Goal: Transaction & Acquisition: Book appointment/travel/reservation

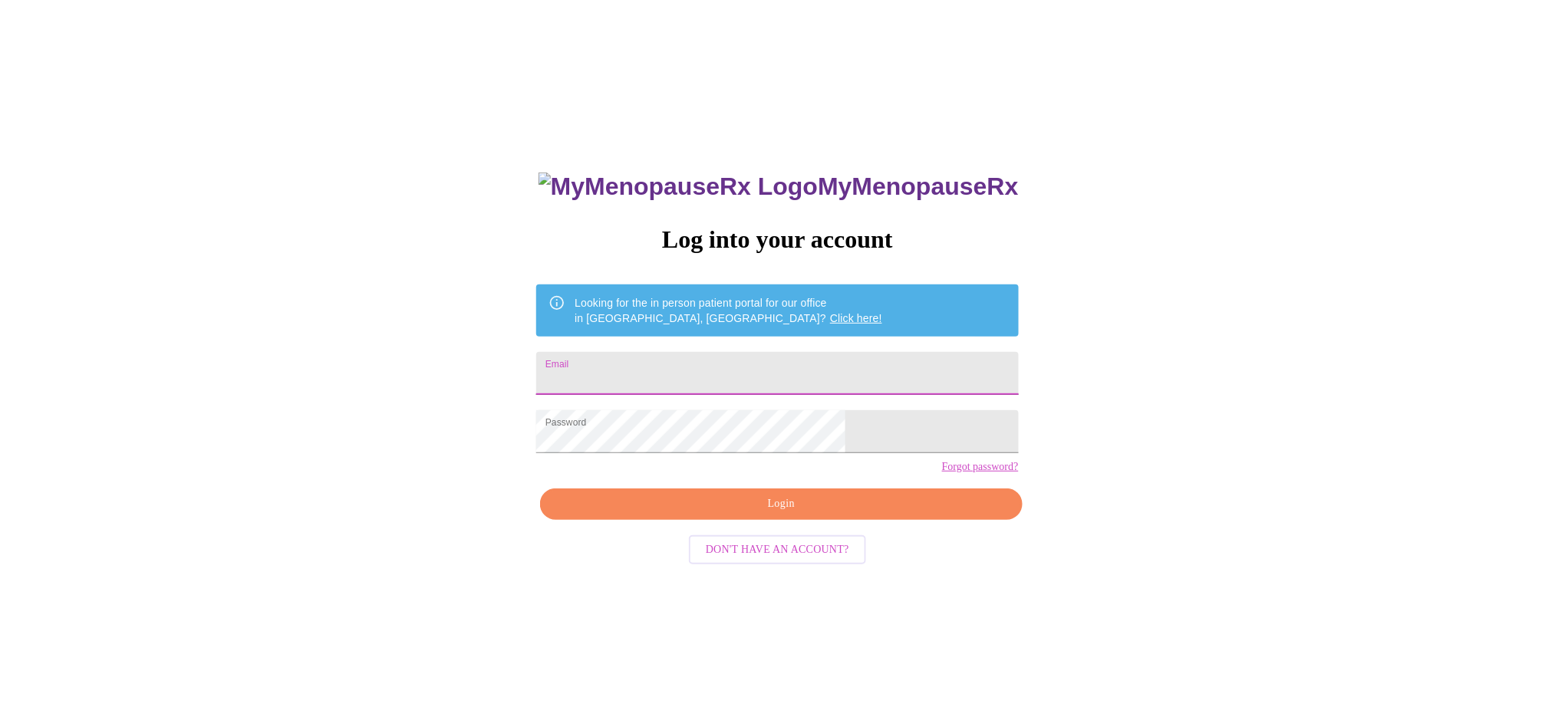
click at [788, 367] on input "Email" at bounding box center [777, 373] width 482 height 43
type input "[EMAIL_ADDRESS][DOMAIN_NAME]"
click at [779, 514] on span "Login" at bounding box center [781, 504] width 446 height 19
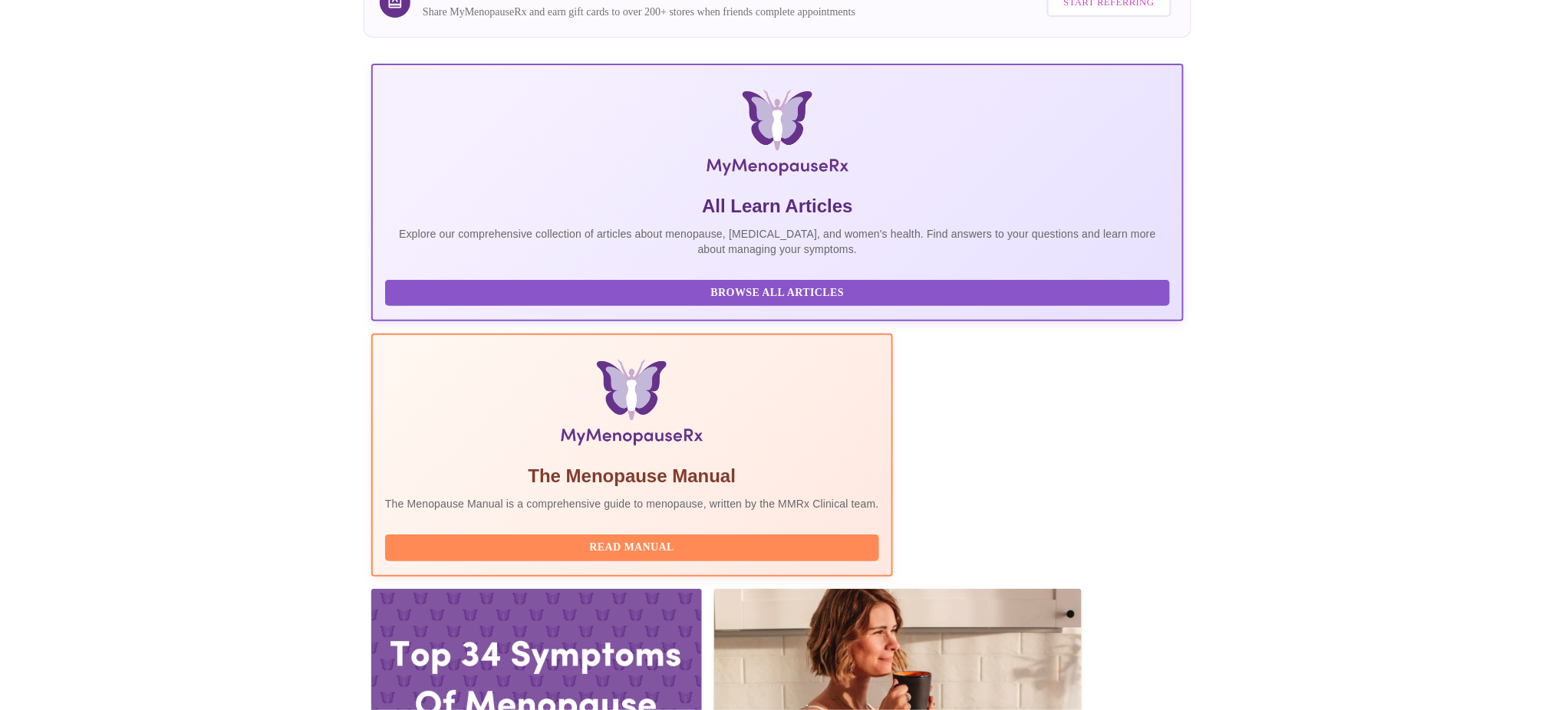
scroll to position [176, 0]
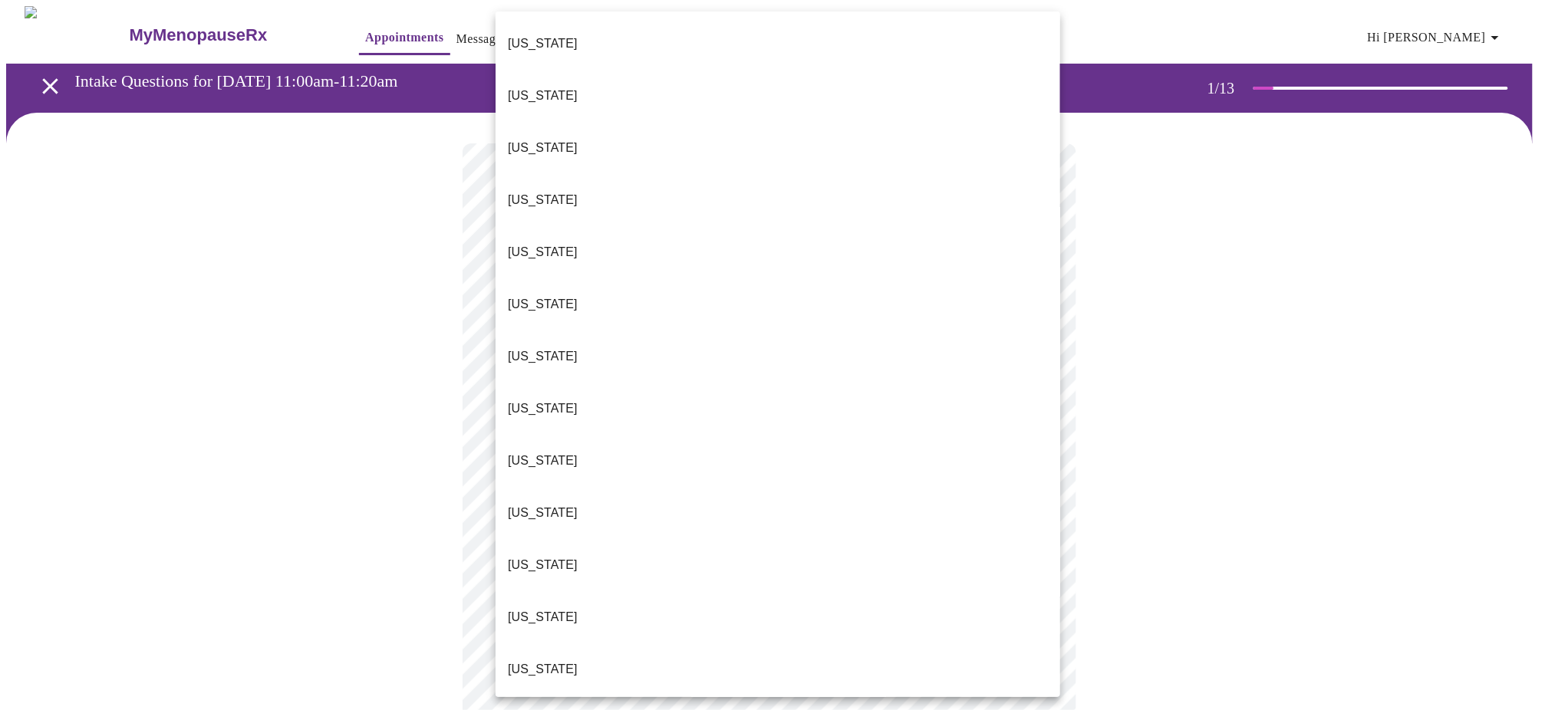
click at [1046, 341] on body "MyMenopauseRx Appointments Messaging 1 Labs Uploads Medications Community Refer…" at bounding box center [777, 707] width 1542 height 1402
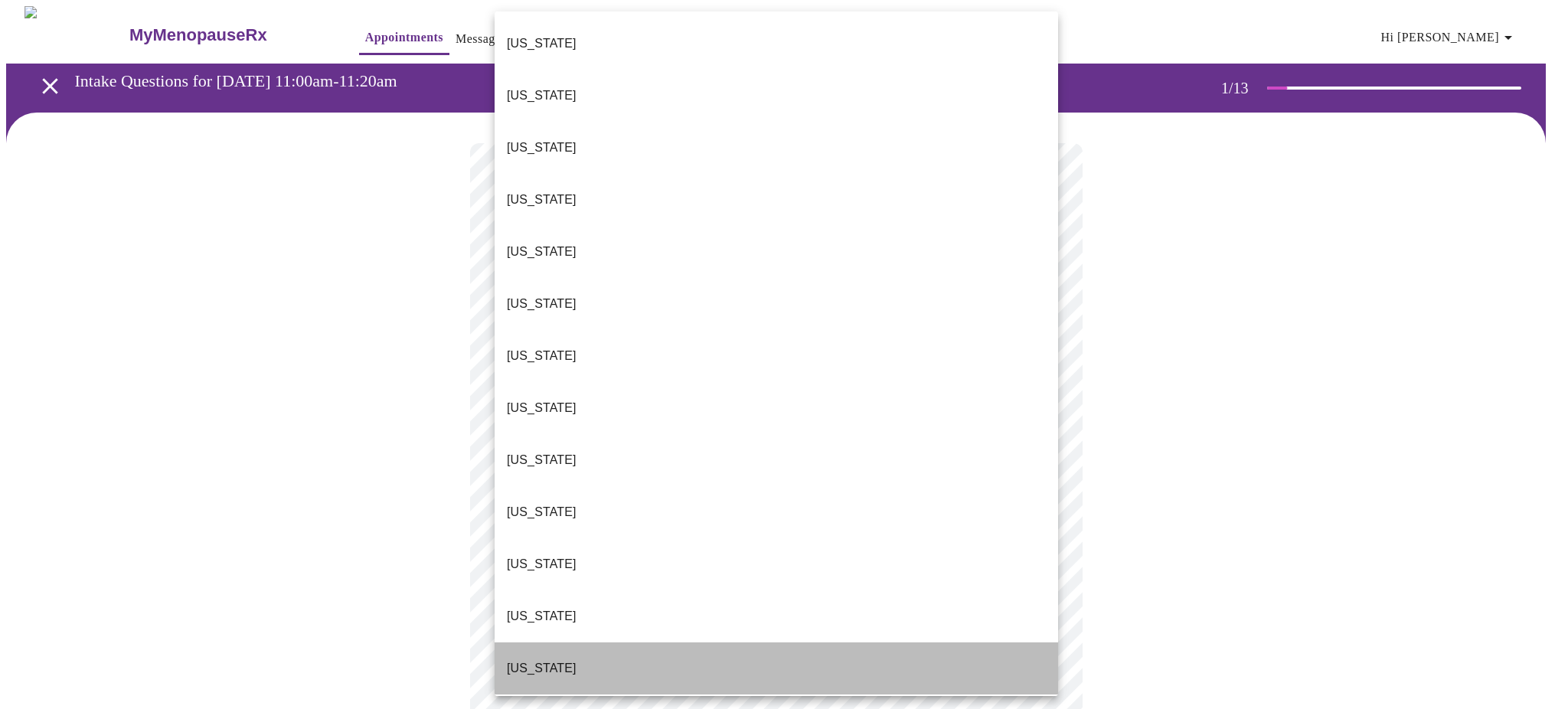
click at [888, 642] on li "[US_STATE]" at bounding box center [776, 668] width 563 height 52
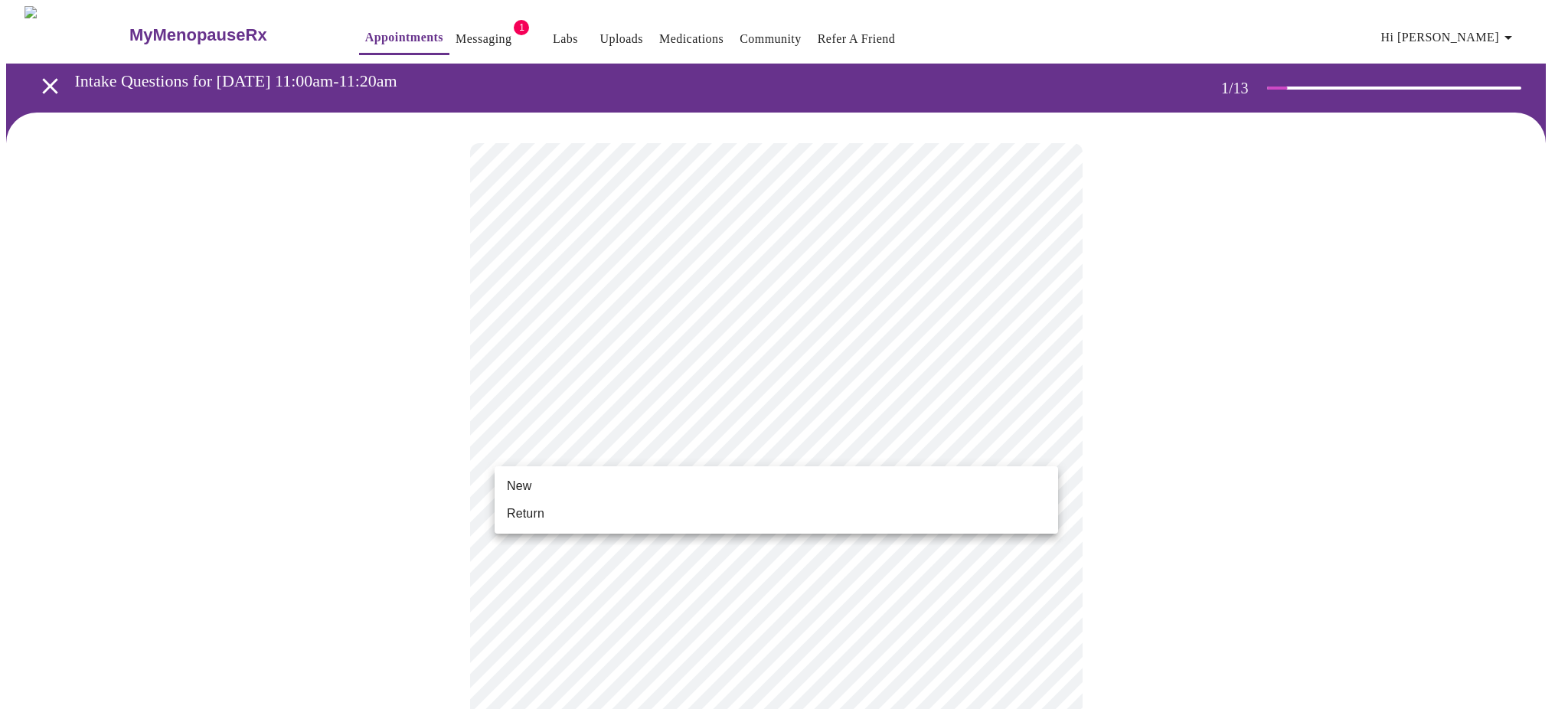
click at [875, 445] on body "MyMenopauseRx Appointments Messaging 1 Labs Uploads Medications Community Refer…" at bounding box center [784, 701] width 1555 height 1391
click at [853, 521] on li "Return" at bounding box center [776, 514] width 563 height 28
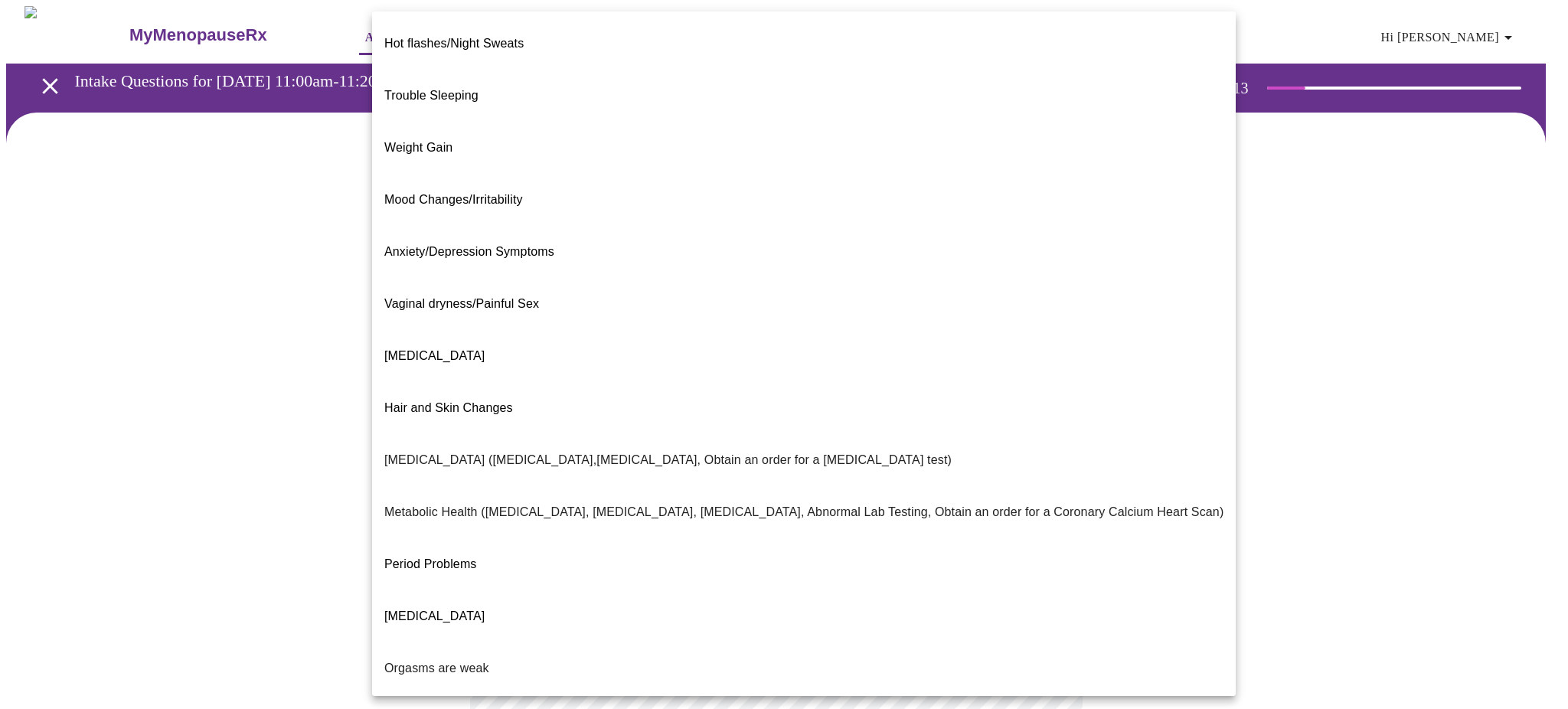
click at [797, 308] on body "MyMenopauseRx Appointments Messaging 1 Labs Uploads Medications Community Refer…" at bounding box center [784, 465] width 1555 height 919
click at [746, 122] on li "Weight Gain" at bounding box center [803, 148] width 863 height 52
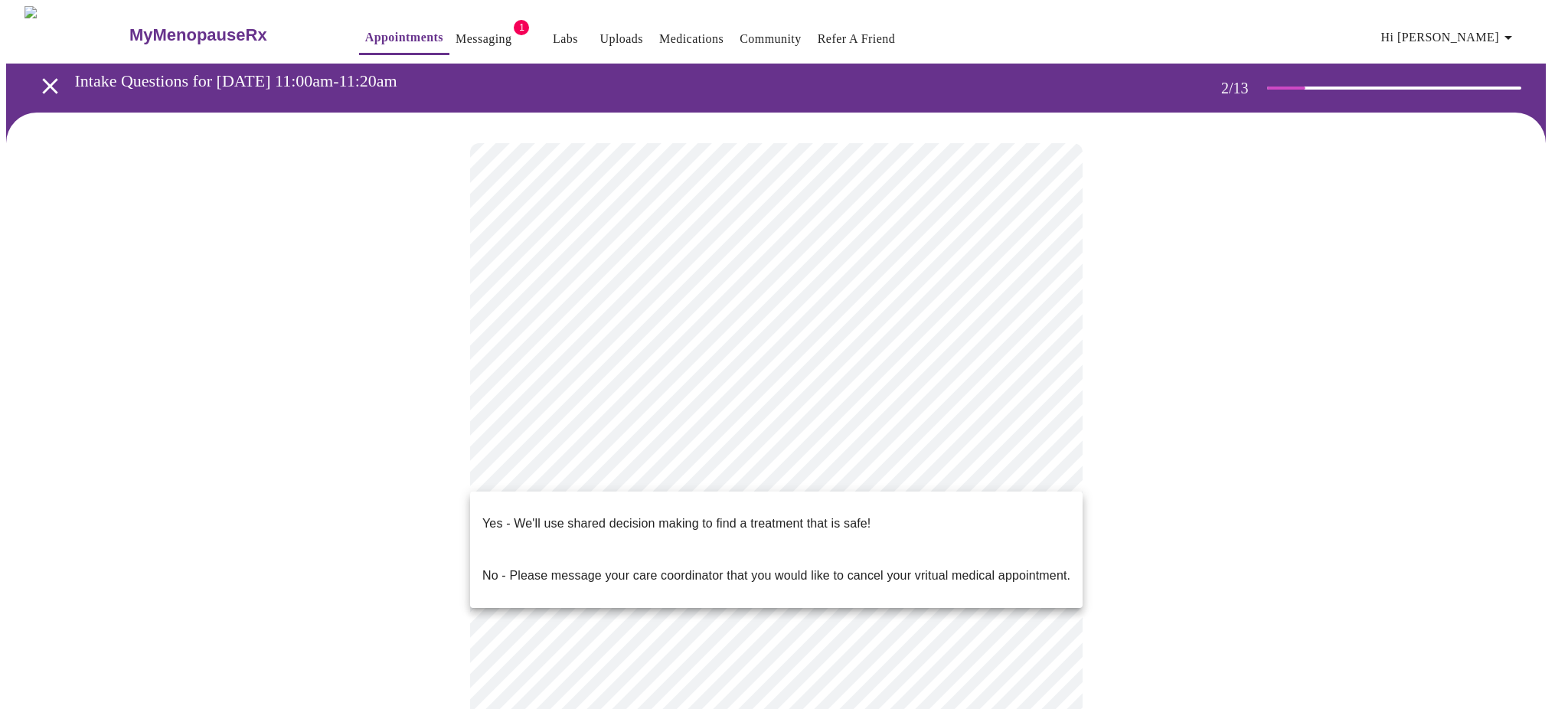
click at [753, 465] on body "MyMenopauseRx Appointments Messaging 1 Labs Uploads Medications Community Refer…" at bounding box center [784, 461] width 1555 height 911
click at [749, 521] on span "Yes - We'll use shared decision making to find a treatment that is safe!" at bounding box center [676, 523] width 388 height 43
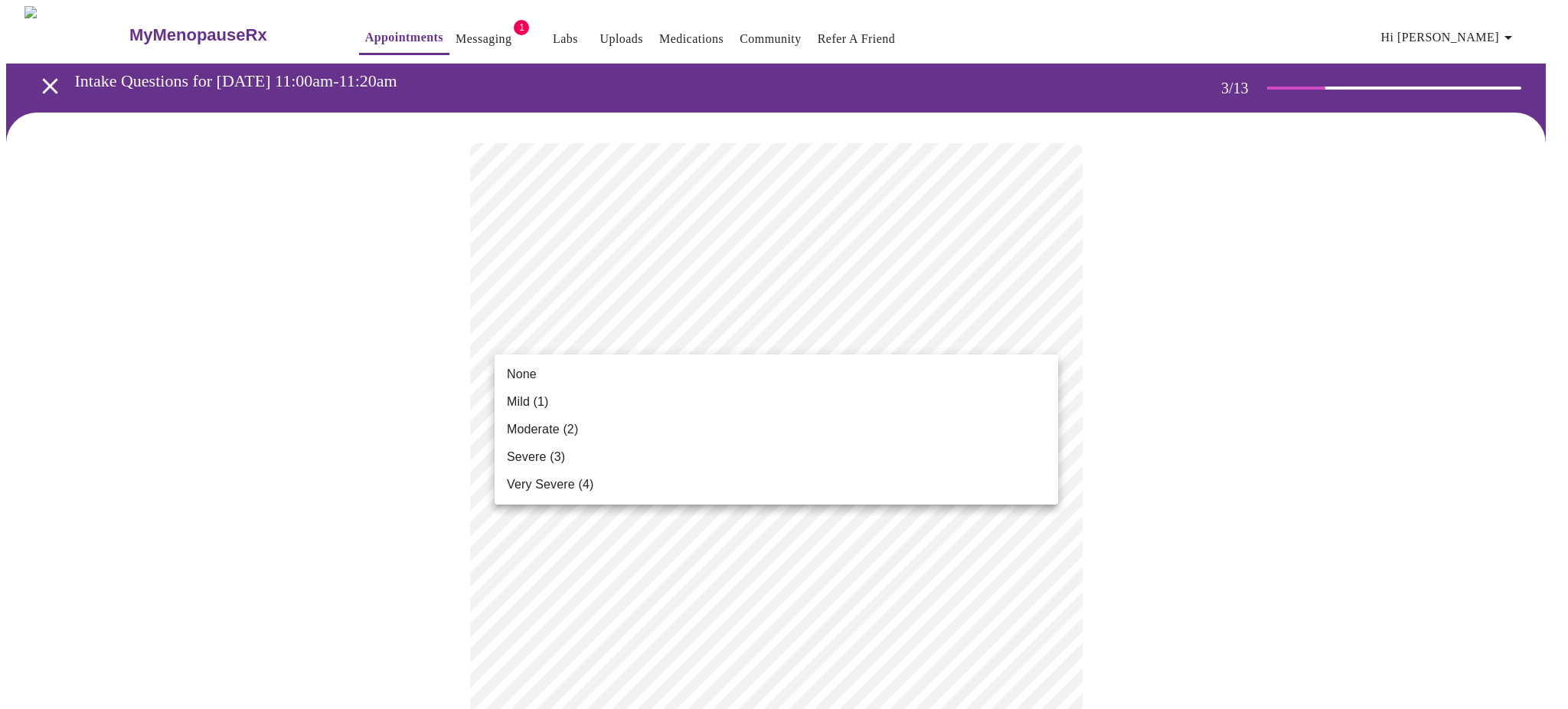
click at [960, 404] on li "Mild (1)" at bounding box center [776, 402] width 563 height 28
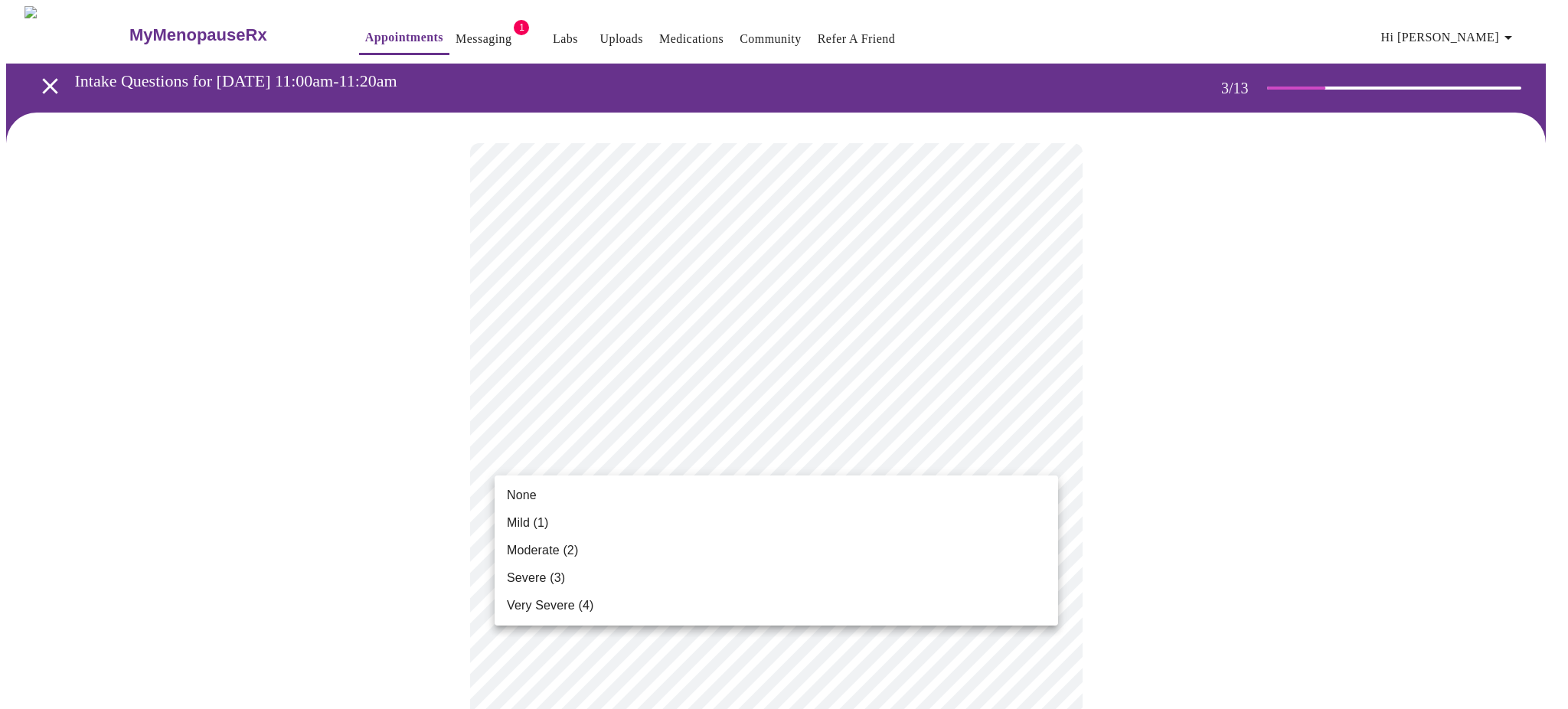
click at [929, 518] on li "Mild (1)" at bounding box center [776, 523] width 563 height 28
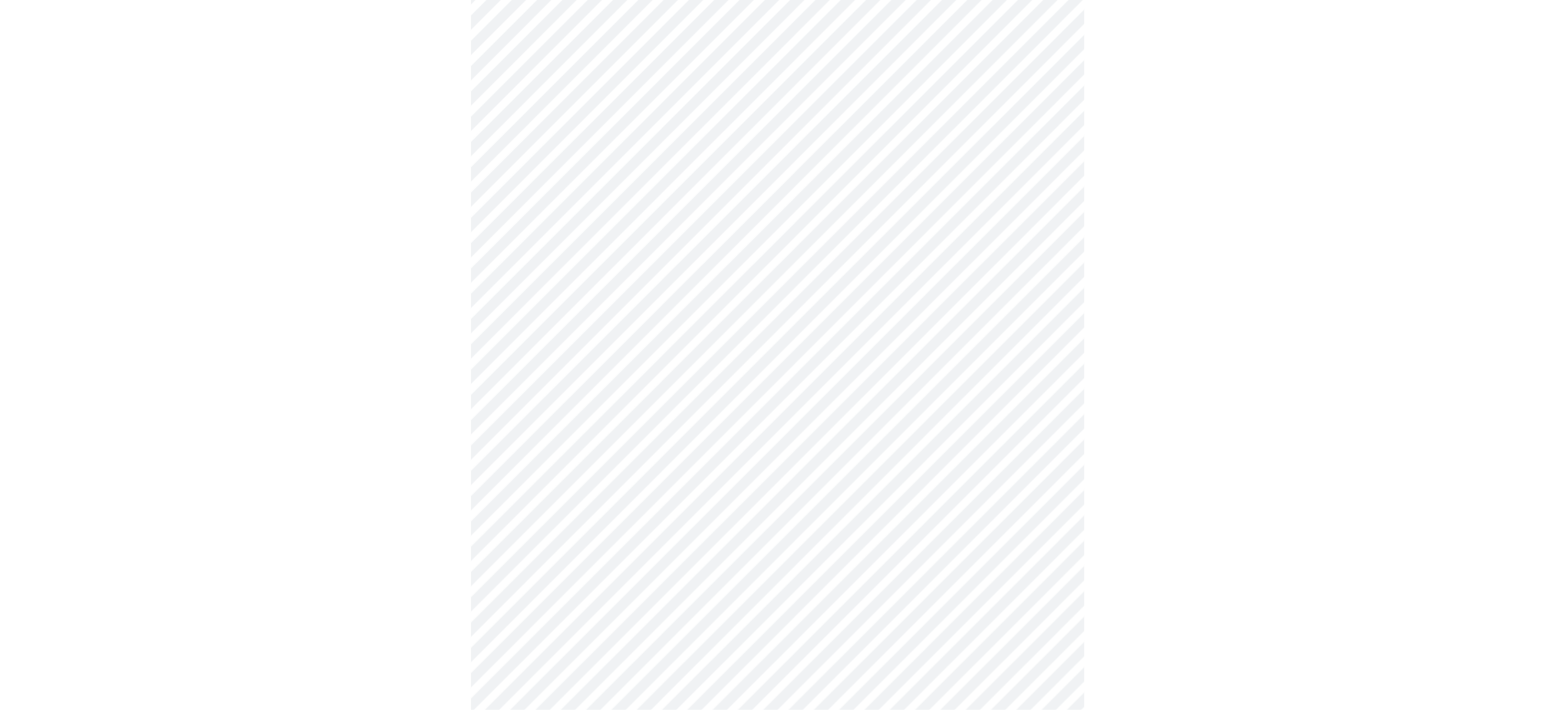
scroll to position [154, 0]
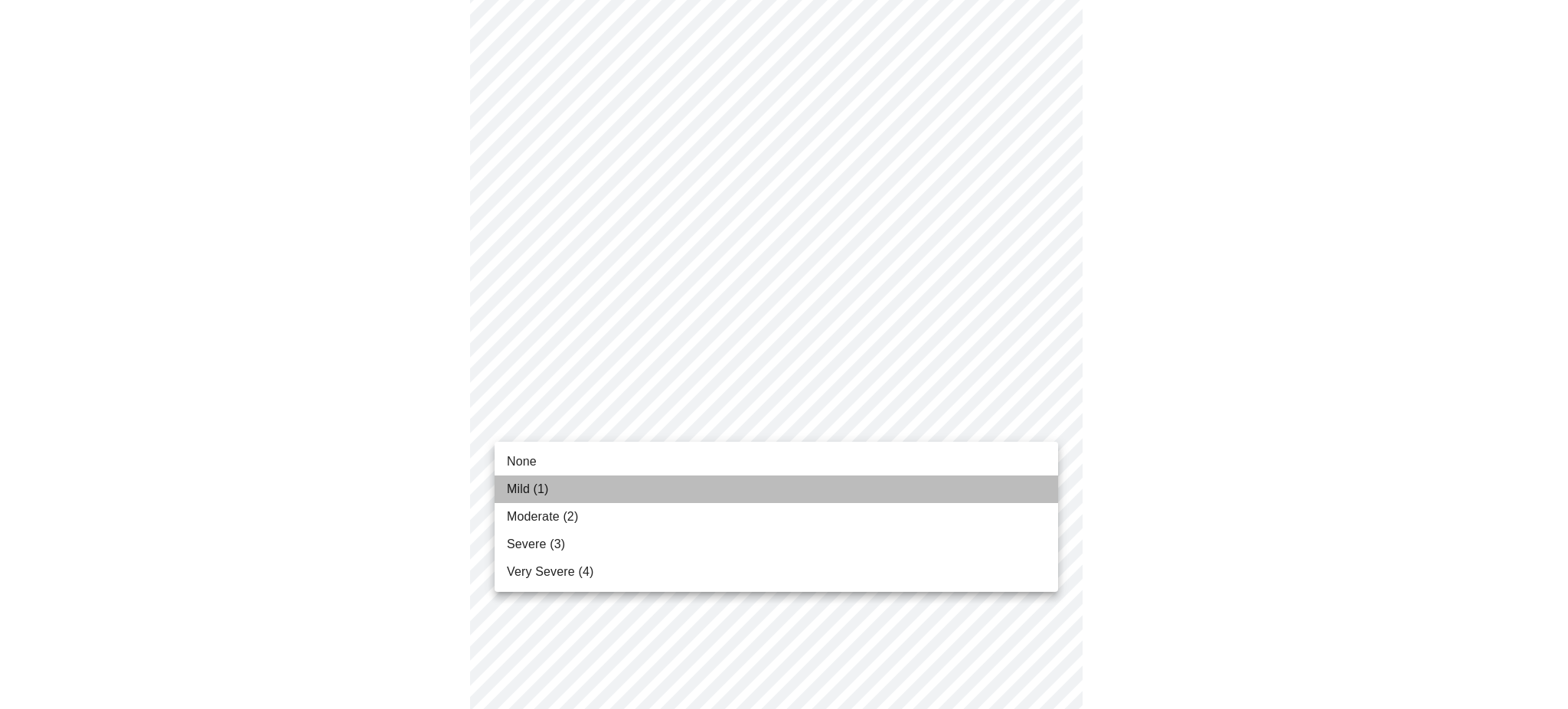
click at [705, 493] on li "Mild (1)" at bounding box center [776, 489] width 563 height 28
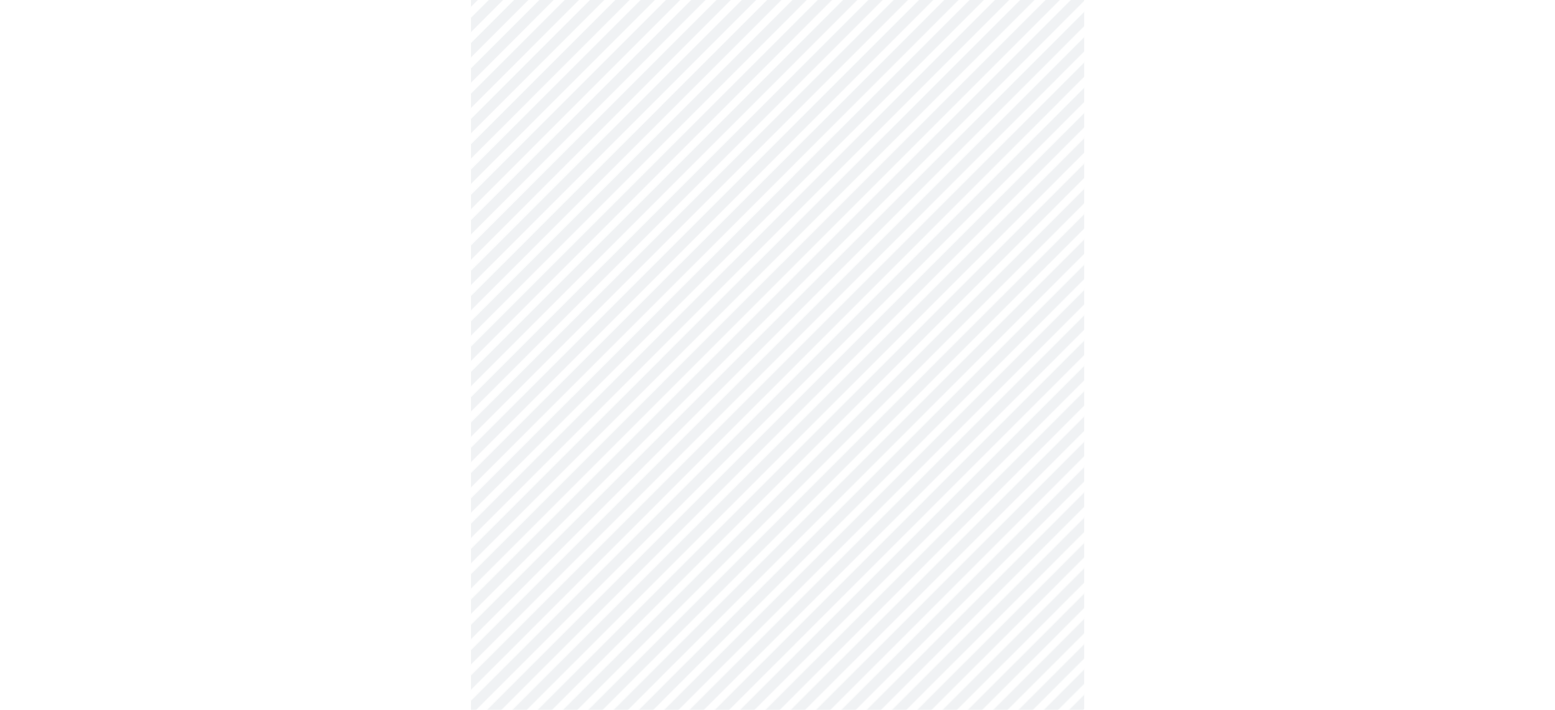
scroll to position [281, 0]
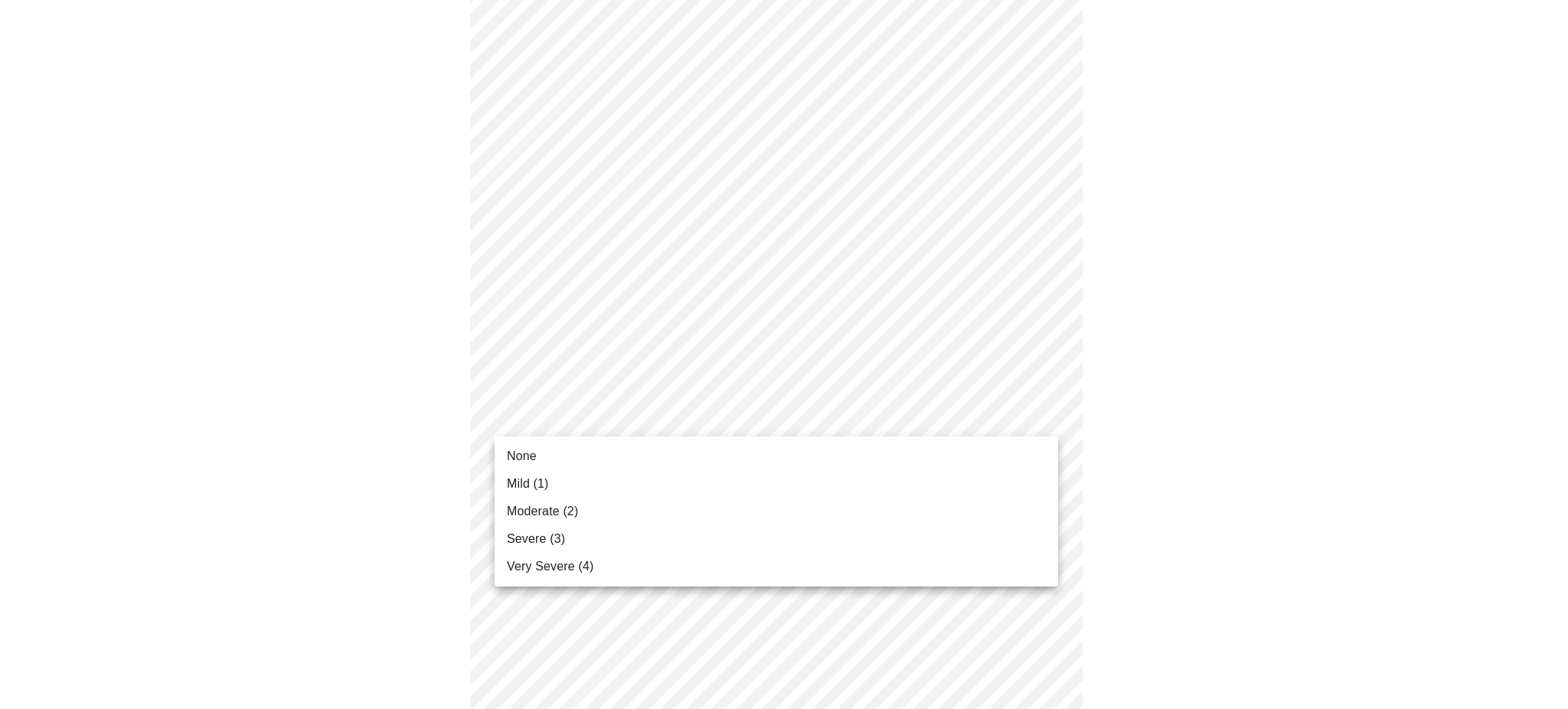
click at [802, 427] on body "MyMenopauseRx Appointments Messaging 1 Labs Uploads Medications Community Refer…" at bounding box center [784, 711] width 1555 height 1971
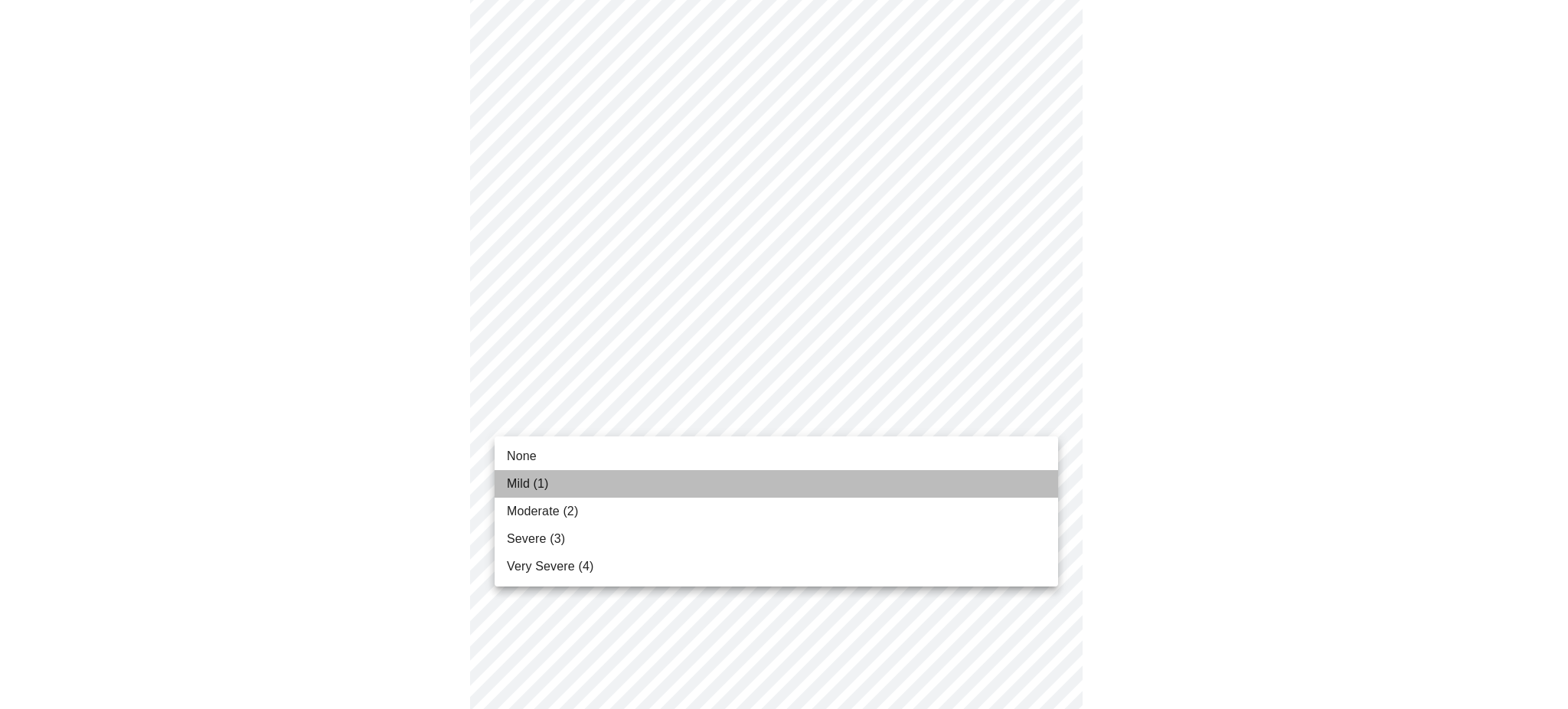
click at [769, 483] on li "Mild (1)" at bounding box center [776, 484] width 563 height 28
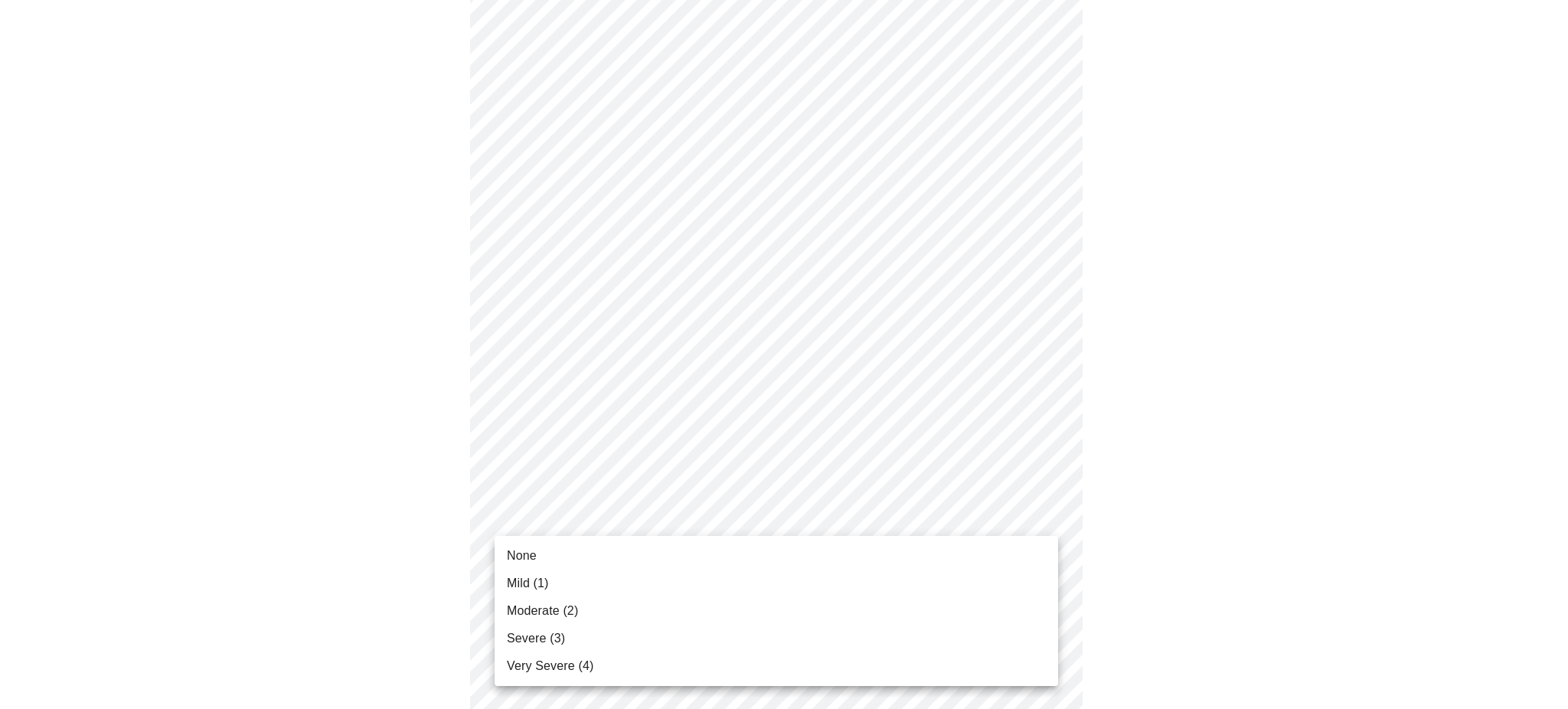
click at [776, 522] on body "MyMenopauseRx Appointments Messaging 1 Labs Uploads Medications Community Refer…" at bounding box center [784, 700] width 1555 height 1950
click at [758, 580] on li "Mild (1)" at bounding box center [776, 584] width 563 height 28
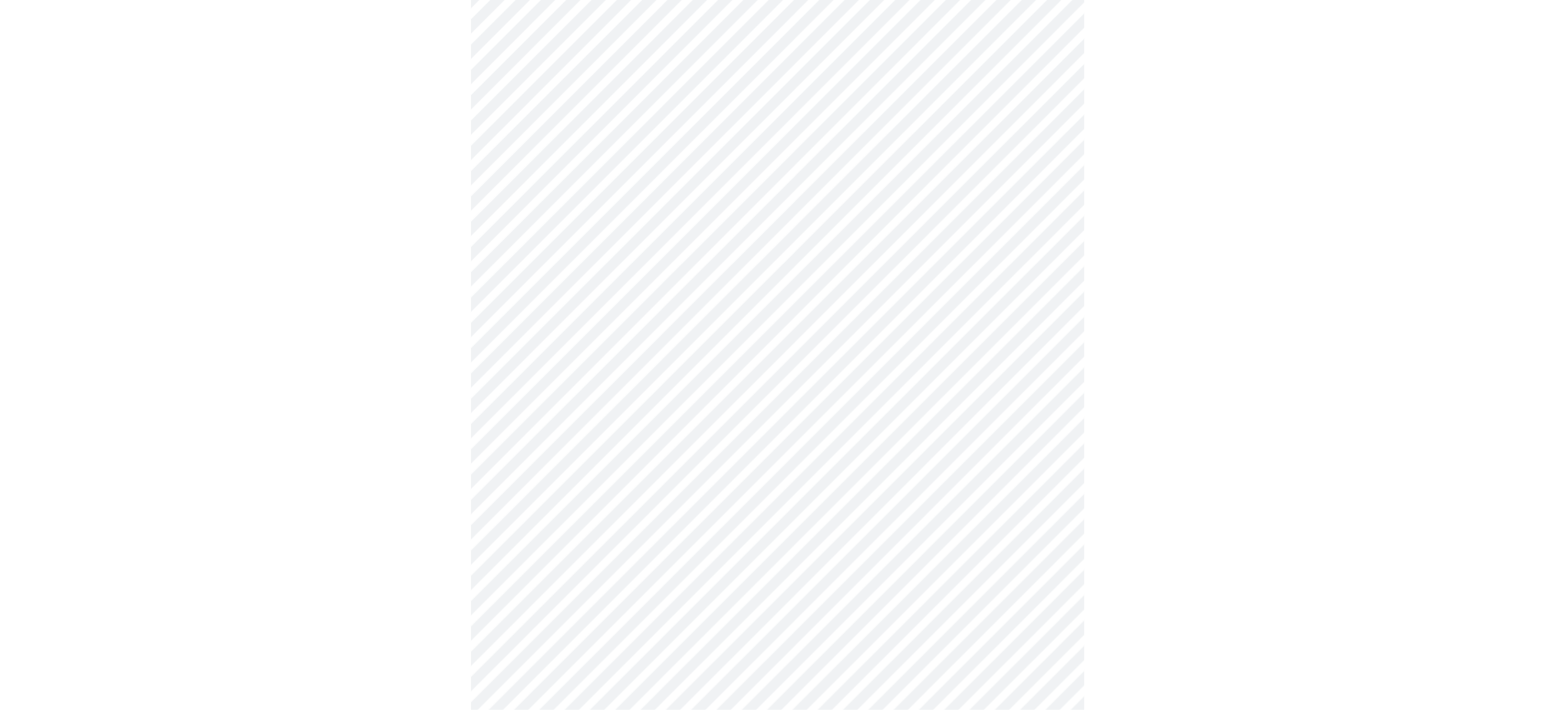
scroll to position [433, 0]
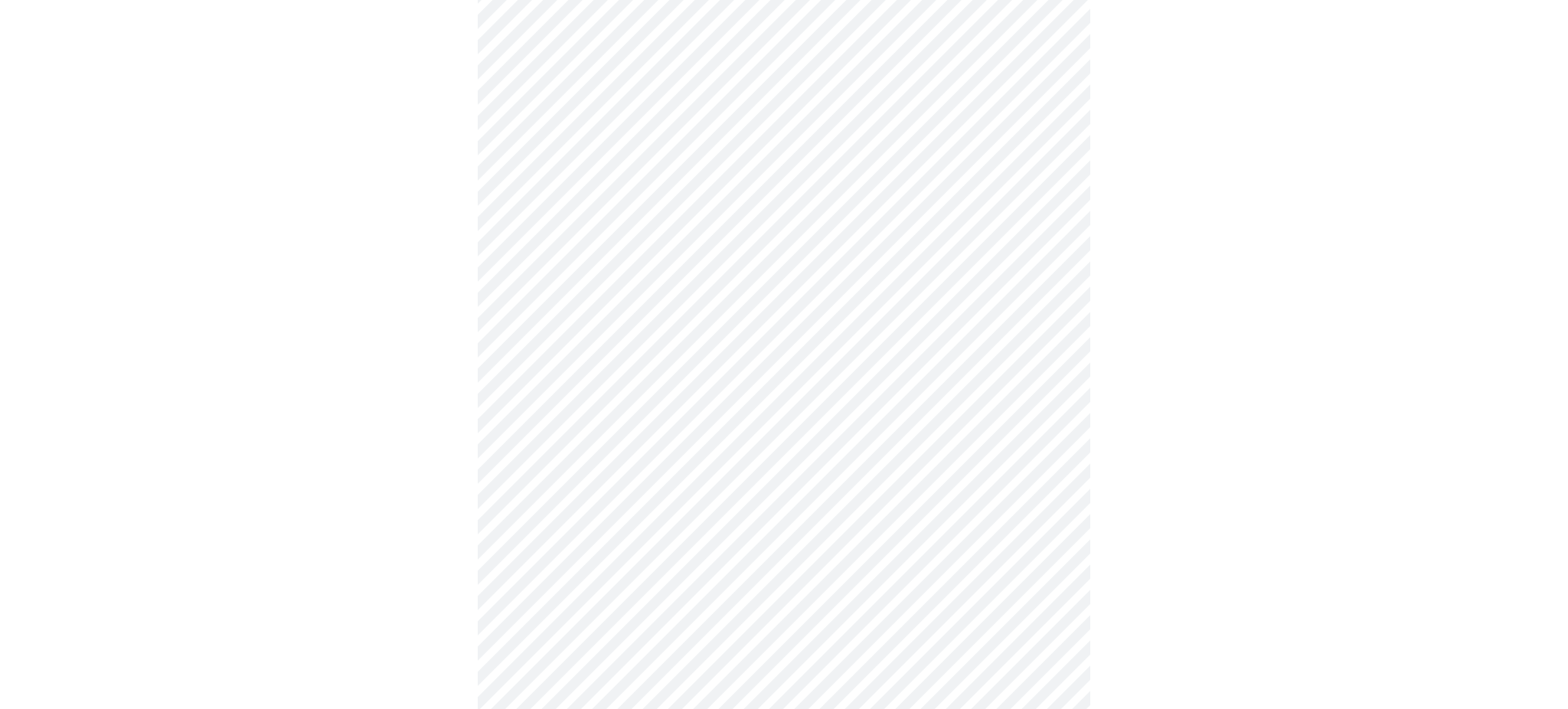
click at [753, 464] on body "MyMenopauseRx Appointments Messaging 1 Labs Uploads Medications Community Refer…" at bounding box center [784, 538] width 1555 height 1928
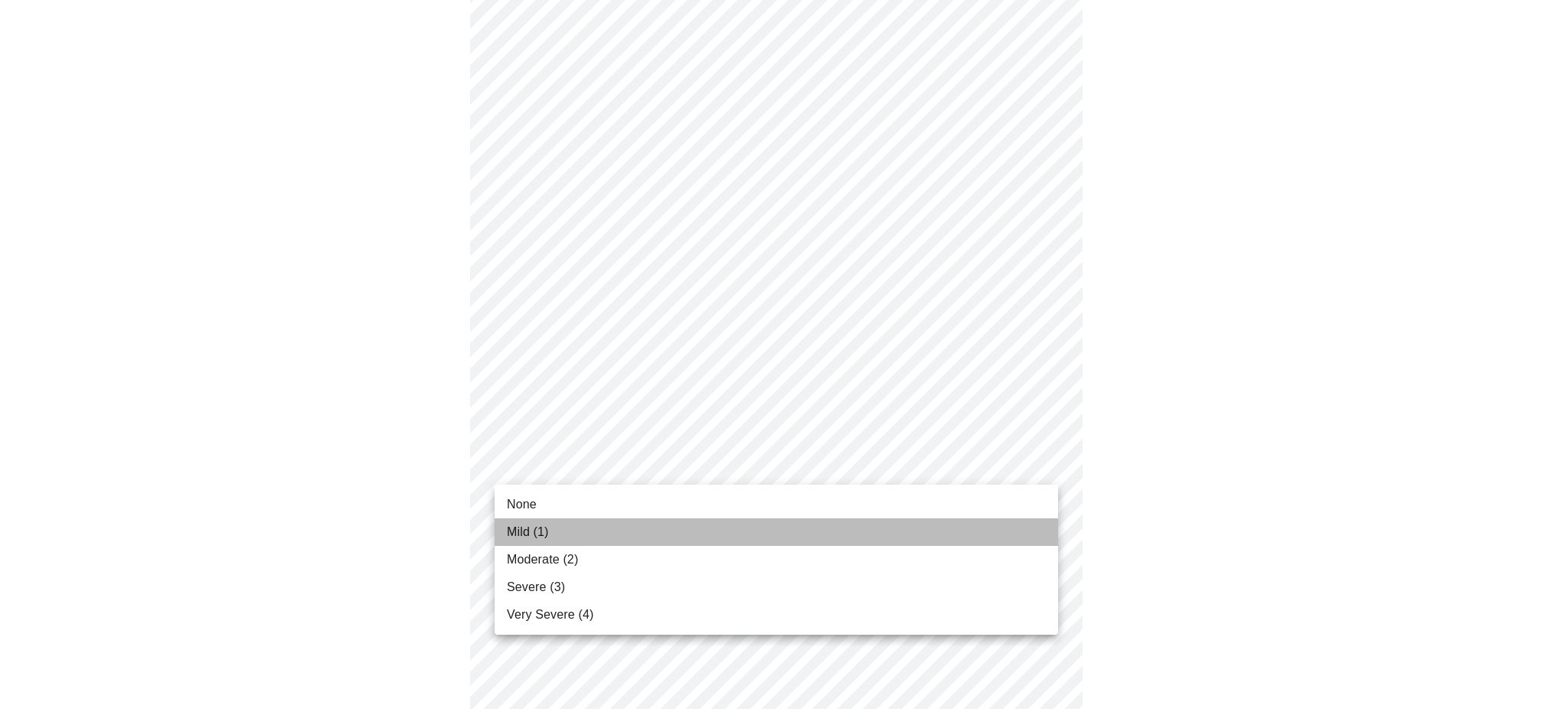
click at [728, 536] on li "Mild (1)" at bounding box center [776, 532] width 563 height 28
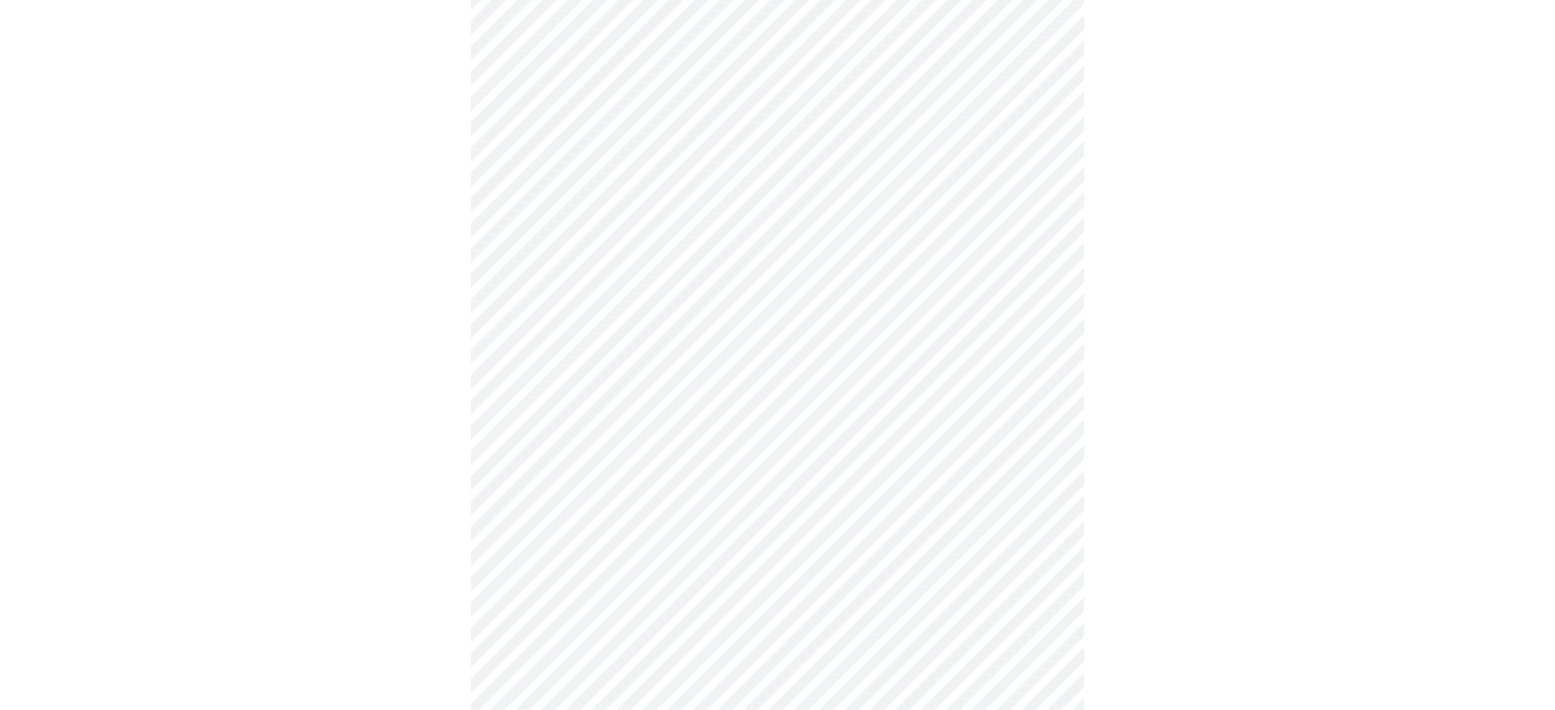
scroll to position [546, 0]
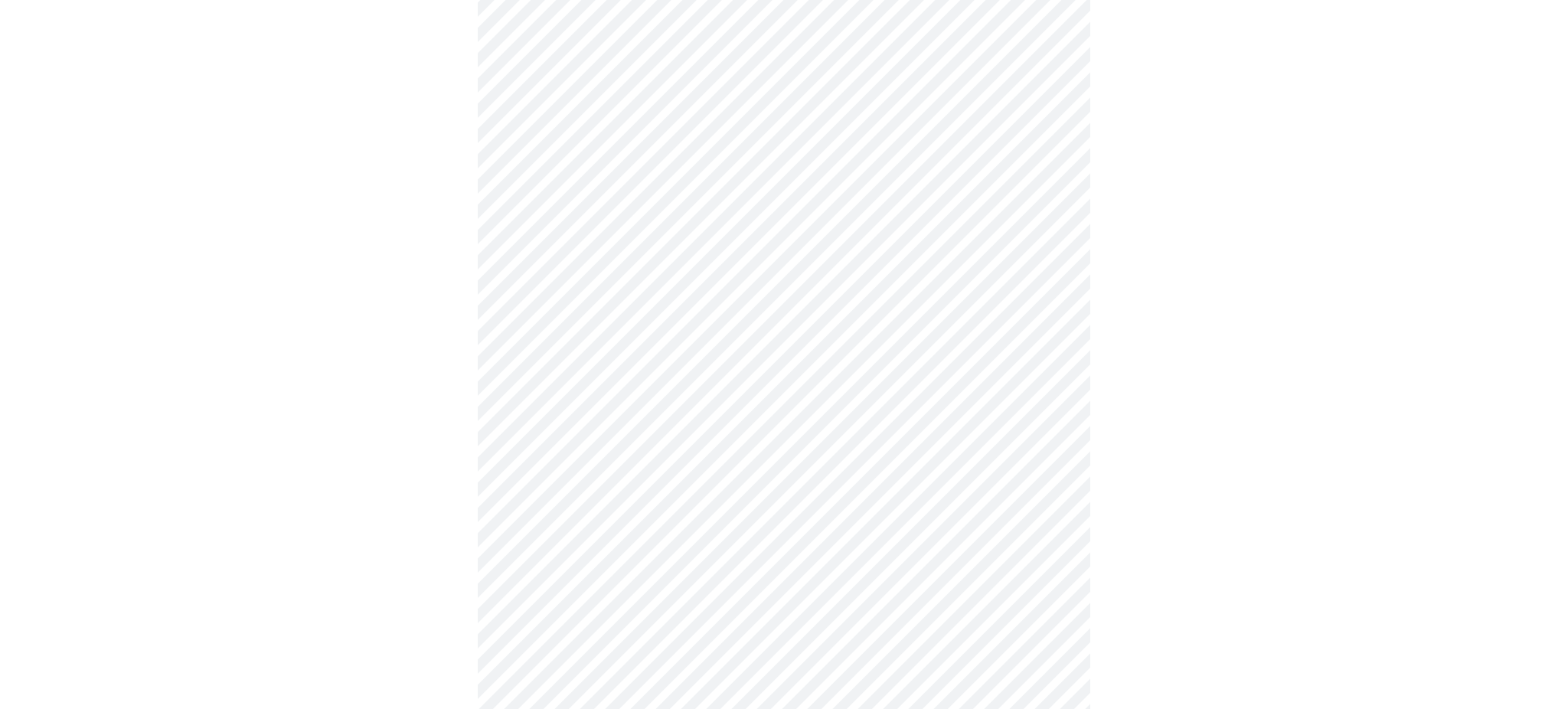
click at [718, 462] on body "MyMenopauseRx Appointments Messaging 1 Labs Uploads Medications Community Refer…" at bounding box center [784, 414] width 1555 height 1907
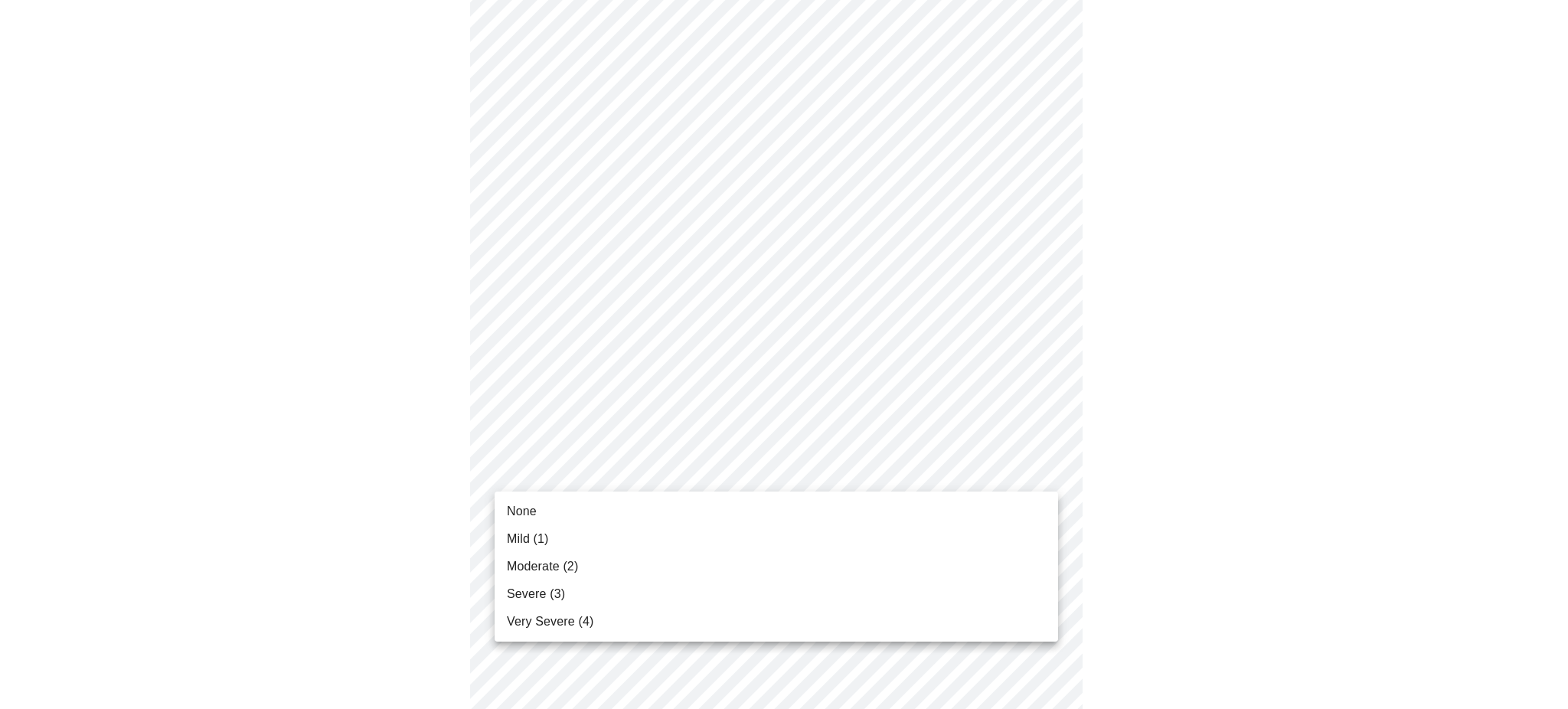
click at [692, 568] on li "Moderate (2)" at bounding box center [776, 567] width 563 height 28
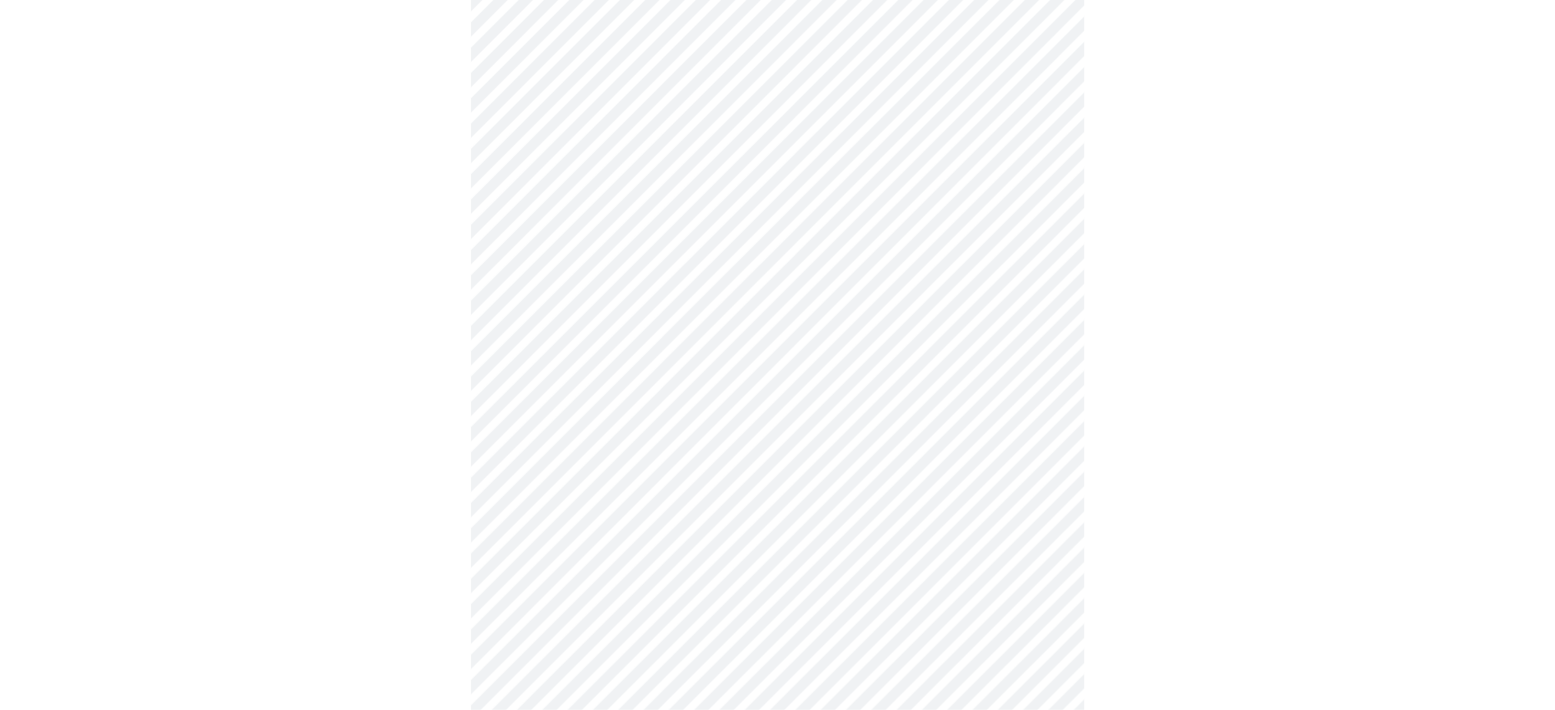
scroll to position [804, 0]
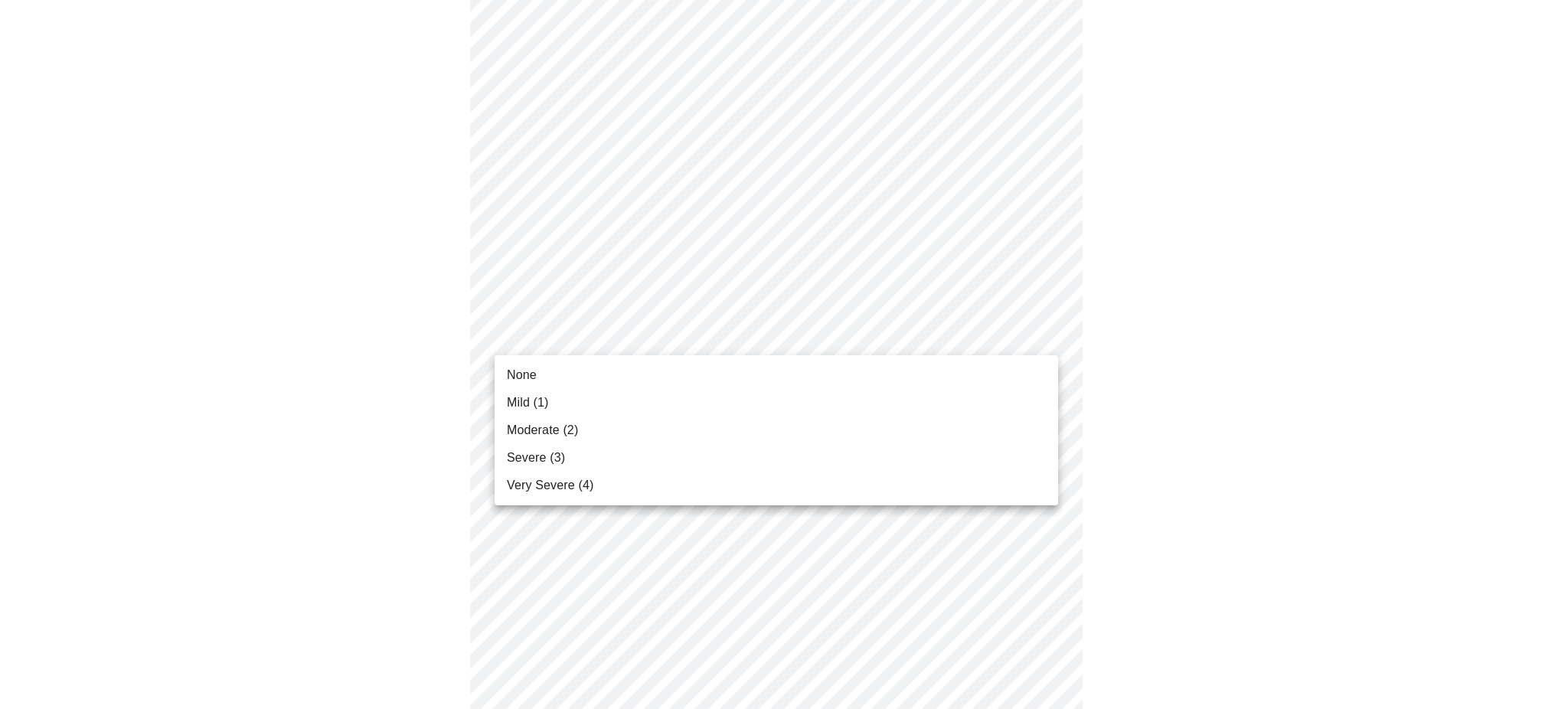
click at [638, 335] on body "MyMenopauseRx Appointments Messaging 1 Labs Uploads Medications Community Refer…" at bounding box center [784, 146] width 1555 height 1885
click at [609, 375] on li "None" at bounding box center [776, 375] width 563 height 28
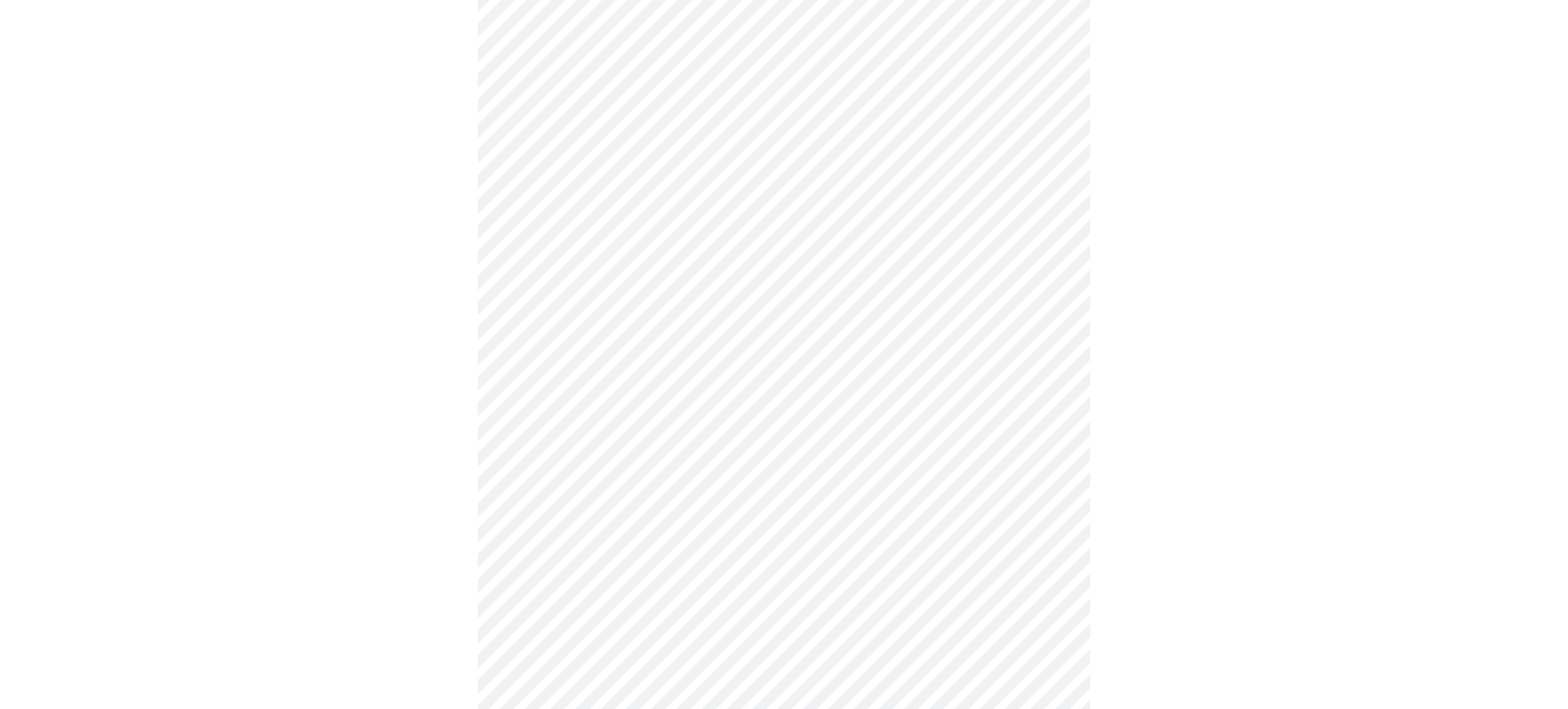
click at [607, 449] on body "MyMenopauseRx Appointments Messaging 1 Labs Uploads Medications Community Refer…" at bounding box center [784, 135] width 1555 height 1864
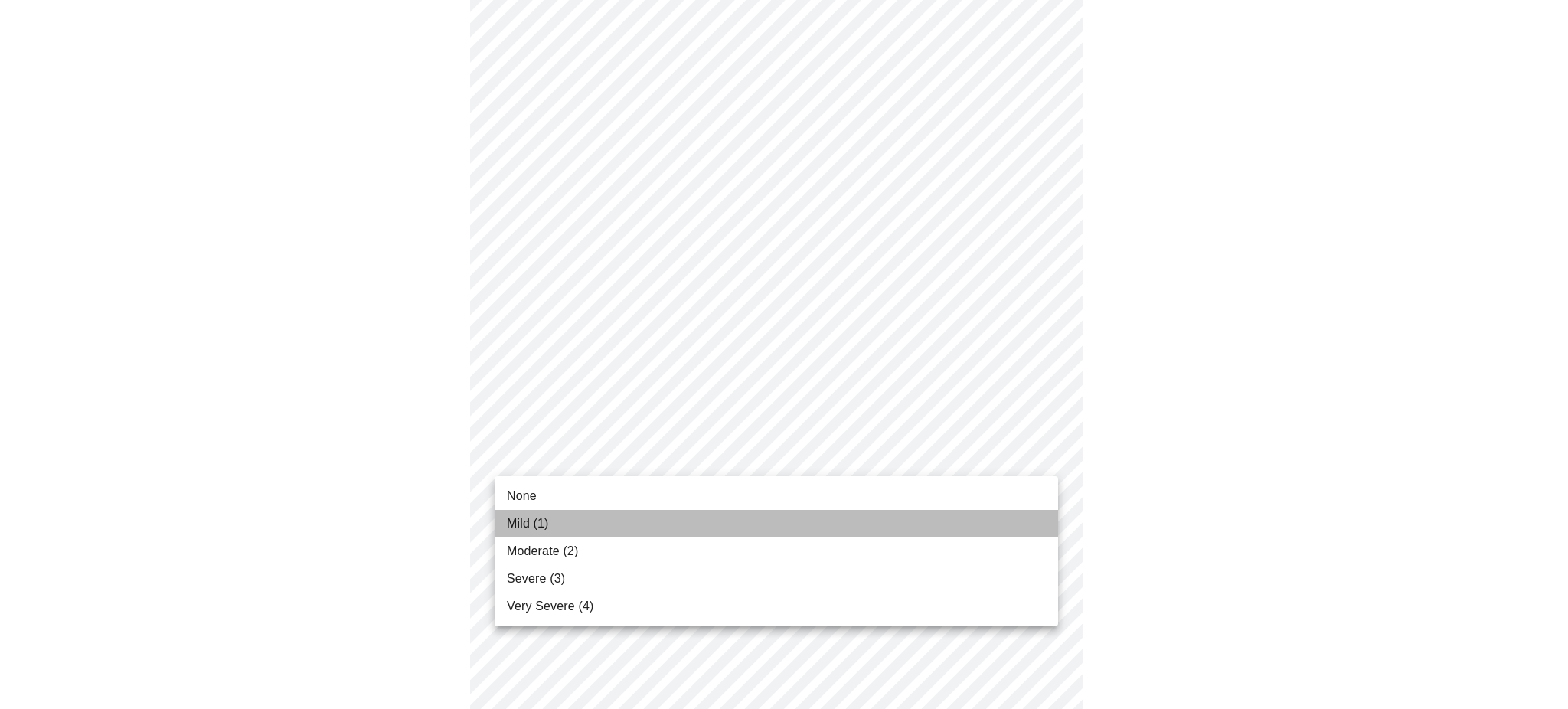
click at [601, 528] on li "Mild (1)" at bounding box center [776, 524] width 563 height 28
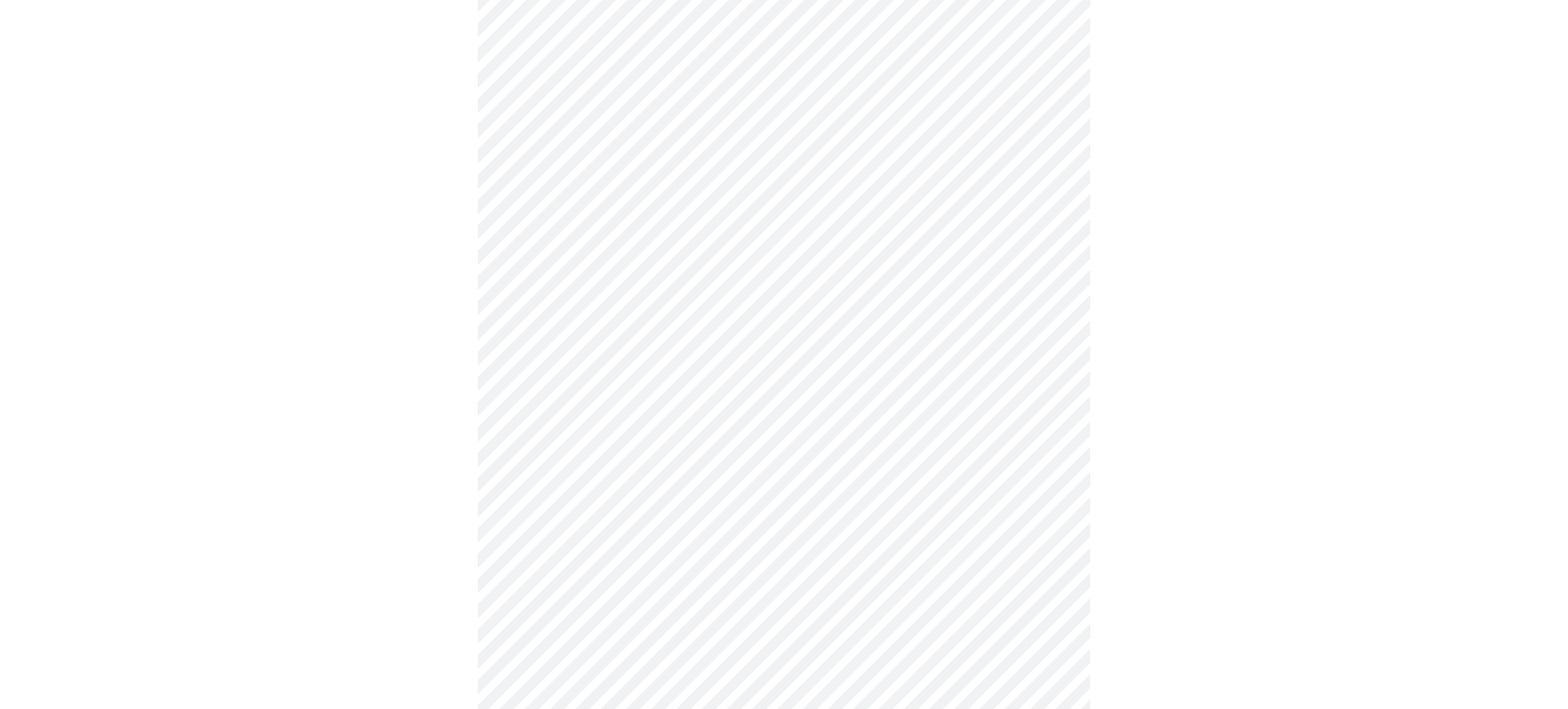
click at [623, 577] on body "MyMenopauseRx Appointments Messaging 1 Labs Uploads Medications Community Refer…" at bounding box center [784, 125] width 1555 height 1843
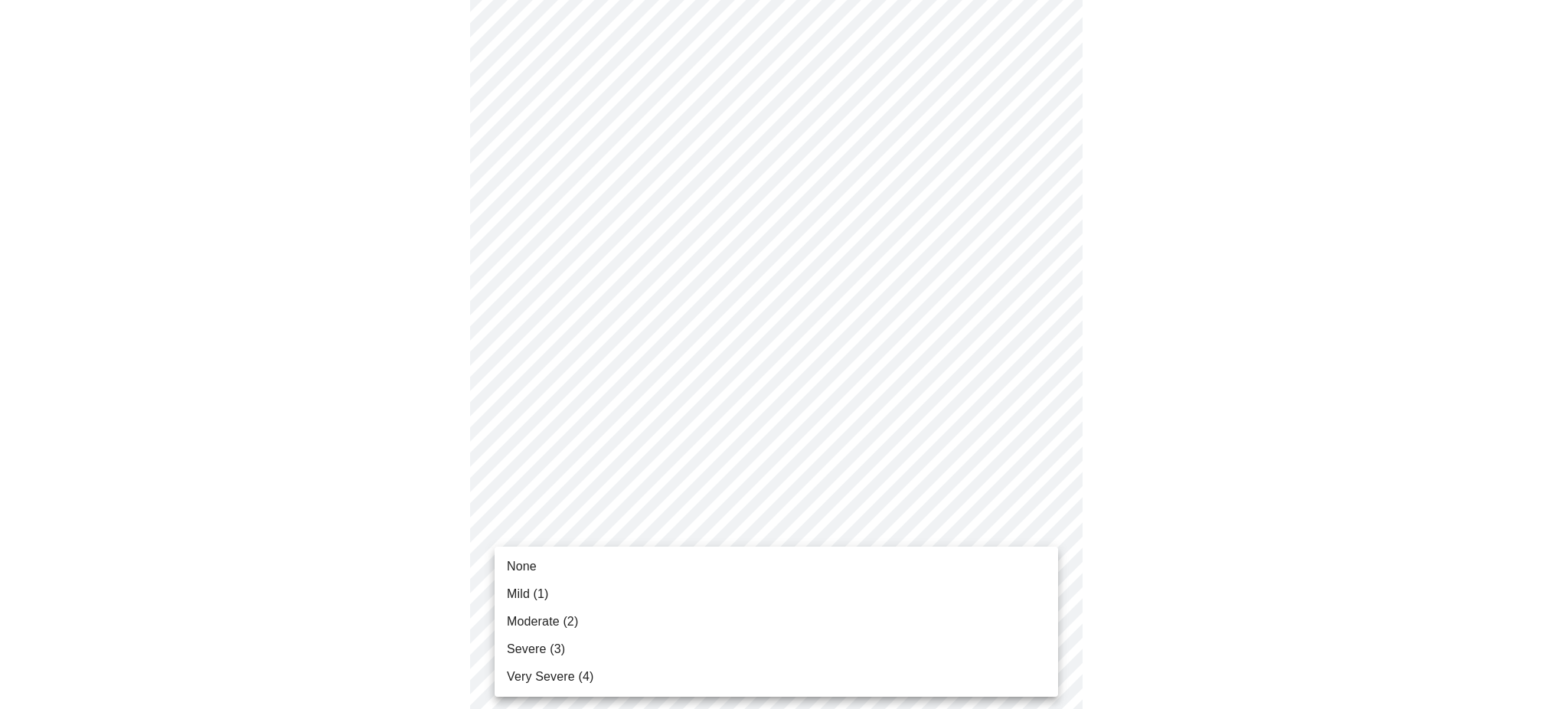
click at [615, 620] on li "Moderate (2)" at bounding box center [776, 622] width 563 height 28
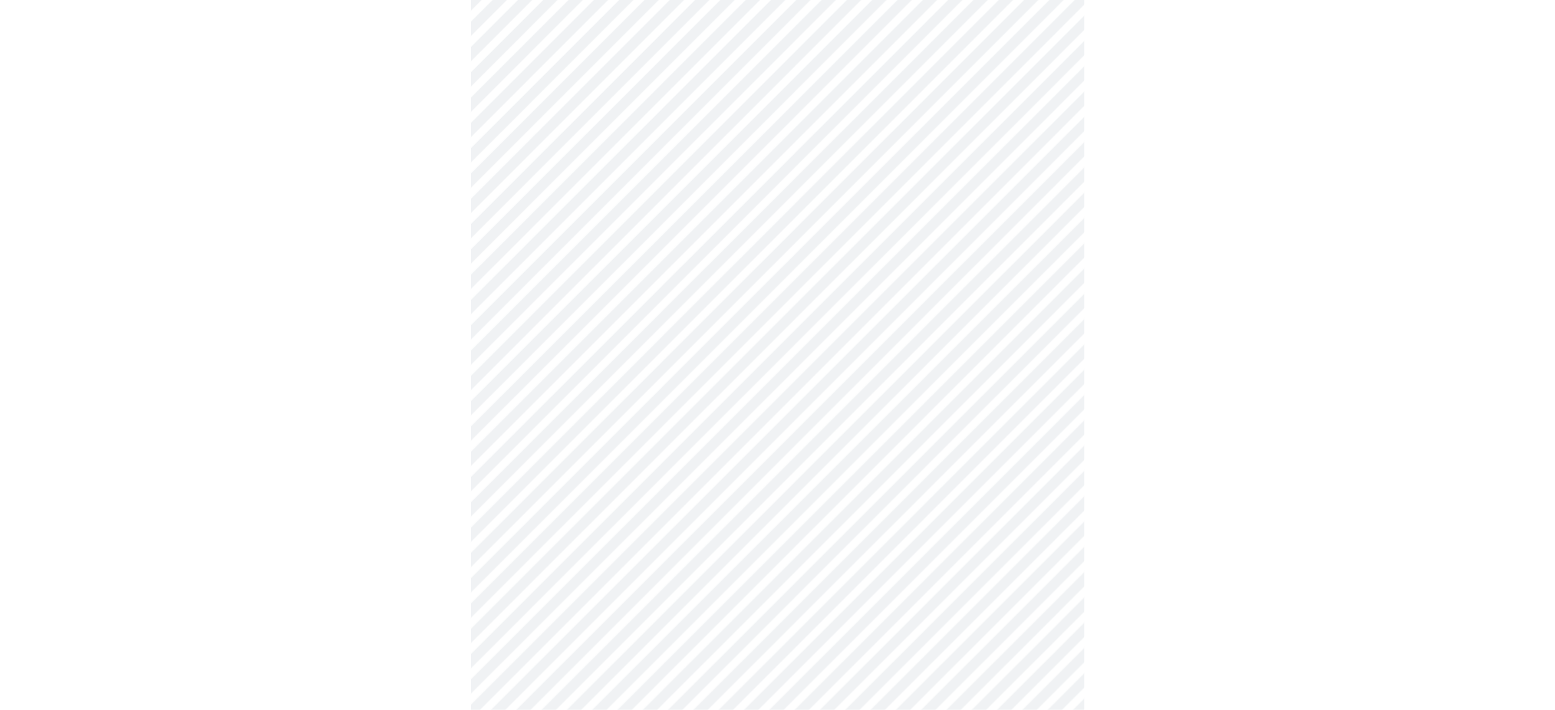
scroll to position [984, 0]
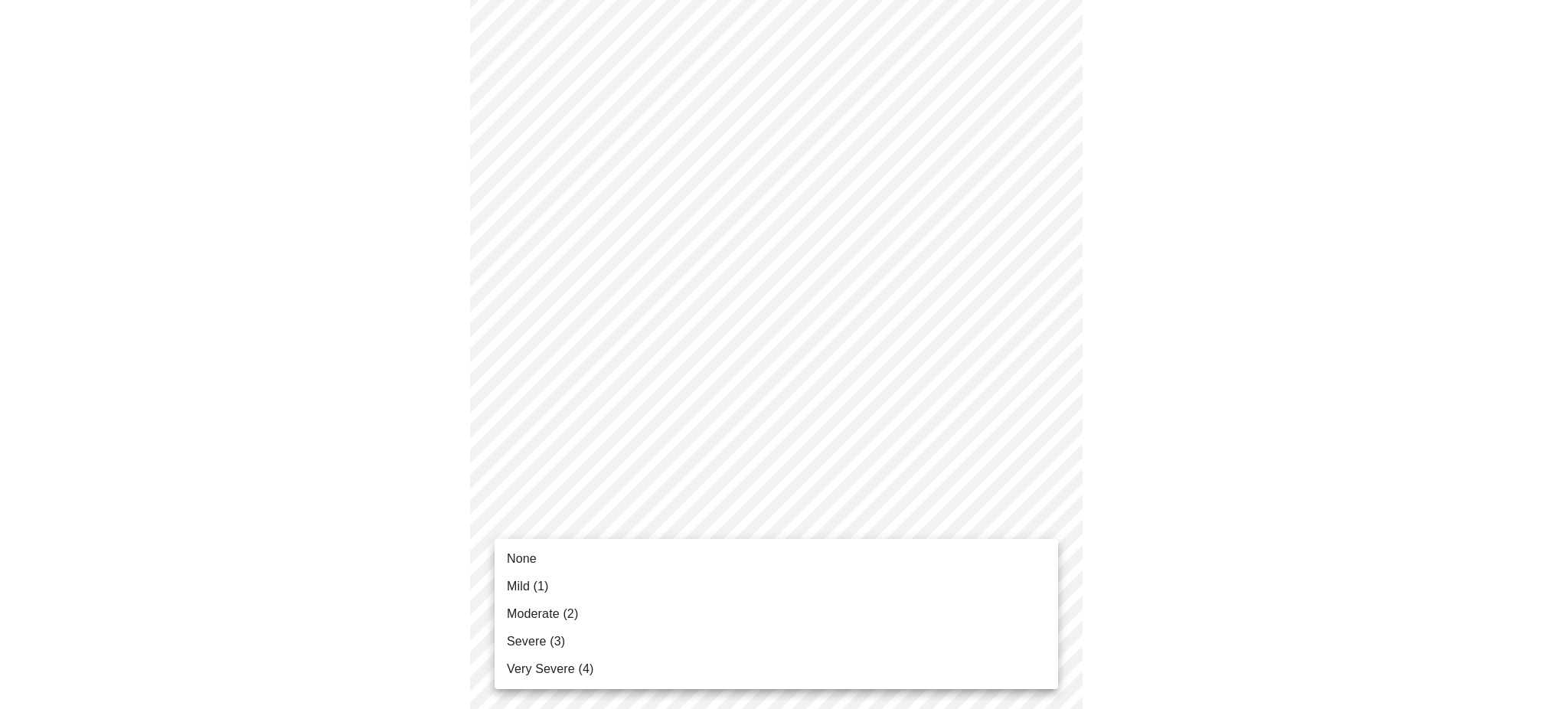
click at [590, 621] on li "Moderate (2)" at bounding box center [776, 614] width 563 height 28
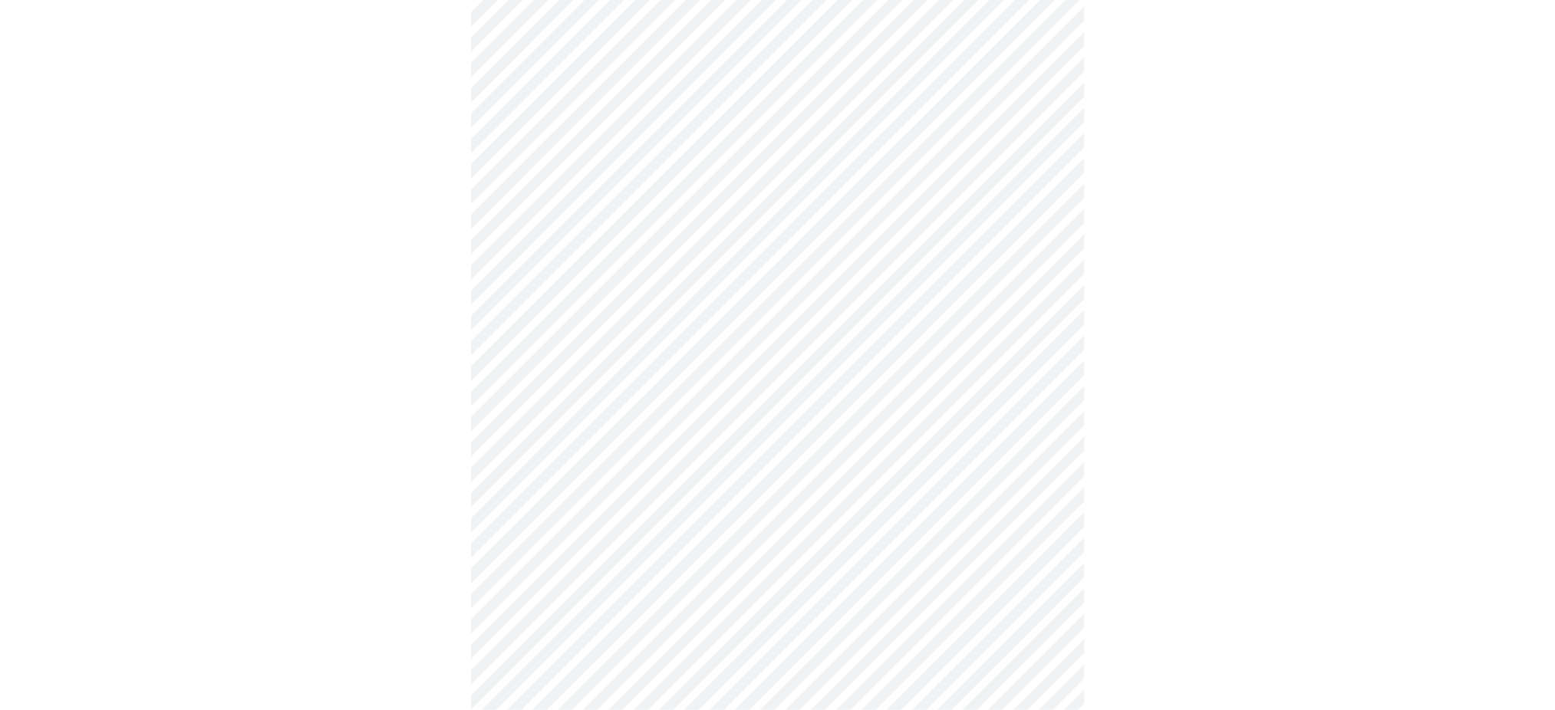
scroll to position [362, 0]
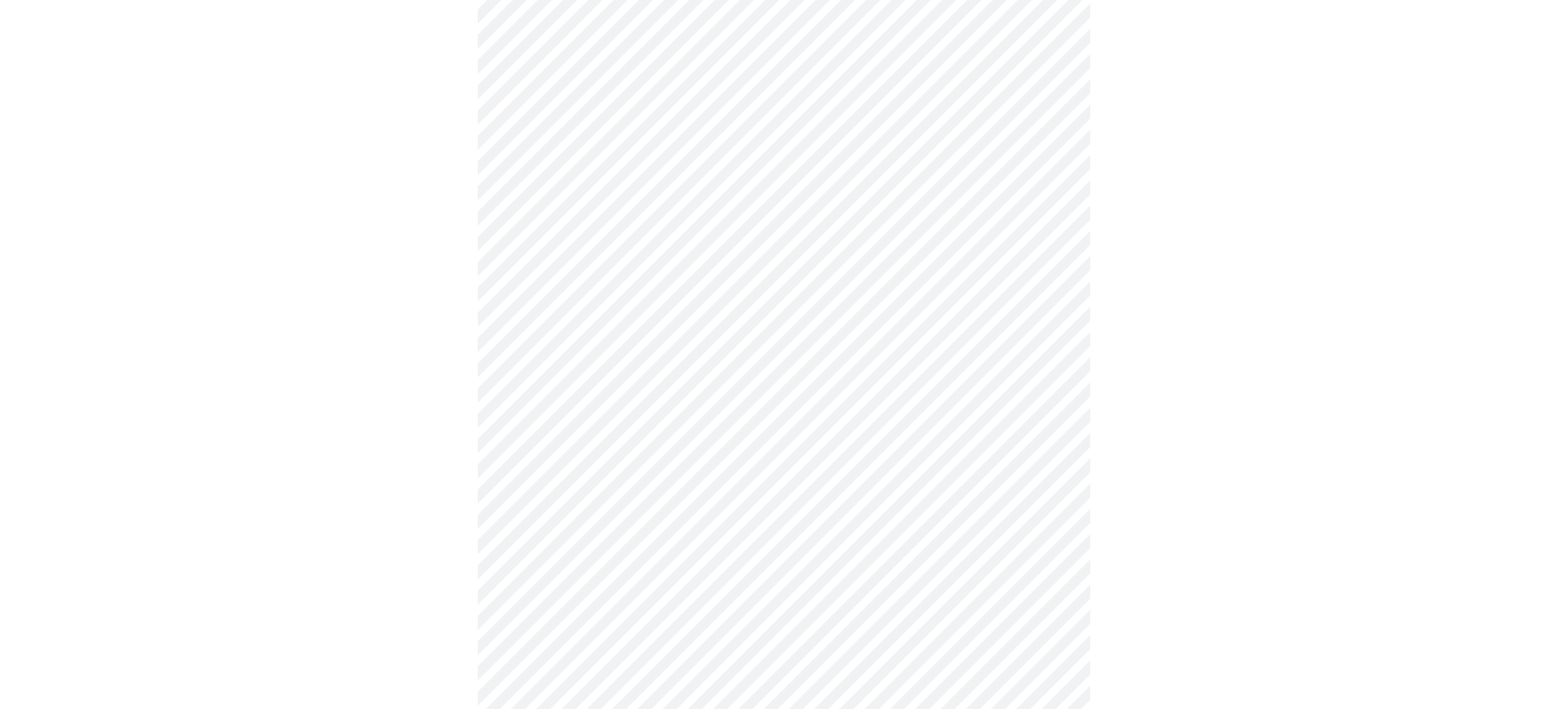
click at [766, 588] on body "MyMenopauseRx Appointments Messaging 1 Labs Uploads Medications Community Refer…" at bounding box center [784, 399] width 1555 height 1510
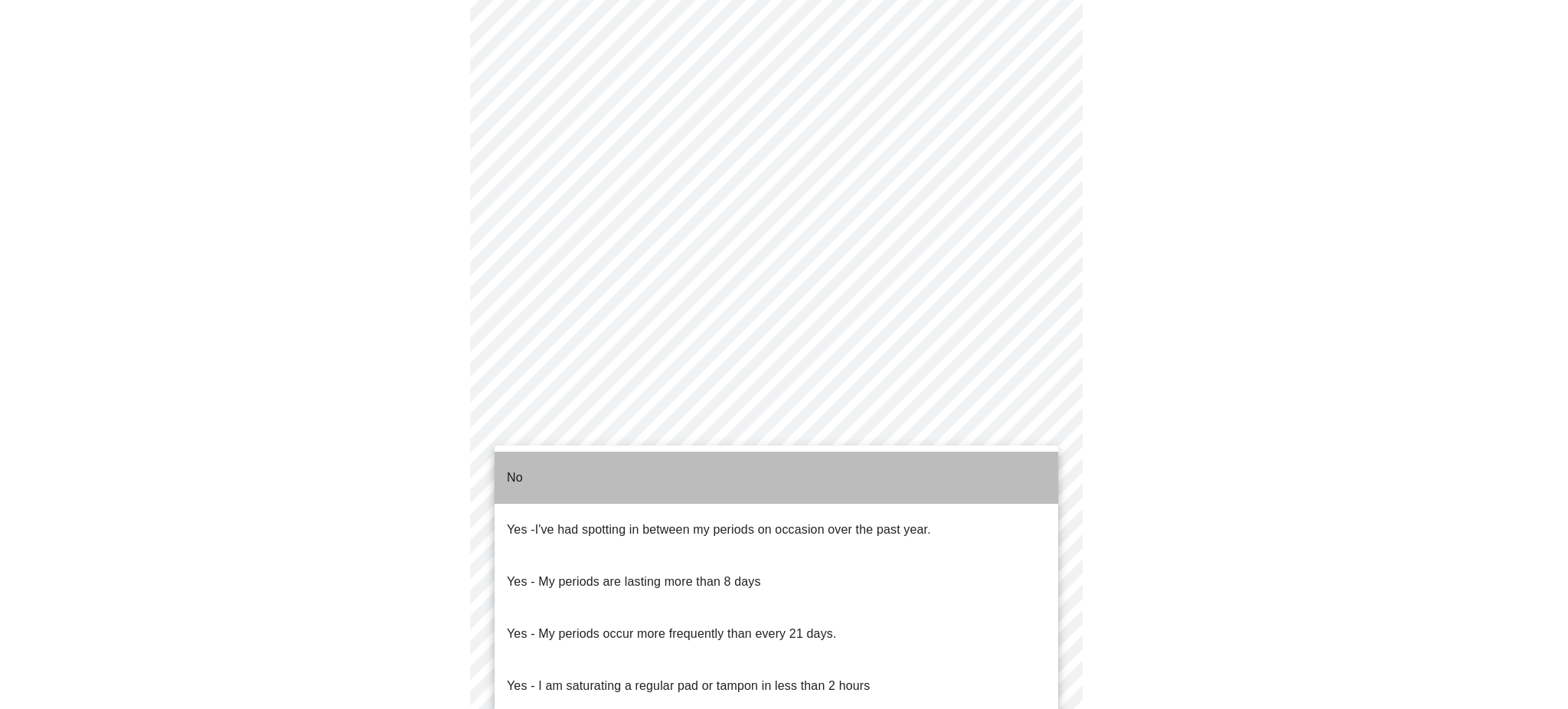
click at [711, 475] on li "No" at bounding box center [776, 477] width 563 height 52
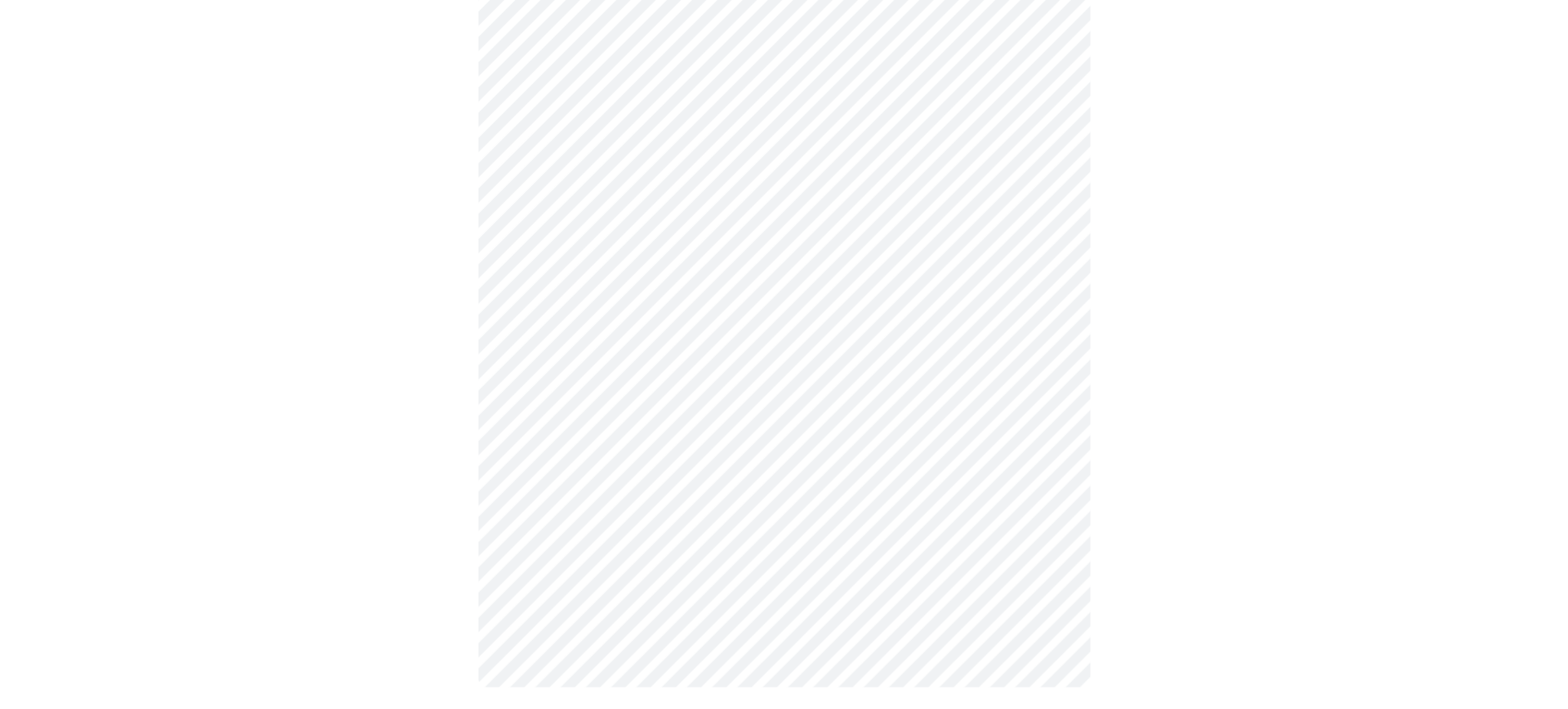
scroll to position [790, 0]
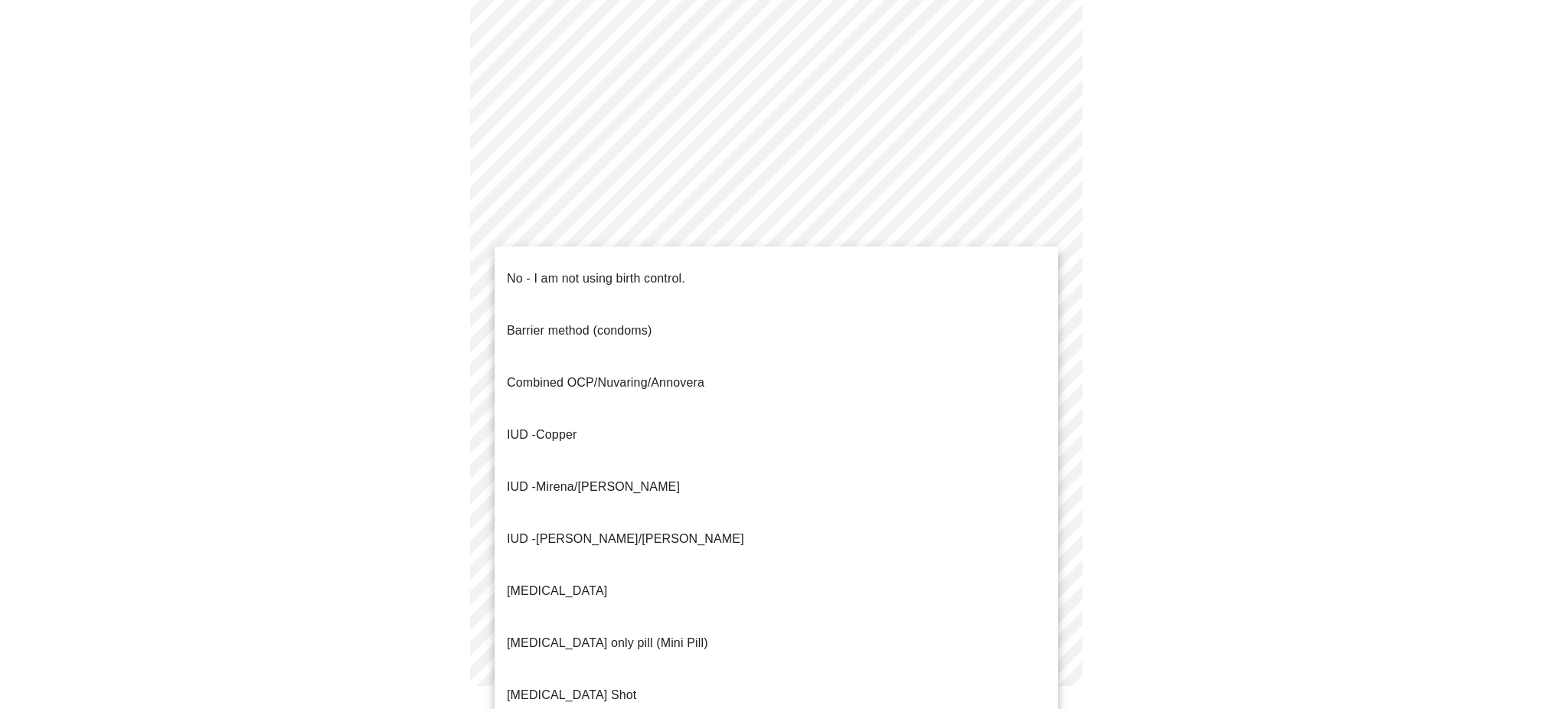
click at [668, 274] on p "No - I am not using birth control." at bounding box center [596, 279] width 179 height 18
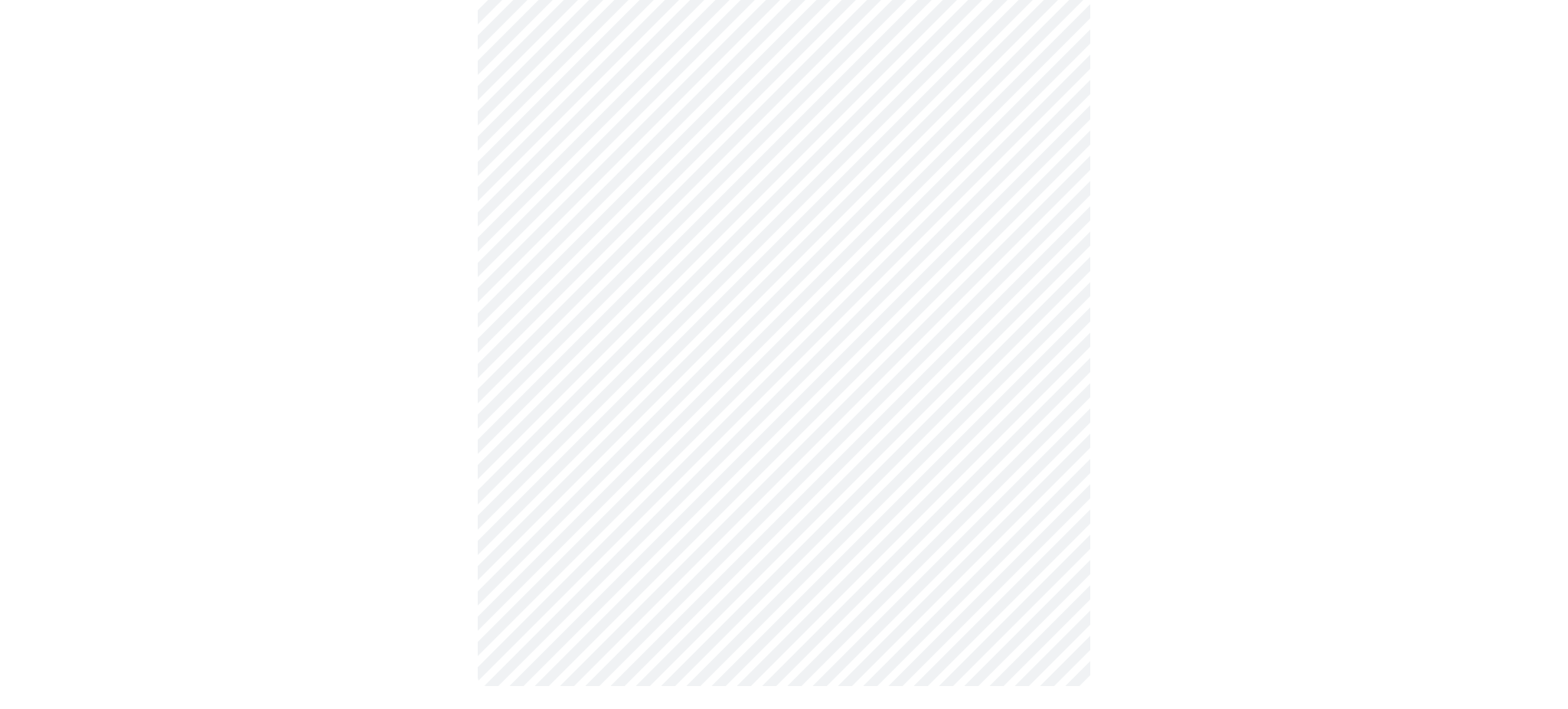
scroll to position [782, 0]
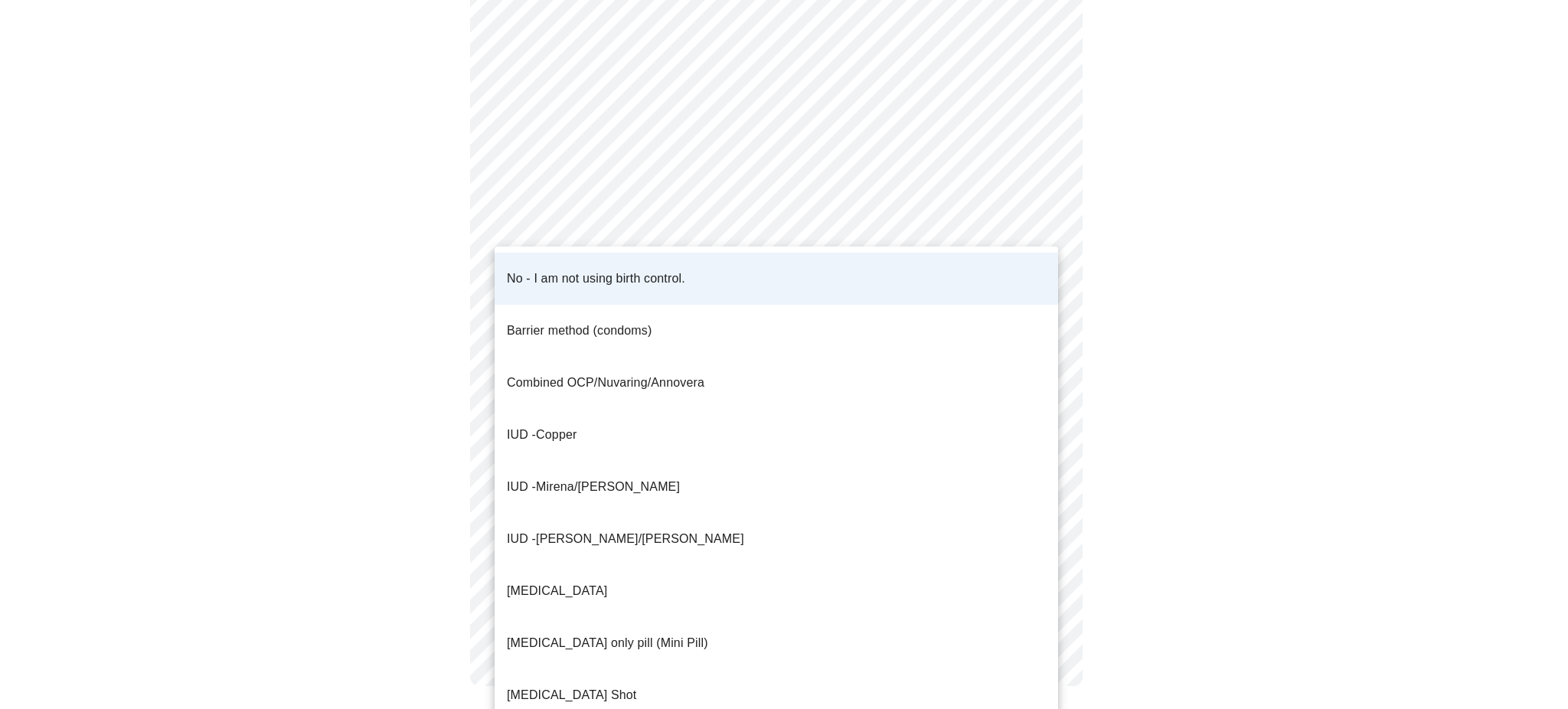
click at [680, 270] on p "No - I am not using birth control." at bounding box center [596, 279] width 179 height 18
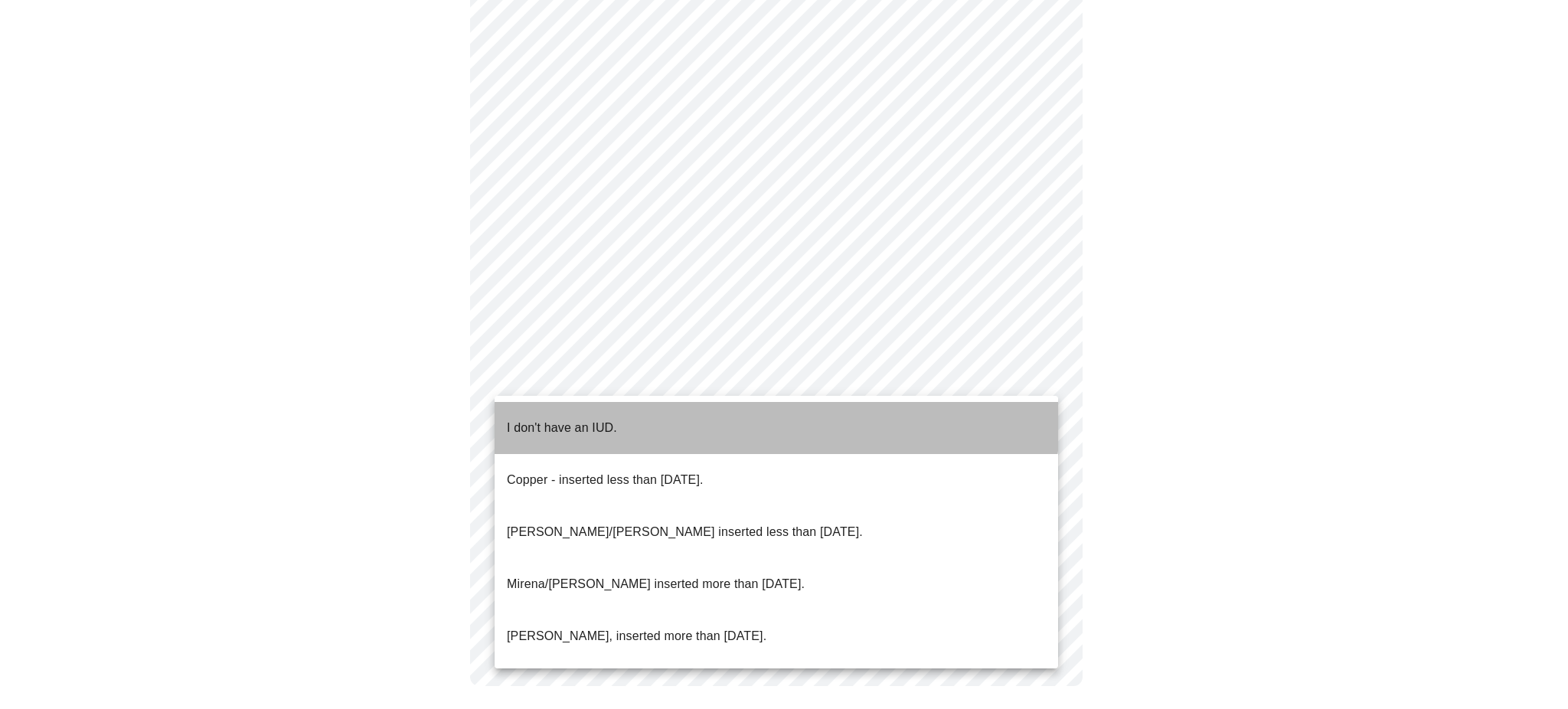
click at [662, 408] on li "I don't have an IUD." at bounding box center [776, 428] width 563 height 52
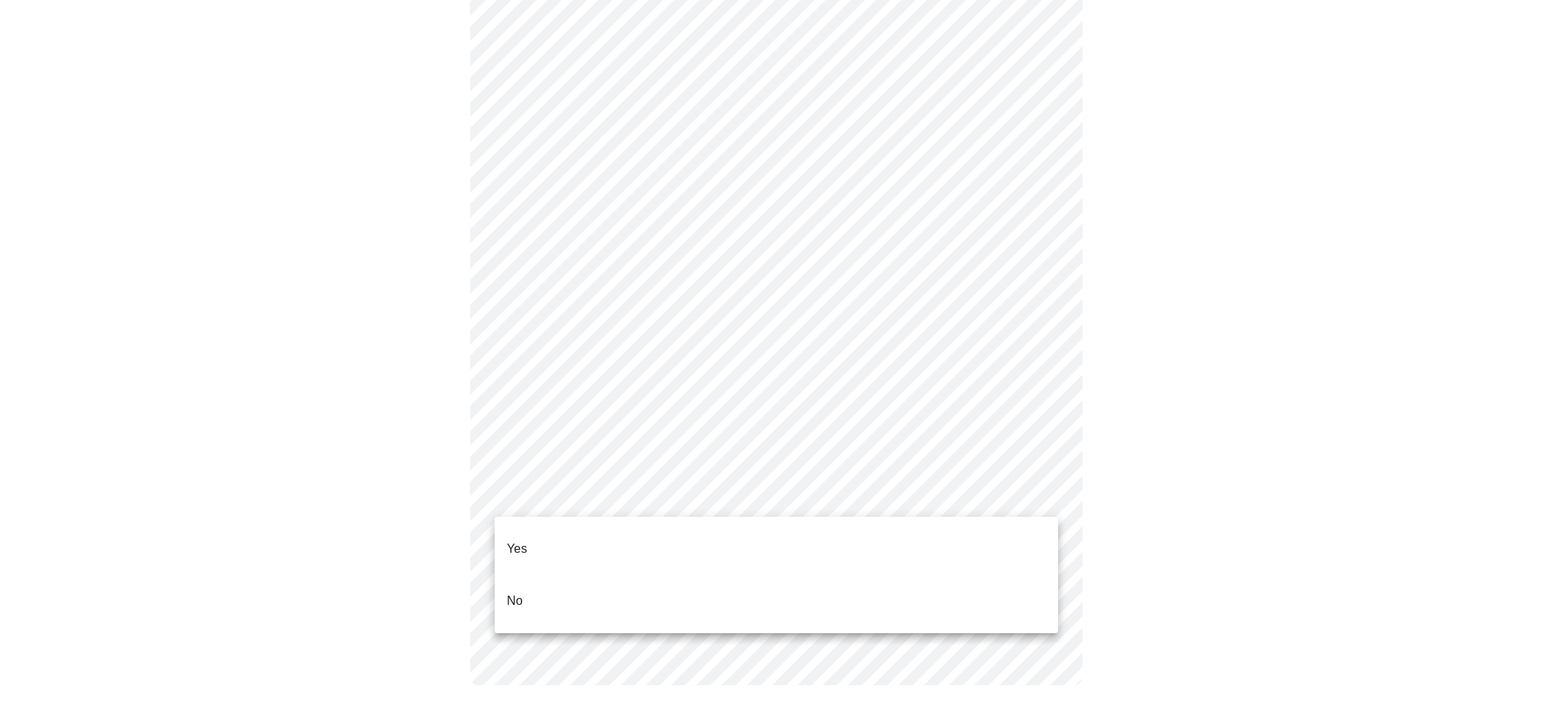
click at [655, 521] on ul "Yes No" at bounding box center [776, 575] width 563 height 117
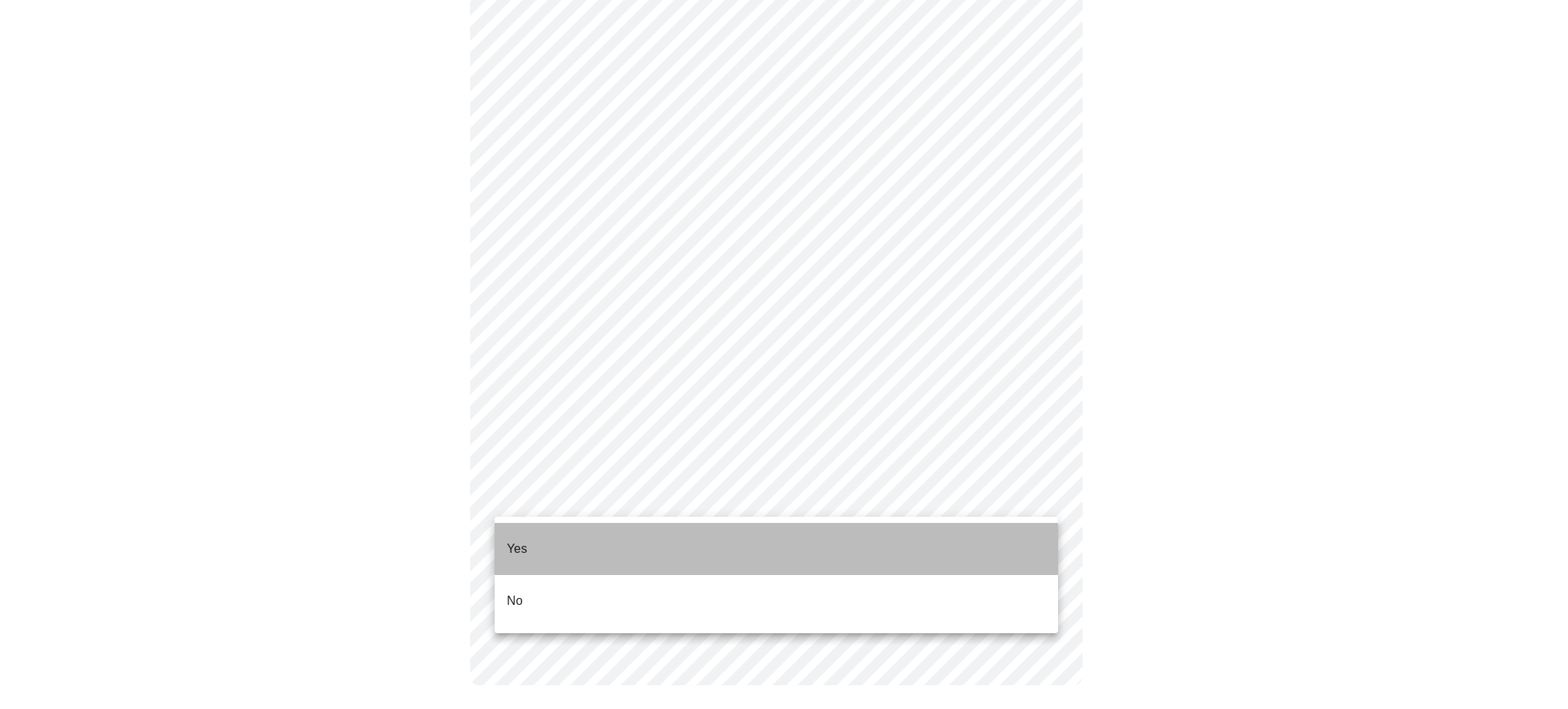
click at [654, 530] on li "Yes" at bounding box center [776, 549] width 563 height 52
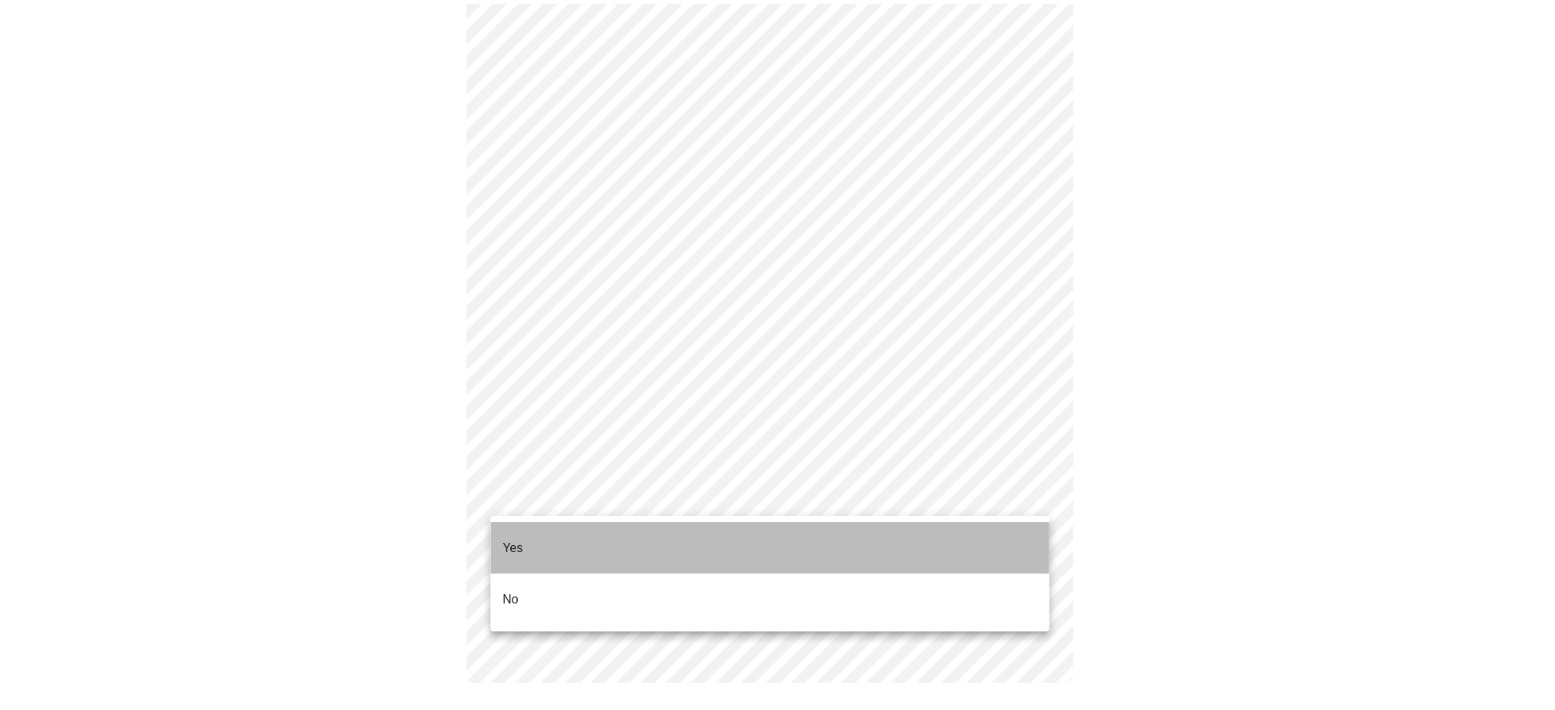
scroll to position [765, 0]
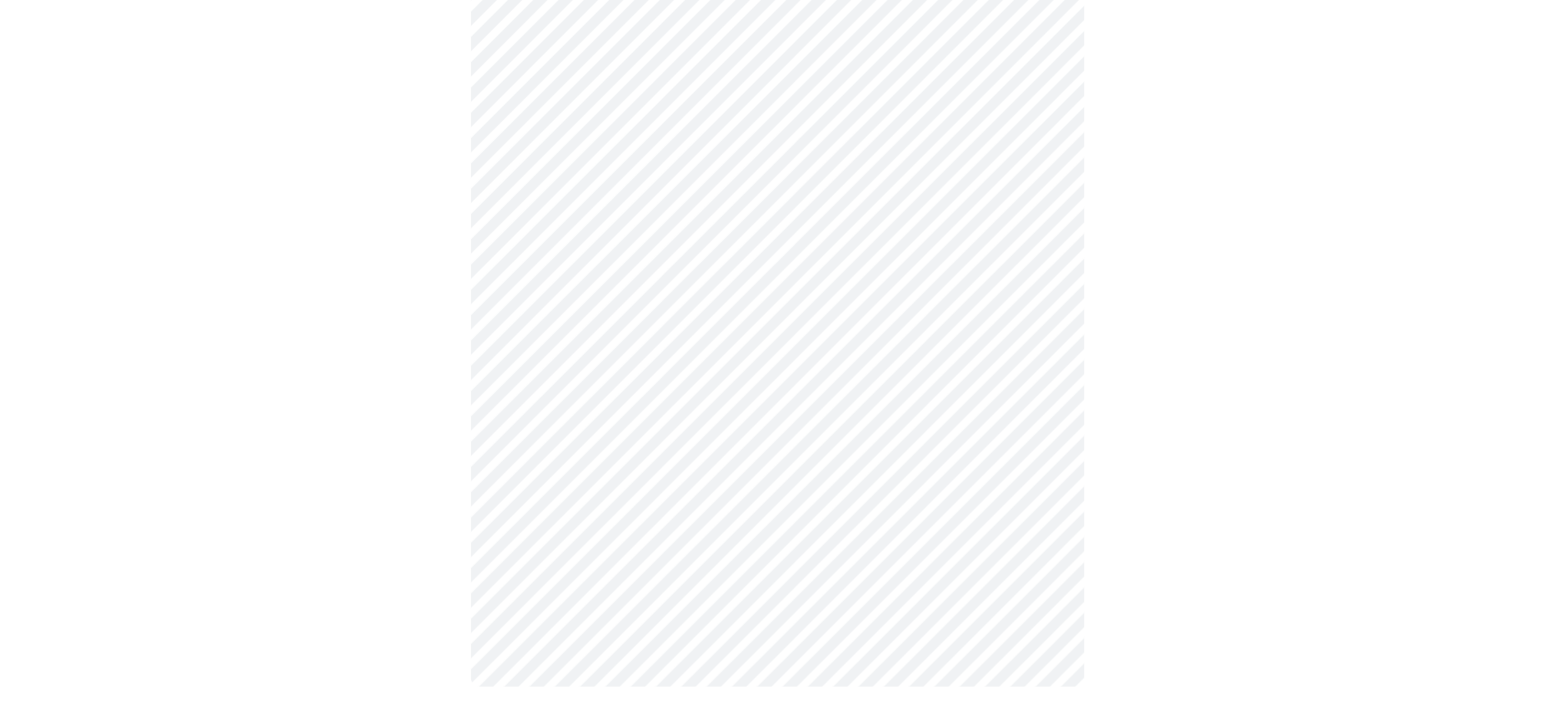
click at [1223, 511] on div at bounding box center [777, 33] width 1542 height 1370
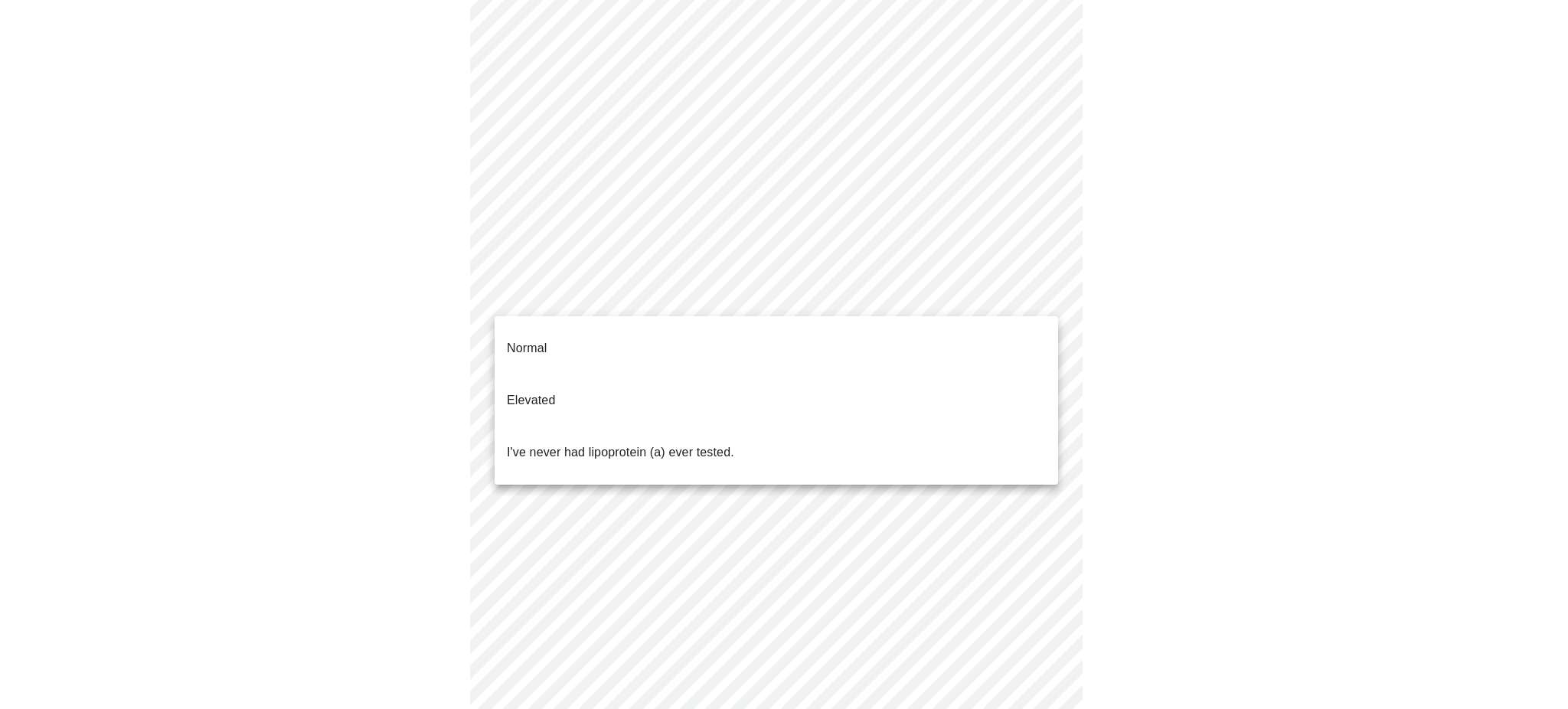
click at [924, 301] on body "MyMenopauseRx Appointments Messaging 1 Labs Uploads Medications Community Refer…" at bounding box center [784, 336] width 1555 height 1131
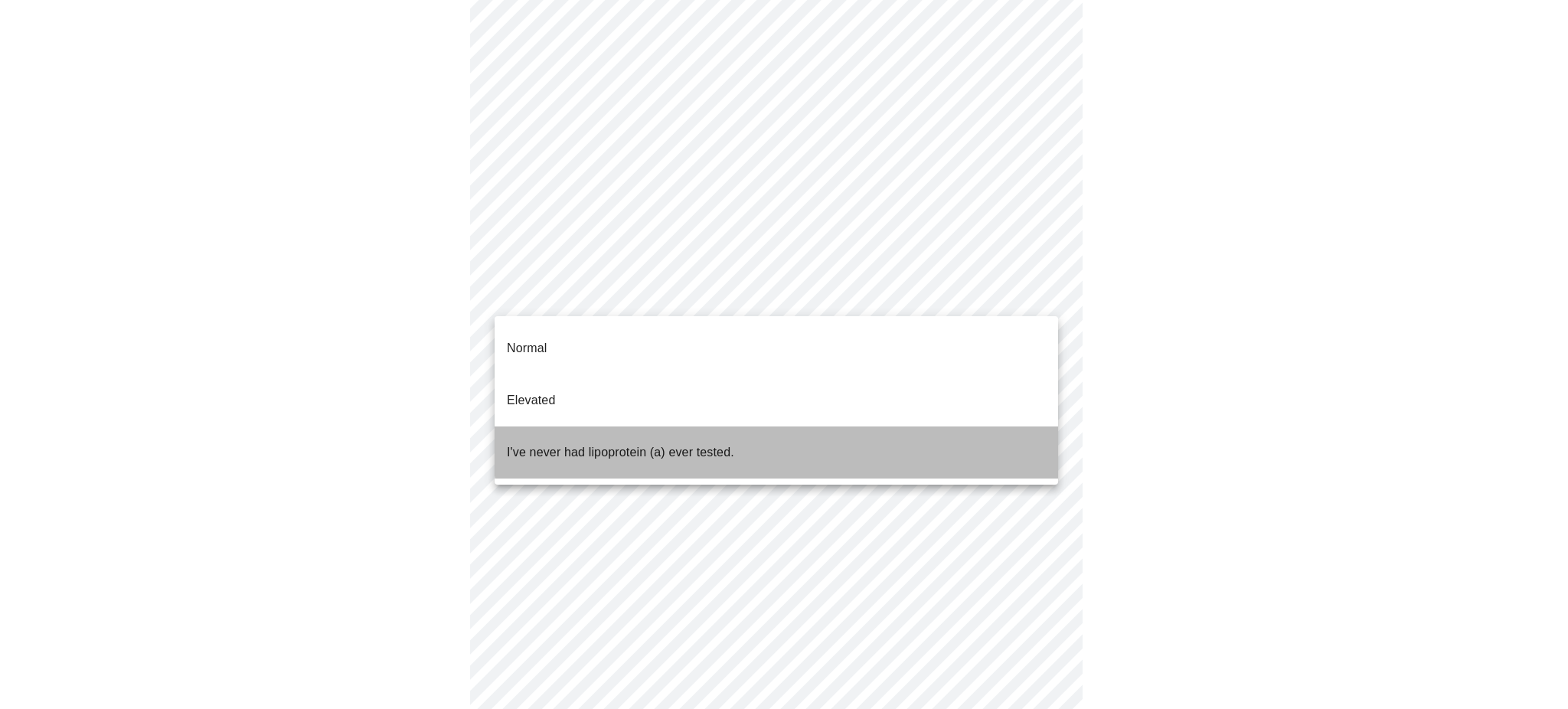
click at [882, 426] on li "I've never had lipoprotein (a) ever tested." at bounding box center [776, 452] width 563 height 52
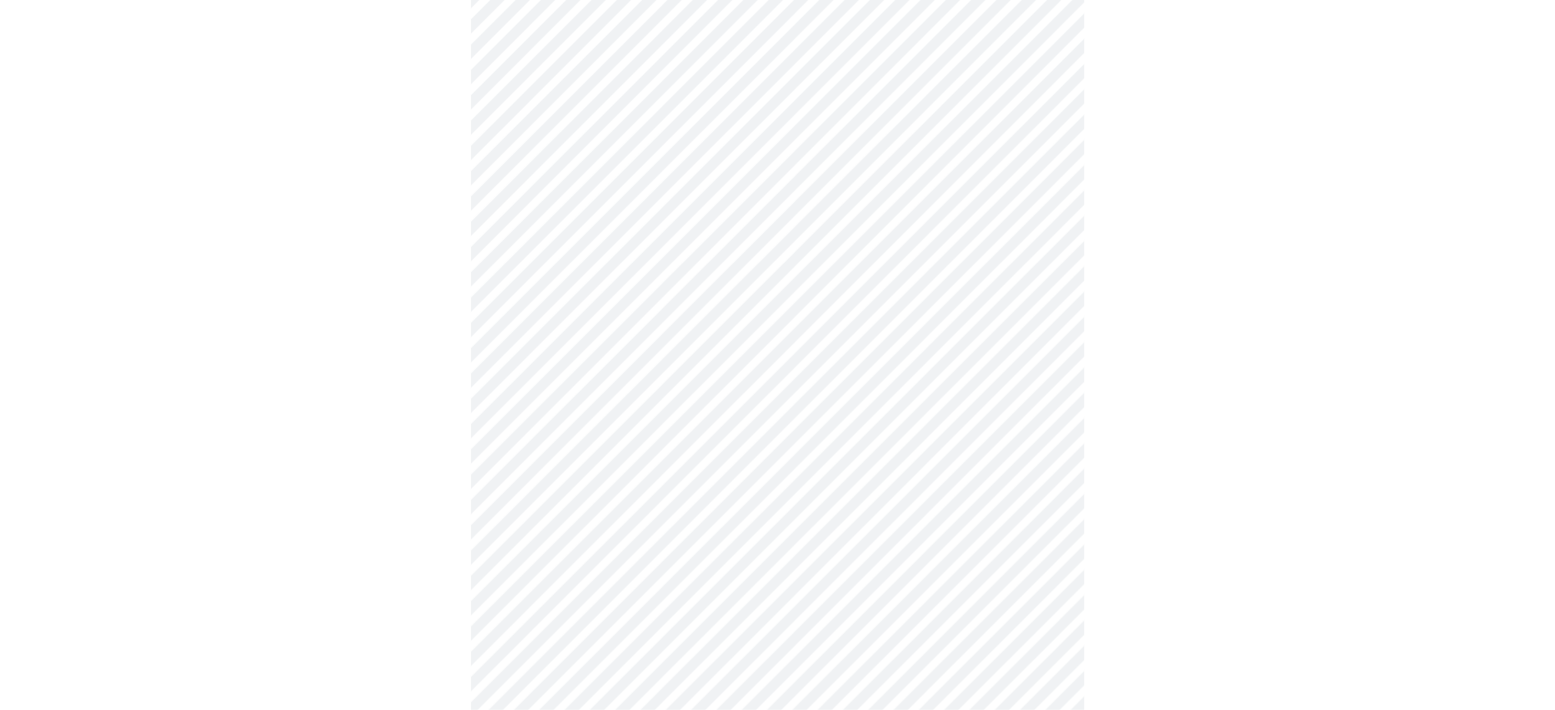
scroll to position [3999, 0]
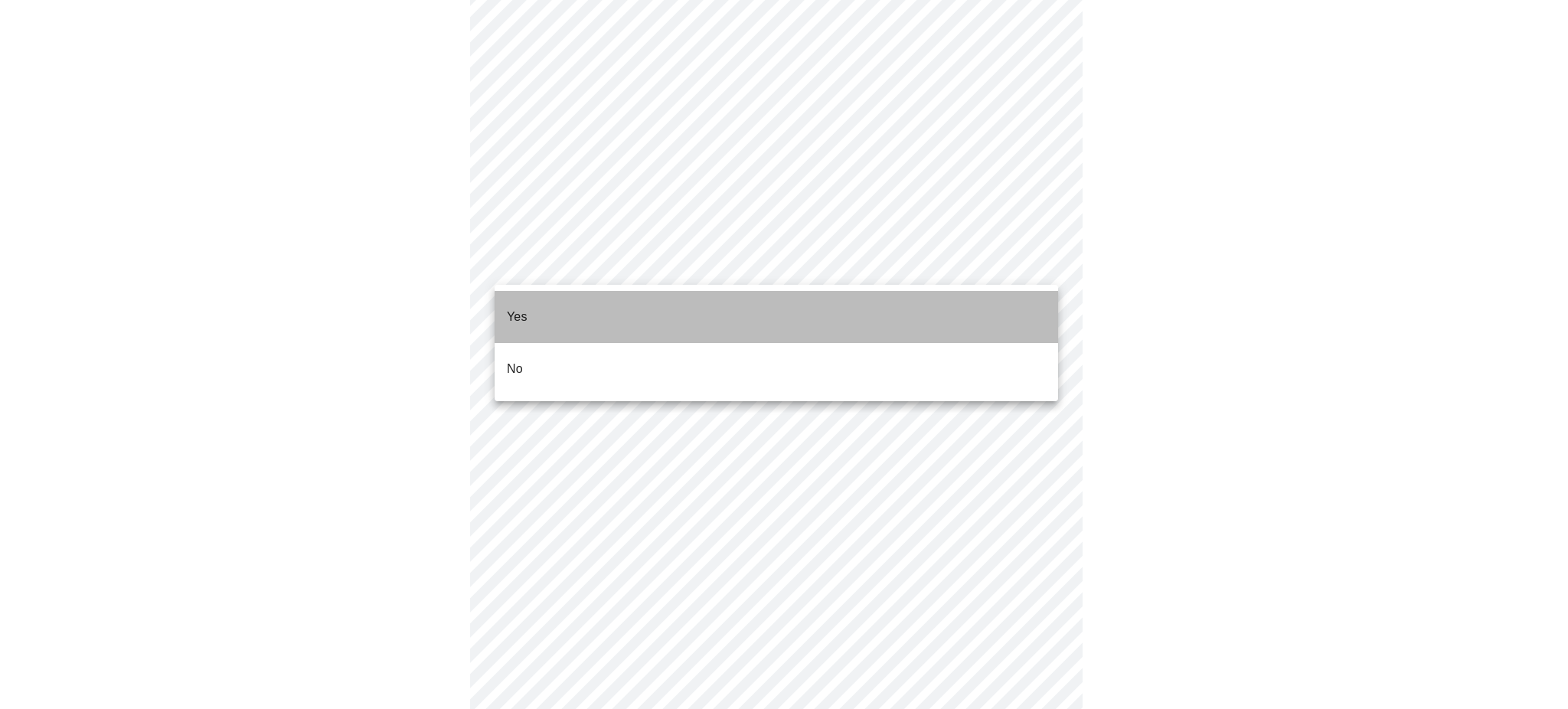
click at [965, 306] on li "Yes" at bounding box center [776, 317] width 563 height 52
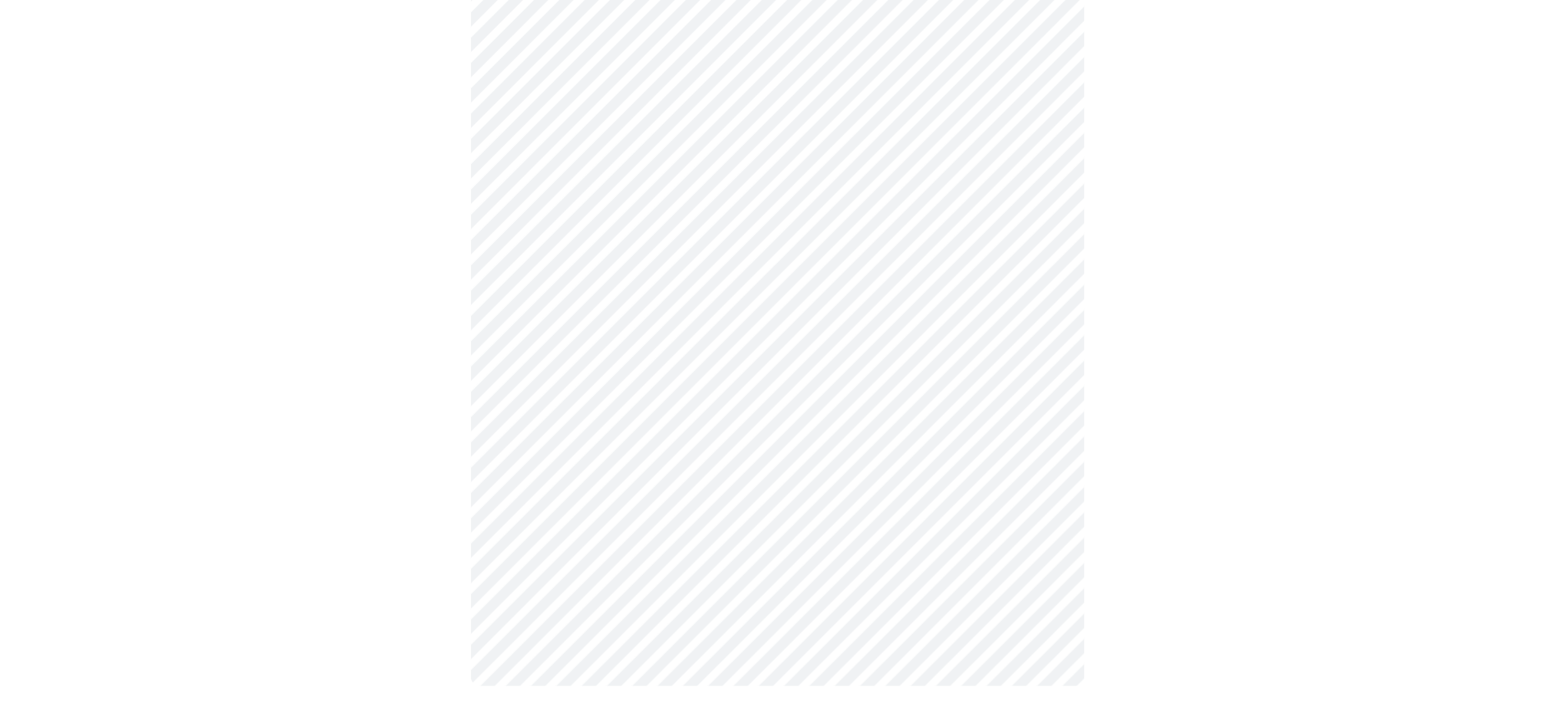
scroll to position [0, 0]
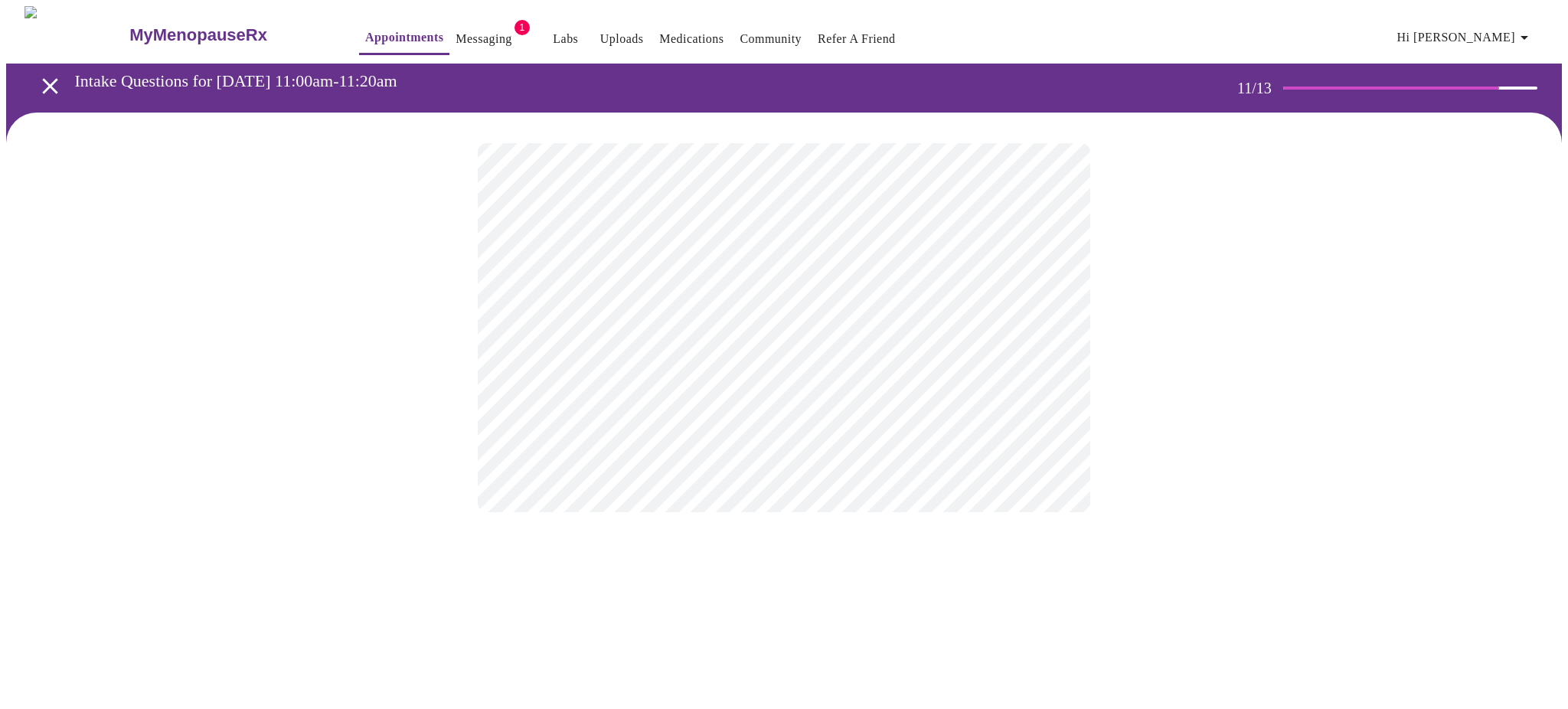
click at [1000, 543] on div "MyMenopauseRx Appointments Messaging 1 Labs Uploads Medications Community Refer…" at bounding box center [784, 275] width 1555 height 537
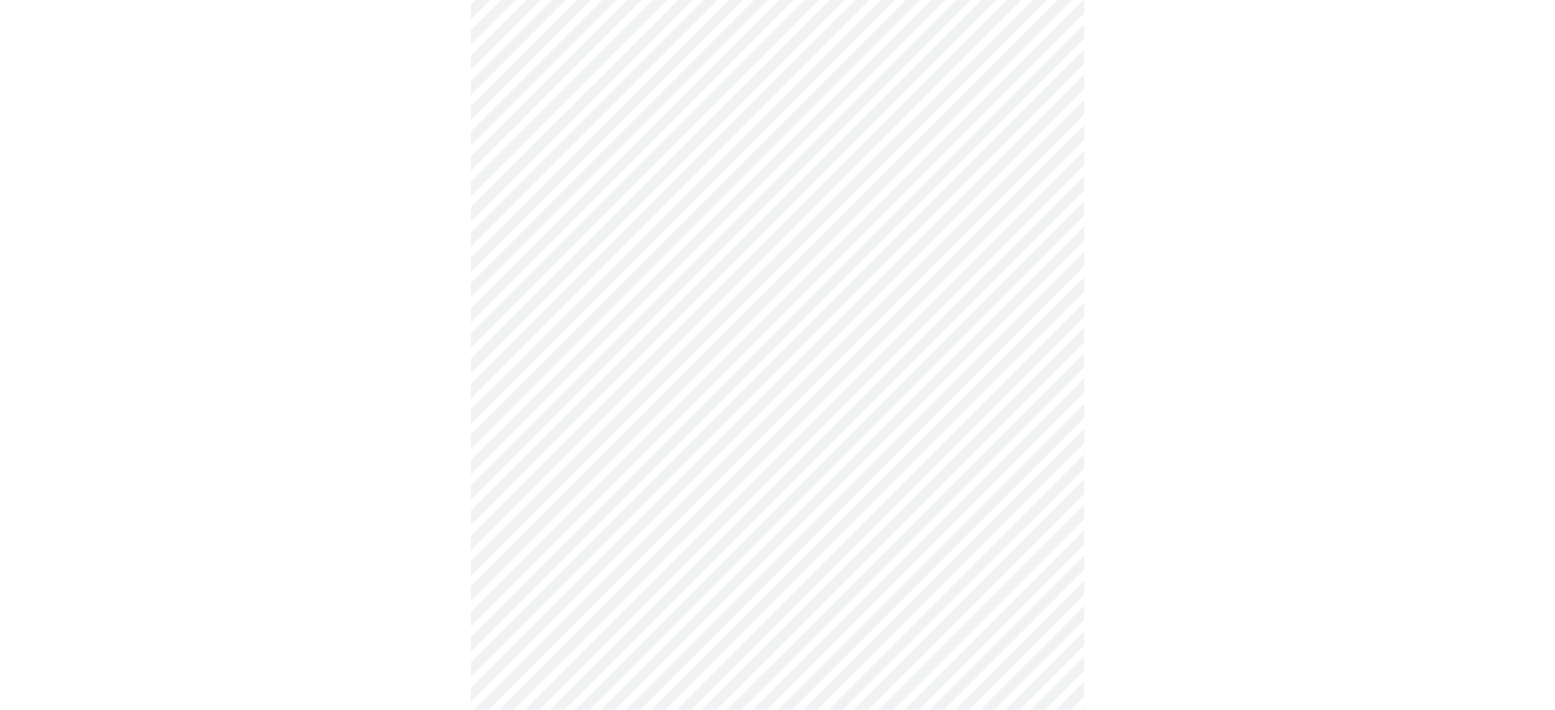
scroll to position [768, 0]
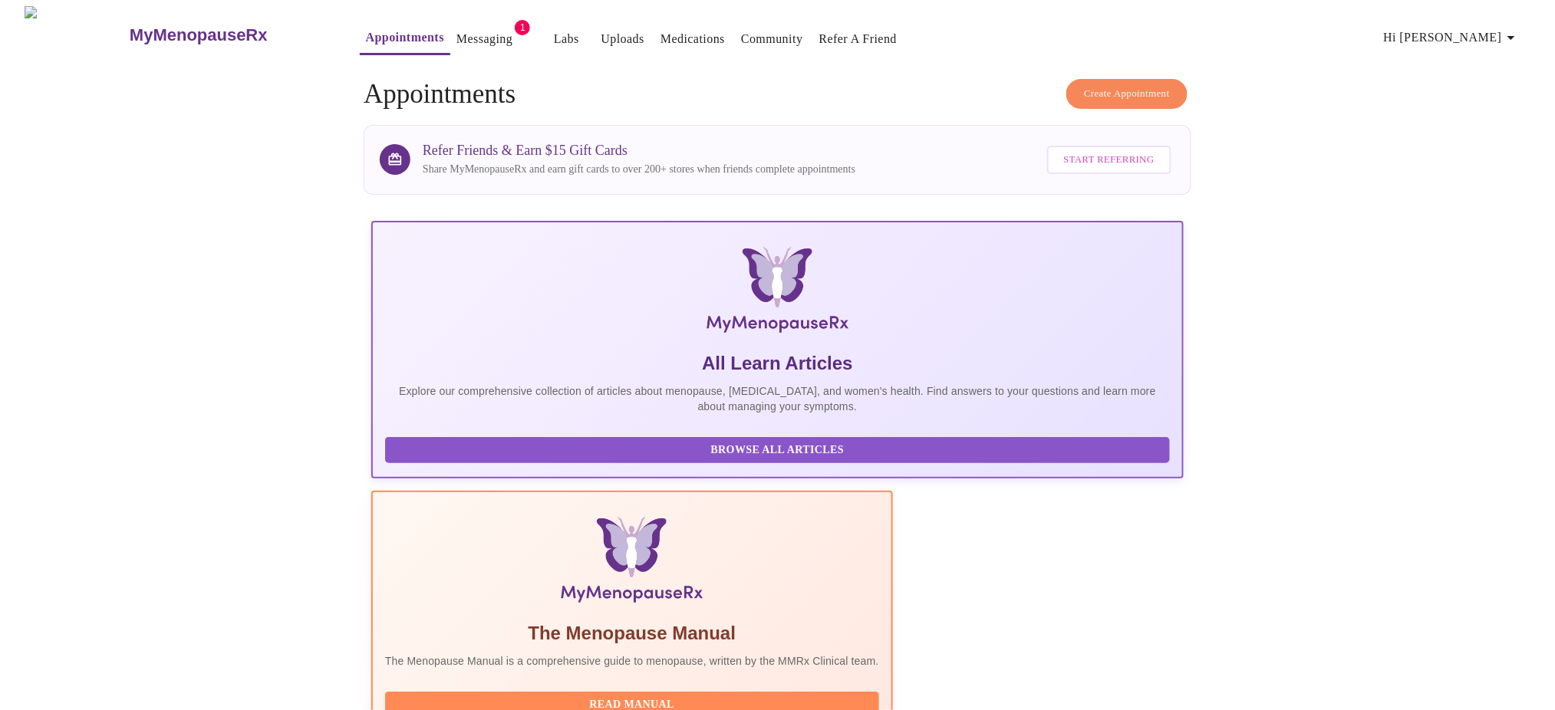
click at [457, 32] on link "Messaging" at bounding box center [484, 38] width 56 height 21
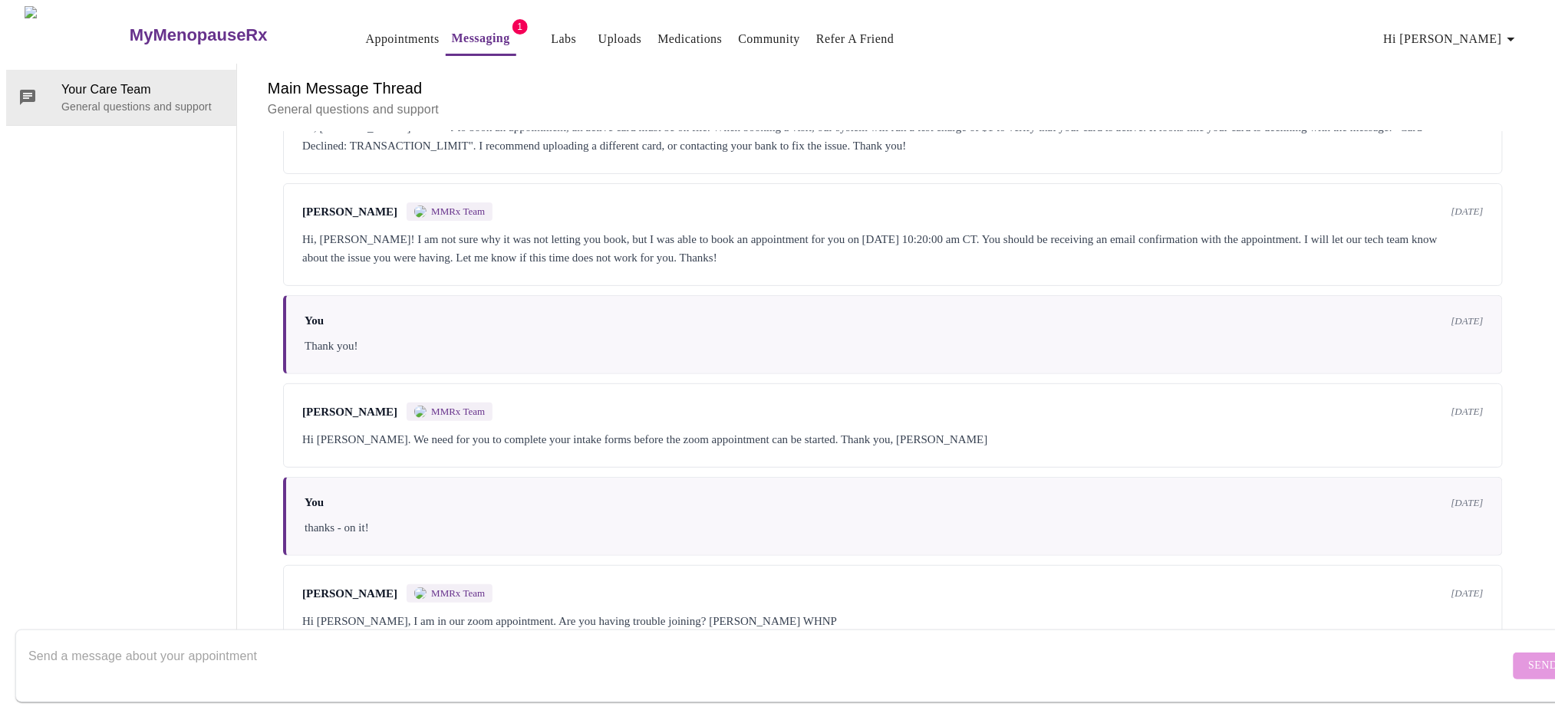
scroll to position [4556, 0]
click at [307, 76] on h6 "Main Message Thread" at bounding box center [893, 88] width 1250 height 25
click at [512, 19] on span "1" at bounding box center [519, 26] width 15 height 15
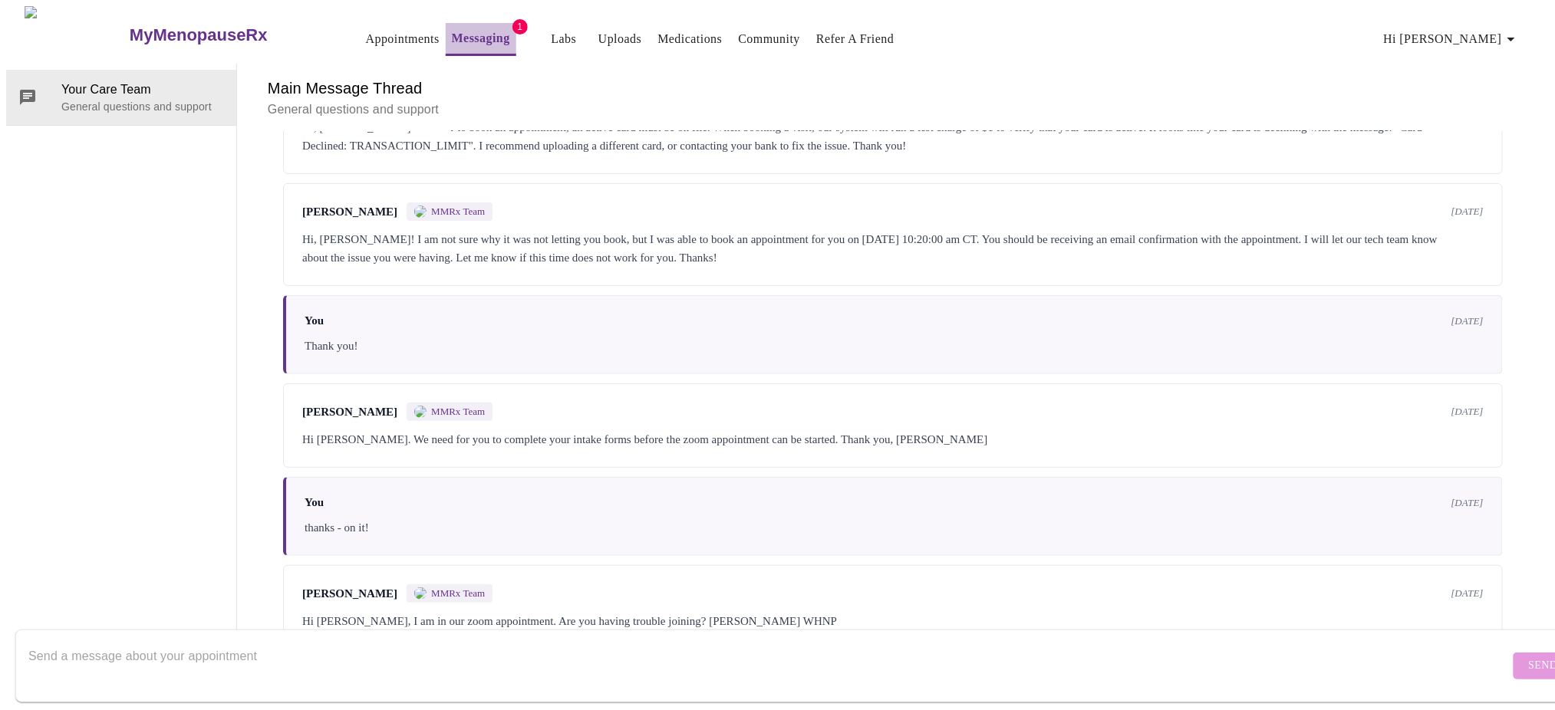
click at [452, 32] on link "Messaging" at bounding box center [481, 38] width 58 height 21
click at [360, 24] on button "Appointments" at bounding box center [403, 39] width 86 height 31
click at [1469, 35] on span "Hi [PERSON_NAME]" at bounding box center [1452, 38] width 137 height 21
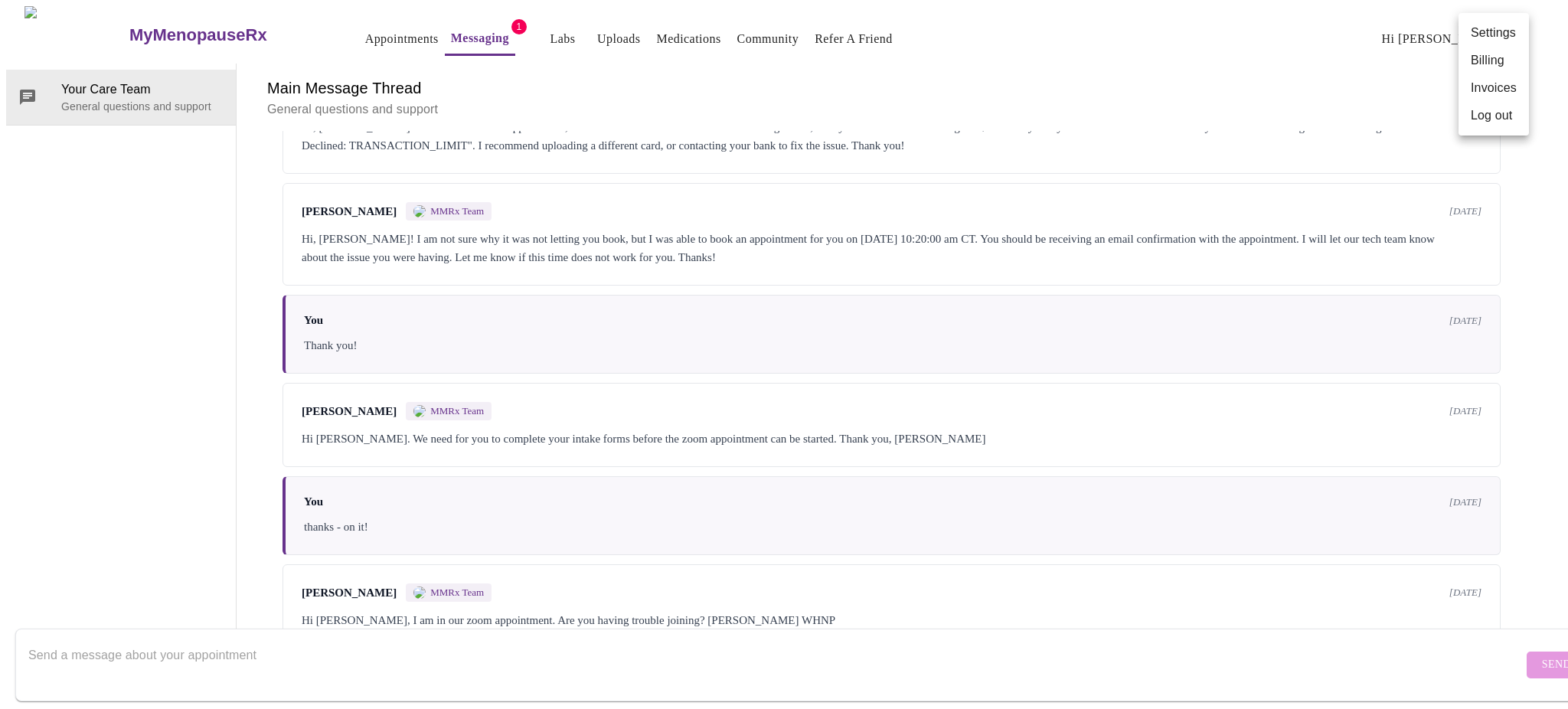
click at [1499, 87] on li "Invoices" at bounding box center [1493, 88] width 71 height 28
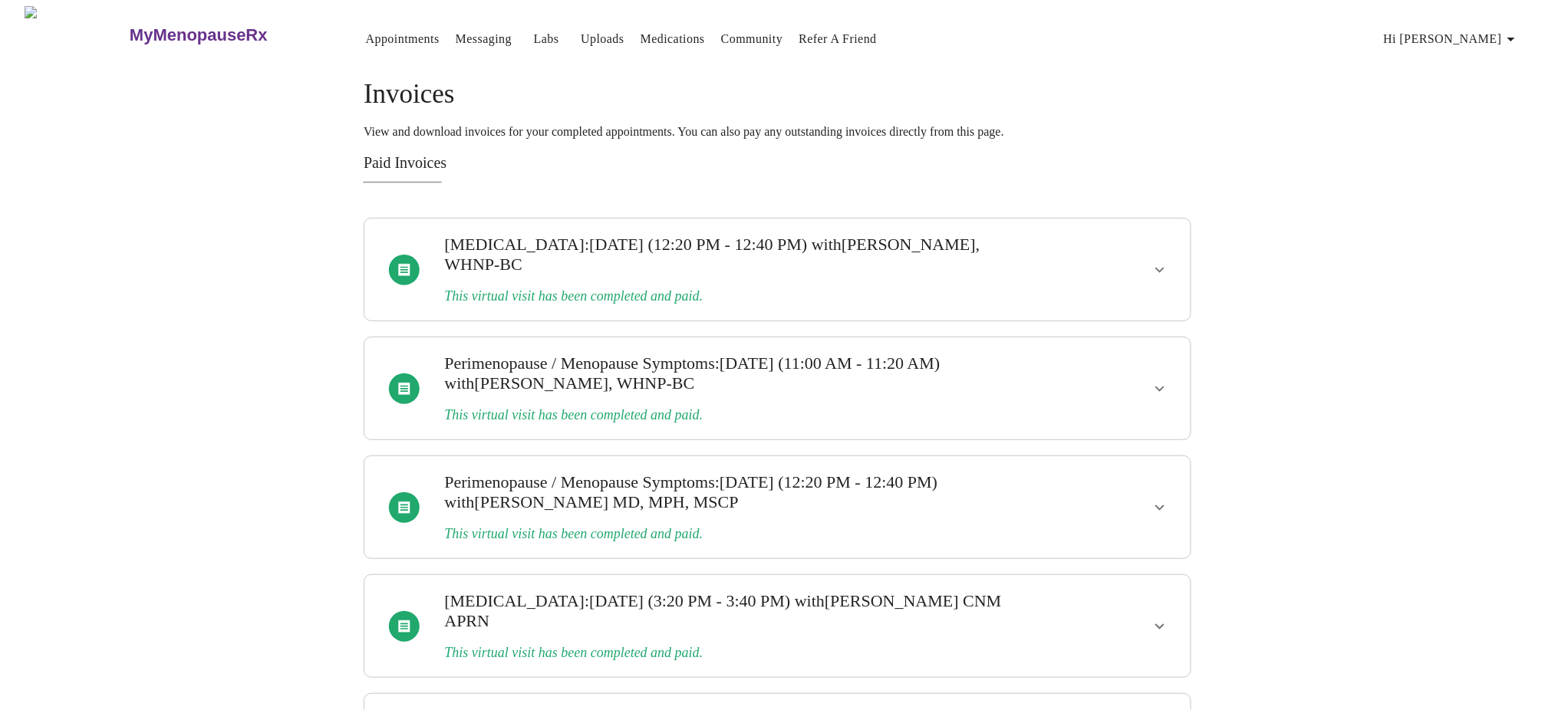
click at [456, 28] on link "Messaging" at bounding box center [484, 38] width 56 height 21
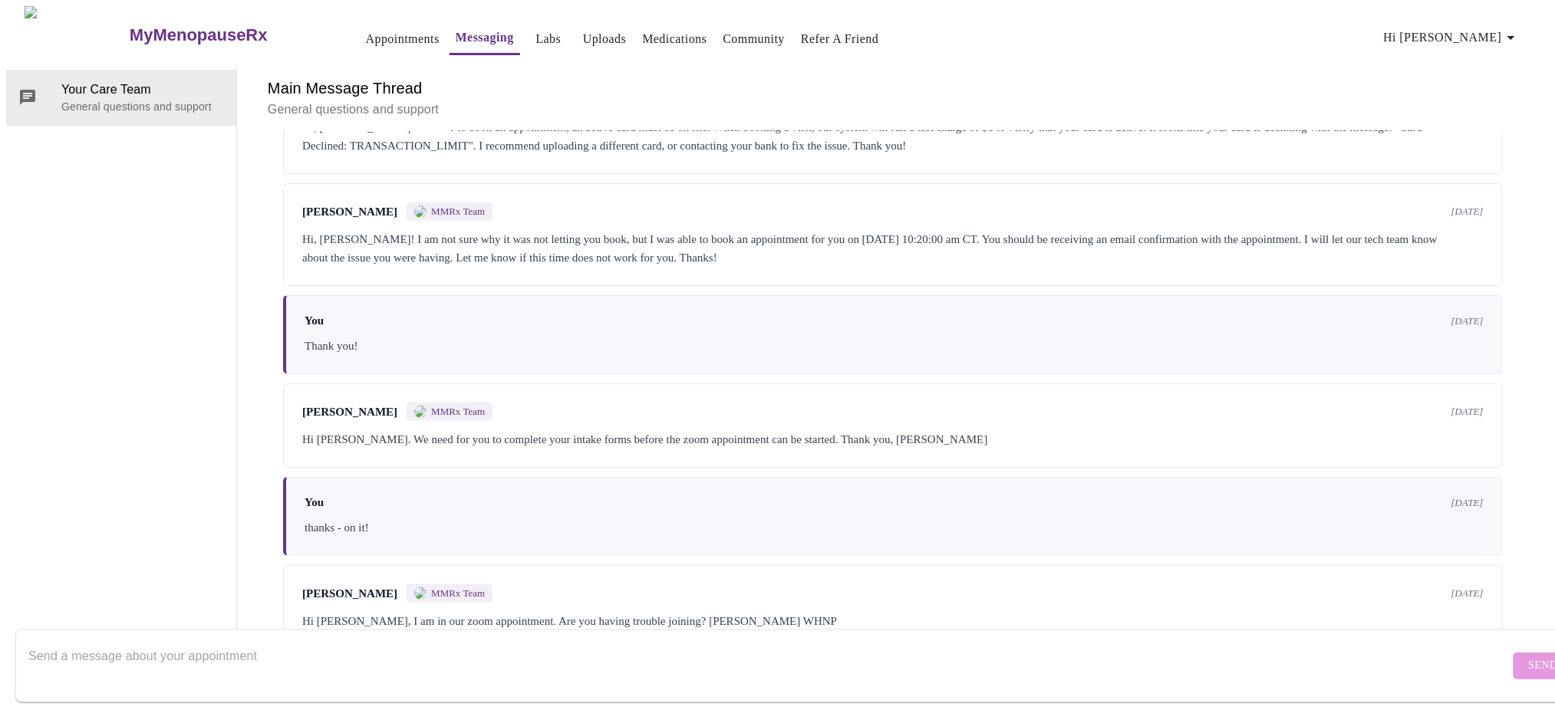
scroll to position [4556, 0]
click at [767, 657] on textarea "Send a message about your appointment" at bounding box center [768, 665] width 1481 height 49
type textarea "Can you please confirm the apt time I have [DATE] with cst note"
click at [1529, 657] on span "Send" at bounding box center [1543, 666] width 29 height 19
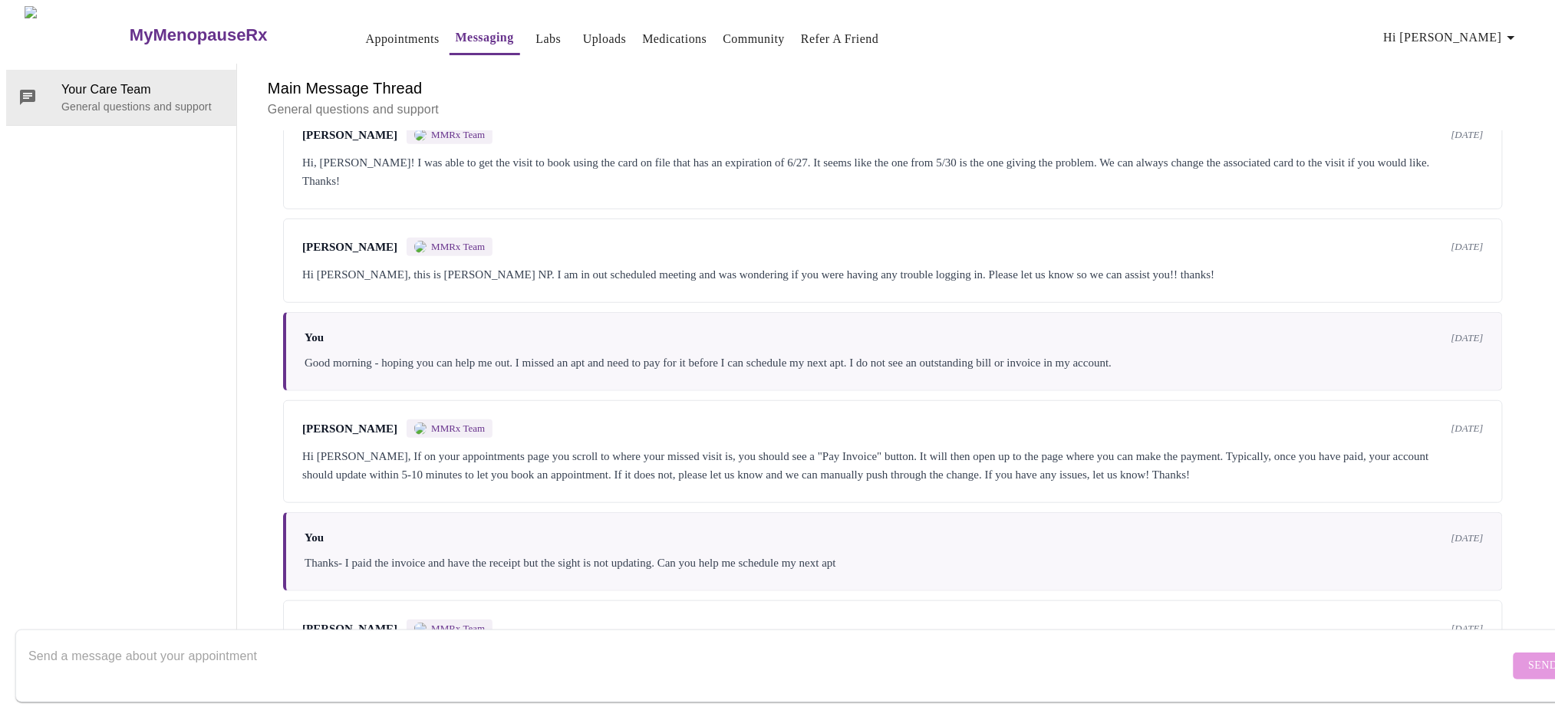
scroll to position [0, 0]
click at [379, 30] on link "Appointments" at bounding box center [403, 38] width 74 height 21
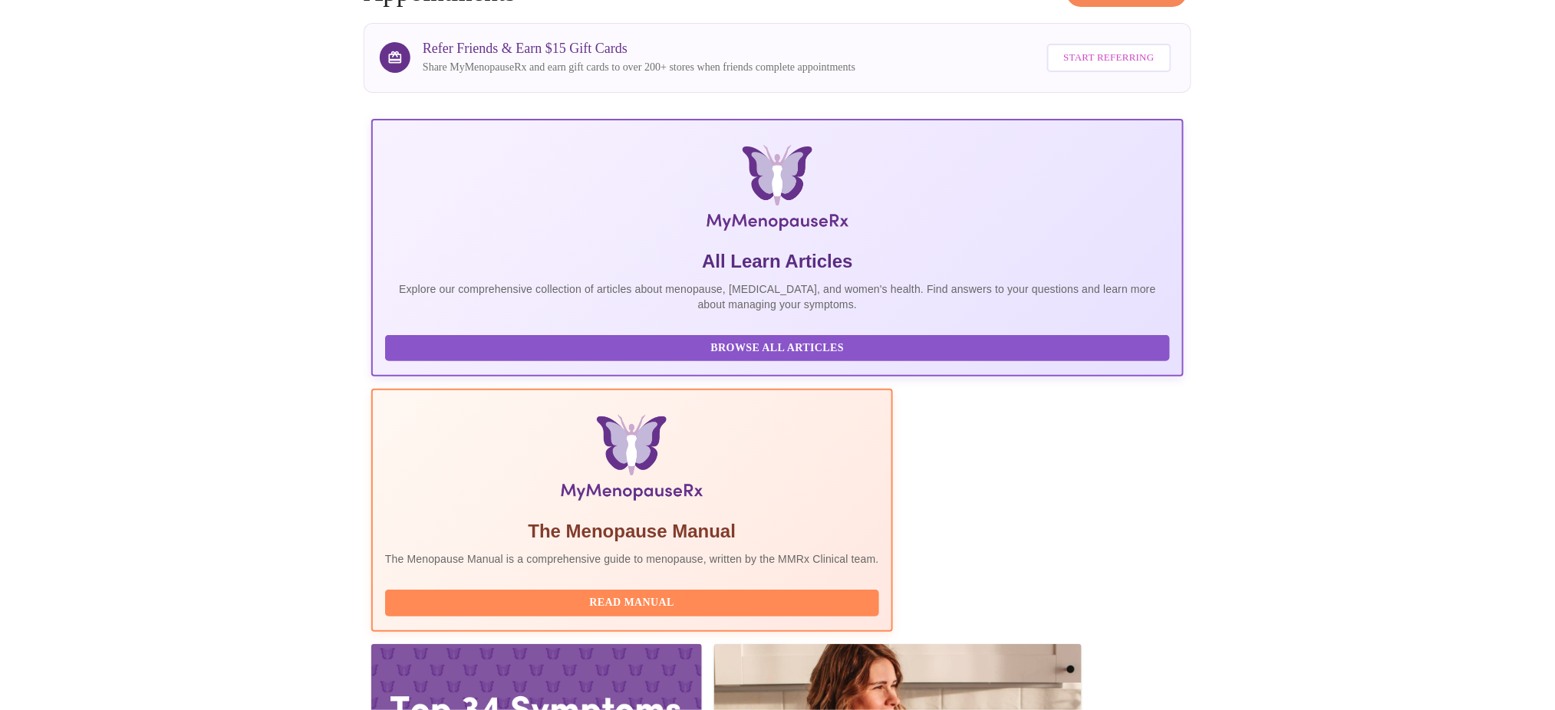
scroll to position [204, 0]
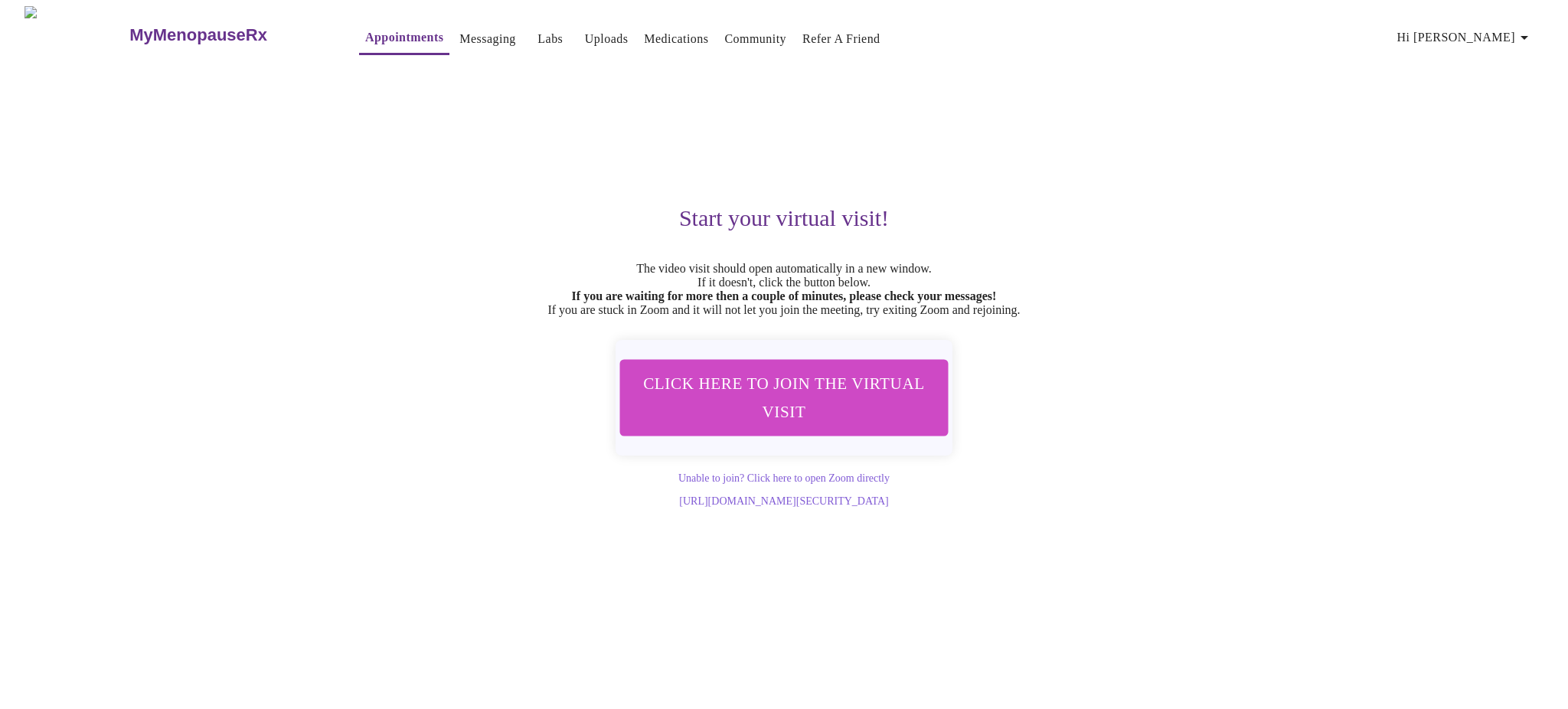
click at [365, 31] on link "Appointments" at bounding box center [404, 37] width 78 height 21
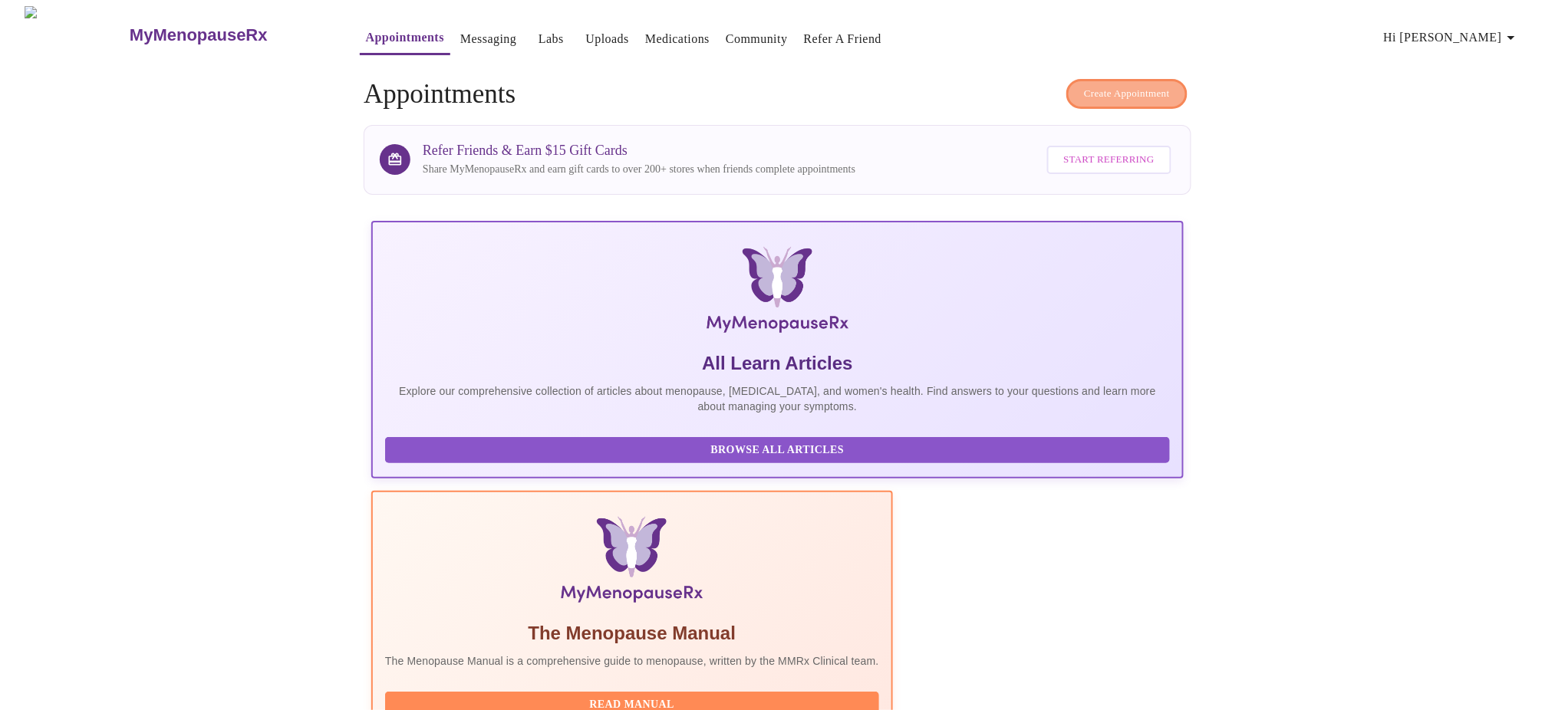
click at [1102, 85] on span "Create Appointment" at bounding box center [1127, 94] width 86 height 18
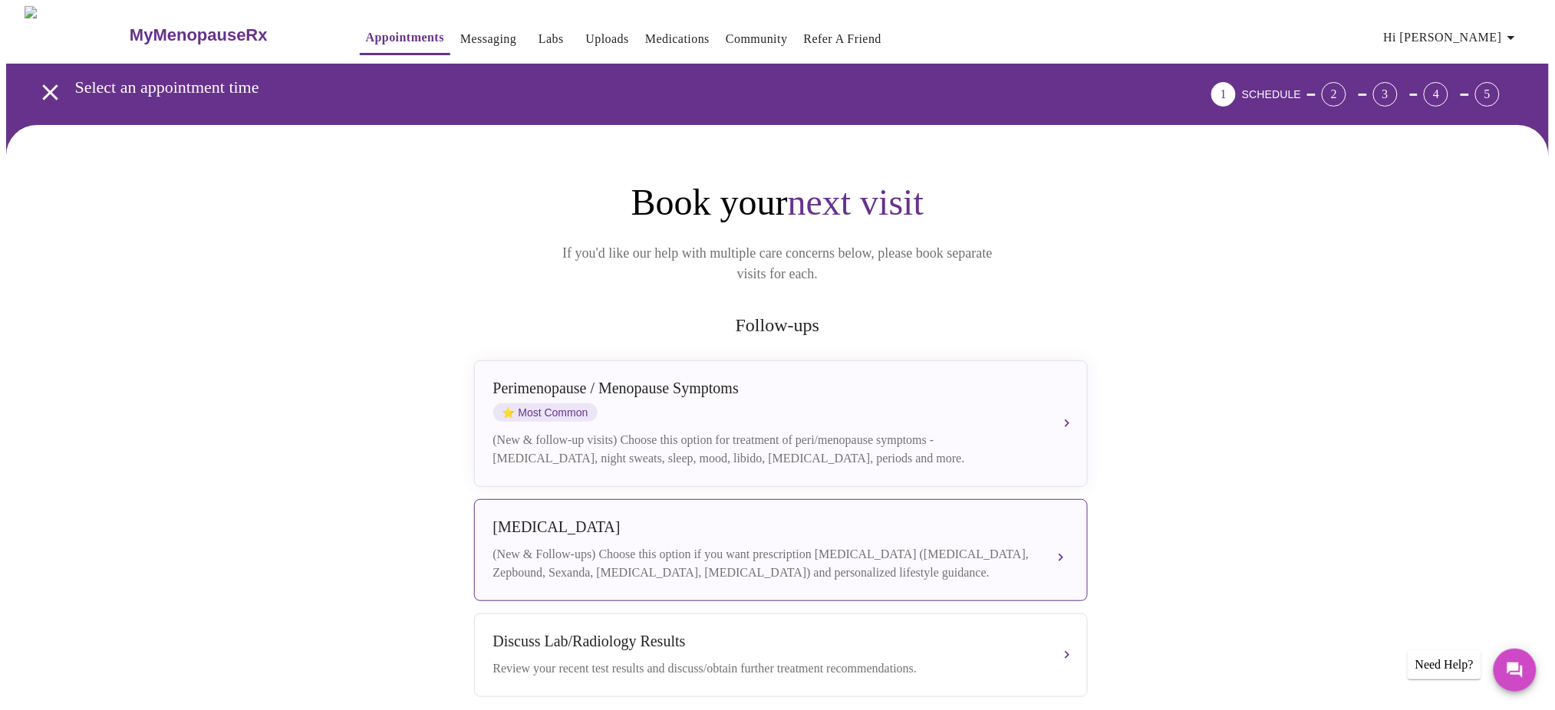
click at [635, 518] on div "[MEDICAL_DATA]" at bounding box center [765, 527] width 545 height 18
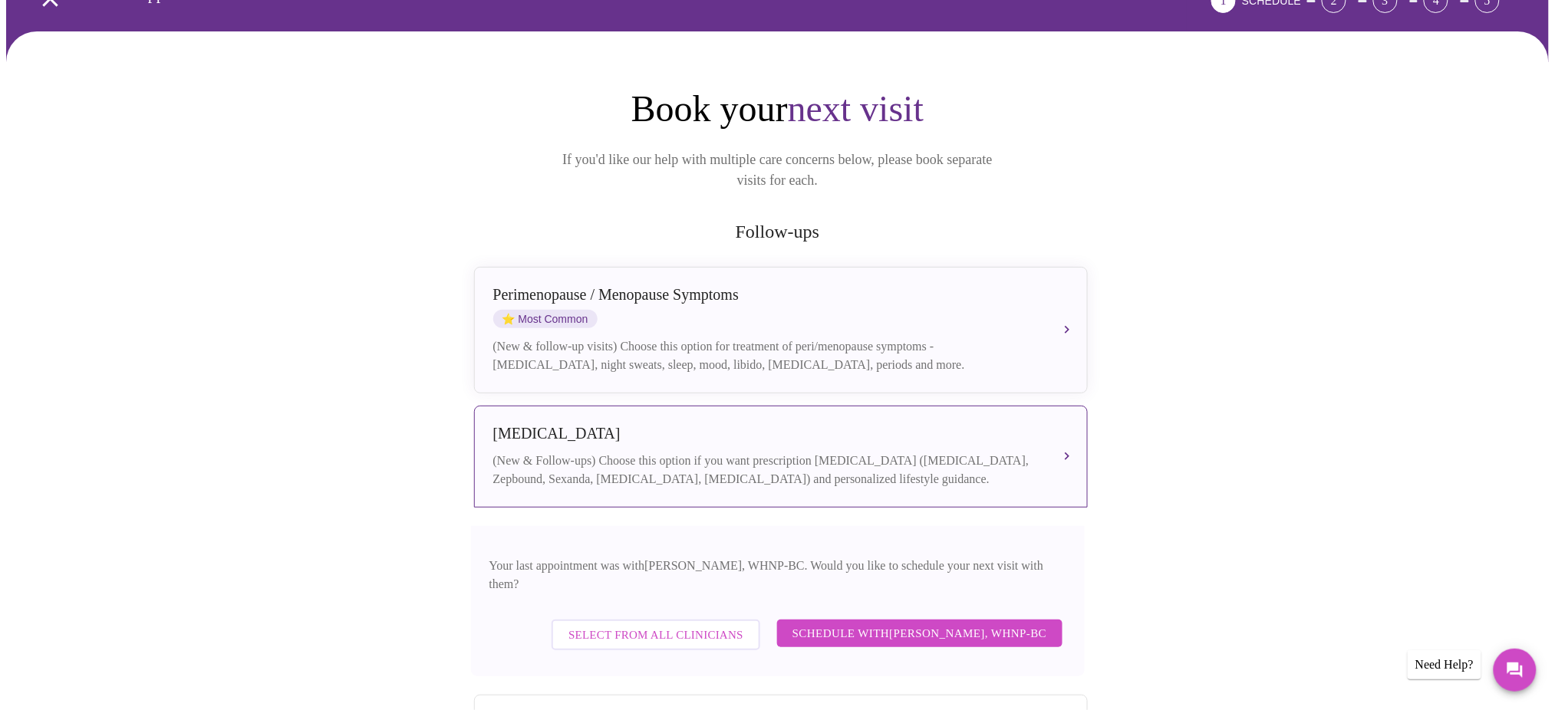
scroll to position [204, 0]
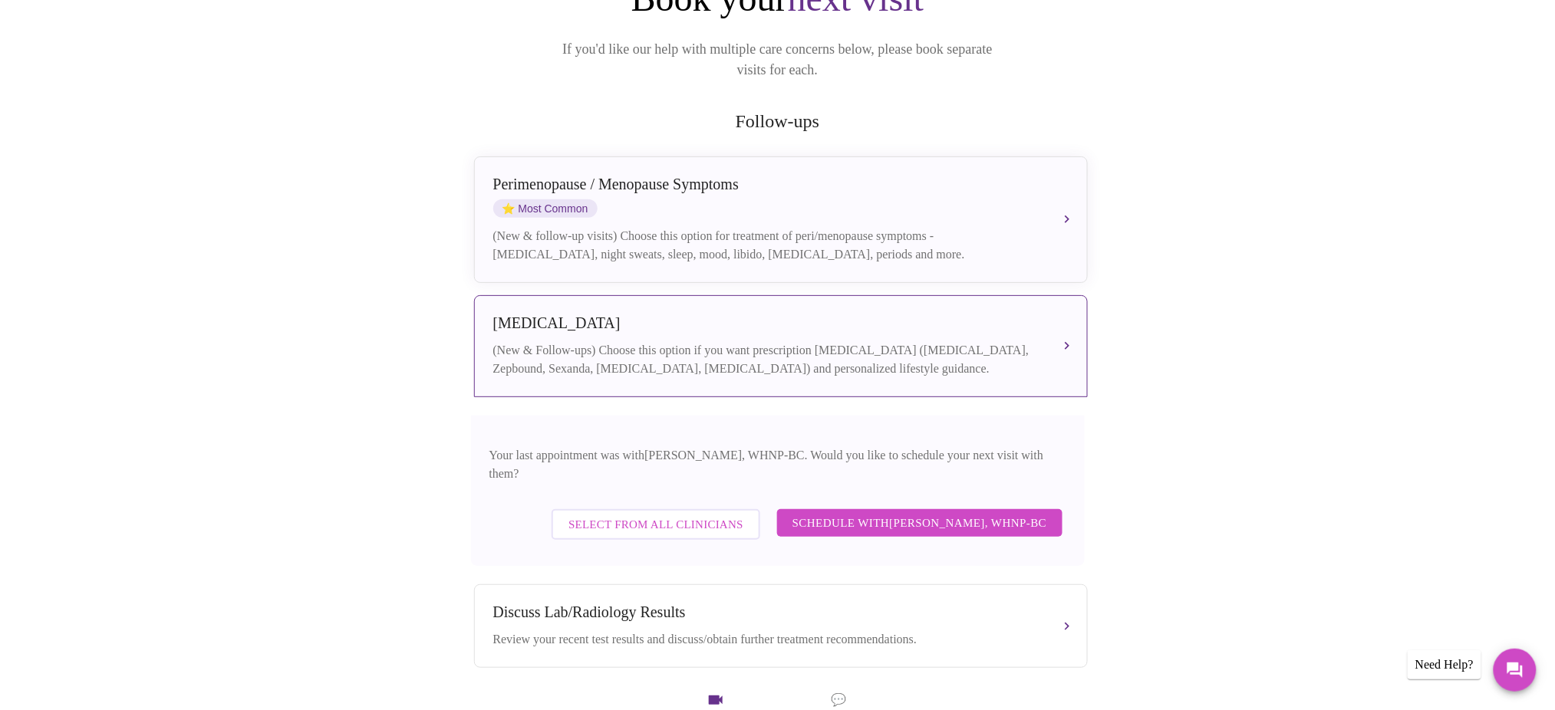
click at [862, 513] on span "Schedule with [PERSON_NAME], WHNP-BC" at bounding box center [919, 523] width 255 height 20
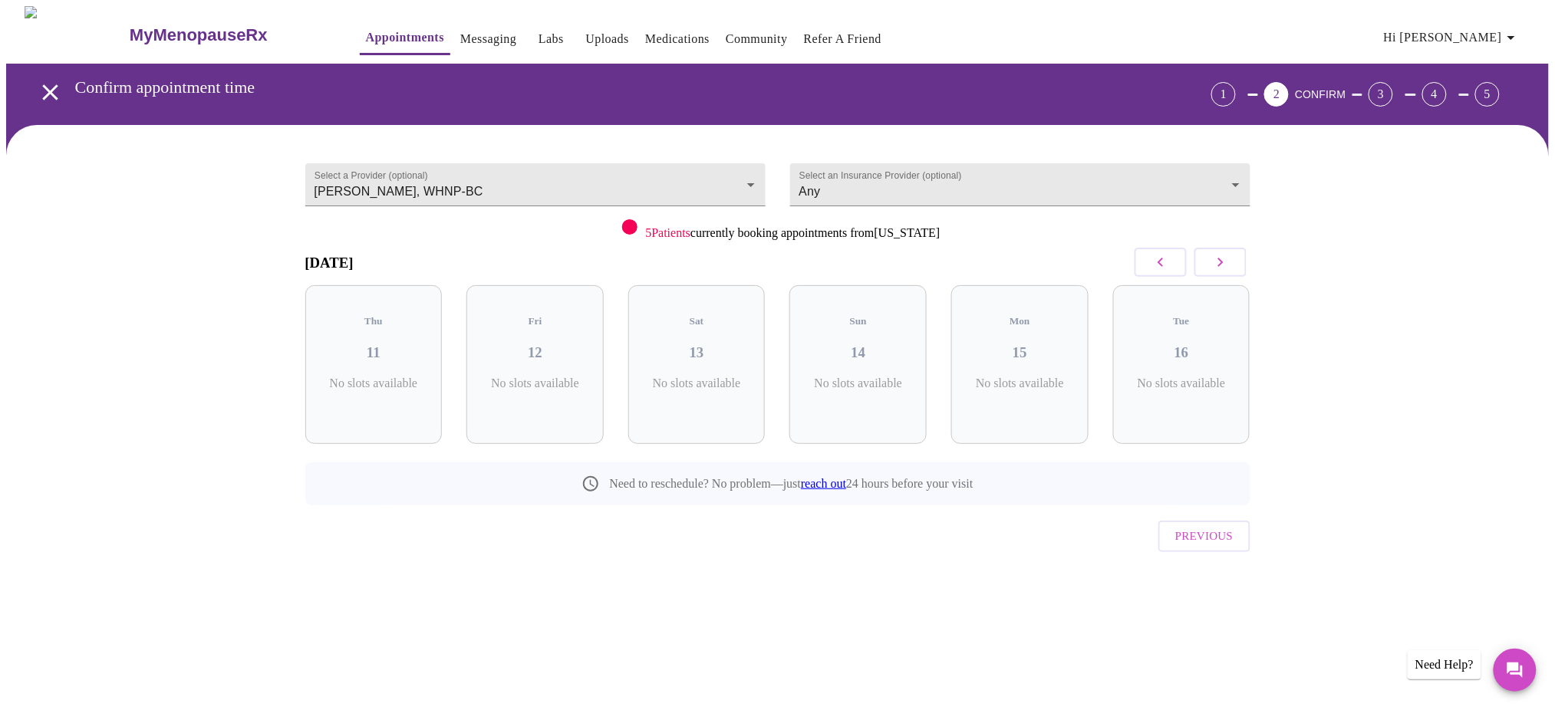
scroll to position [0, 0]
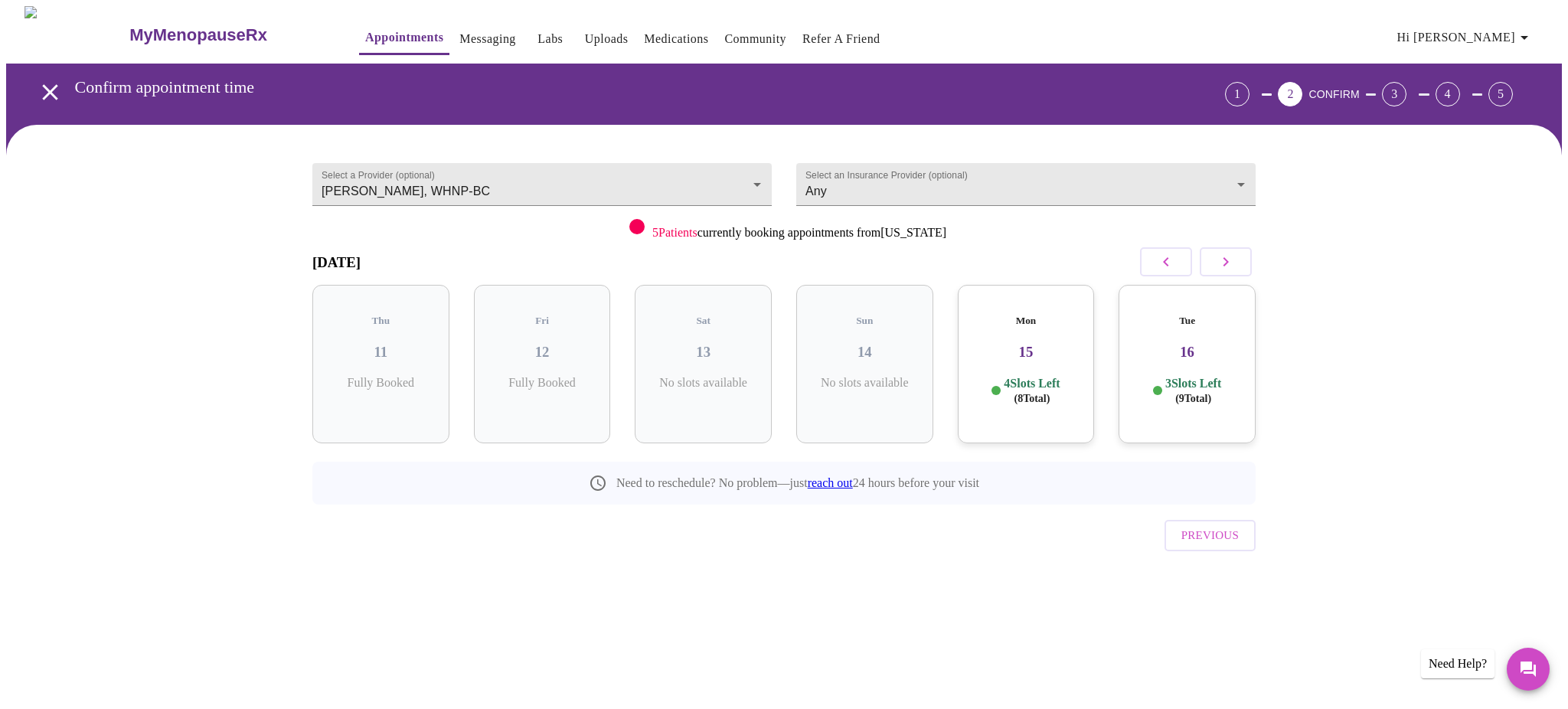
click at [1230, 261] on icon "button" at bounding box center [1226, 262] width 18 height 18
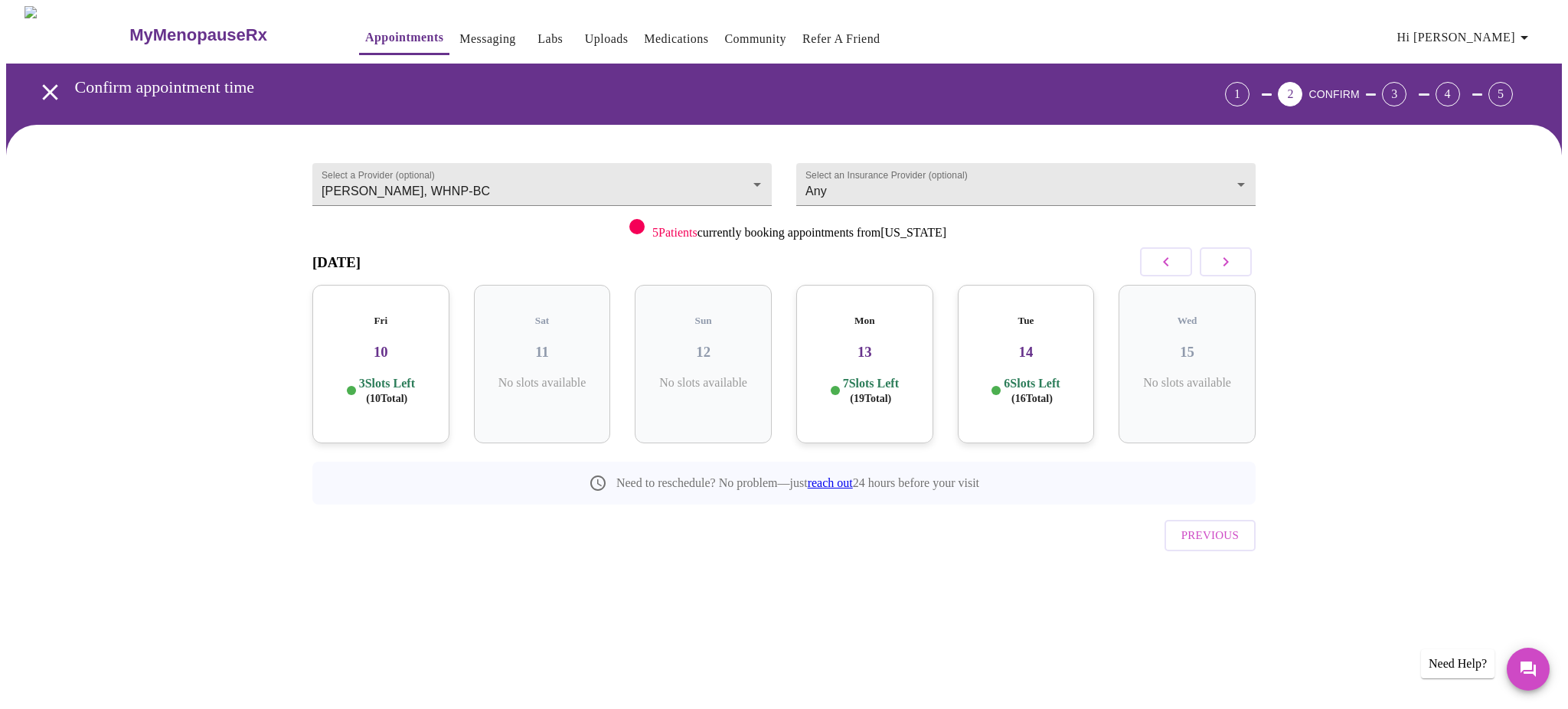
click at [1030, 376] on p "6 Slots Left ( 16 Total)" at bounding box center [1031, 391] width 56 height 30
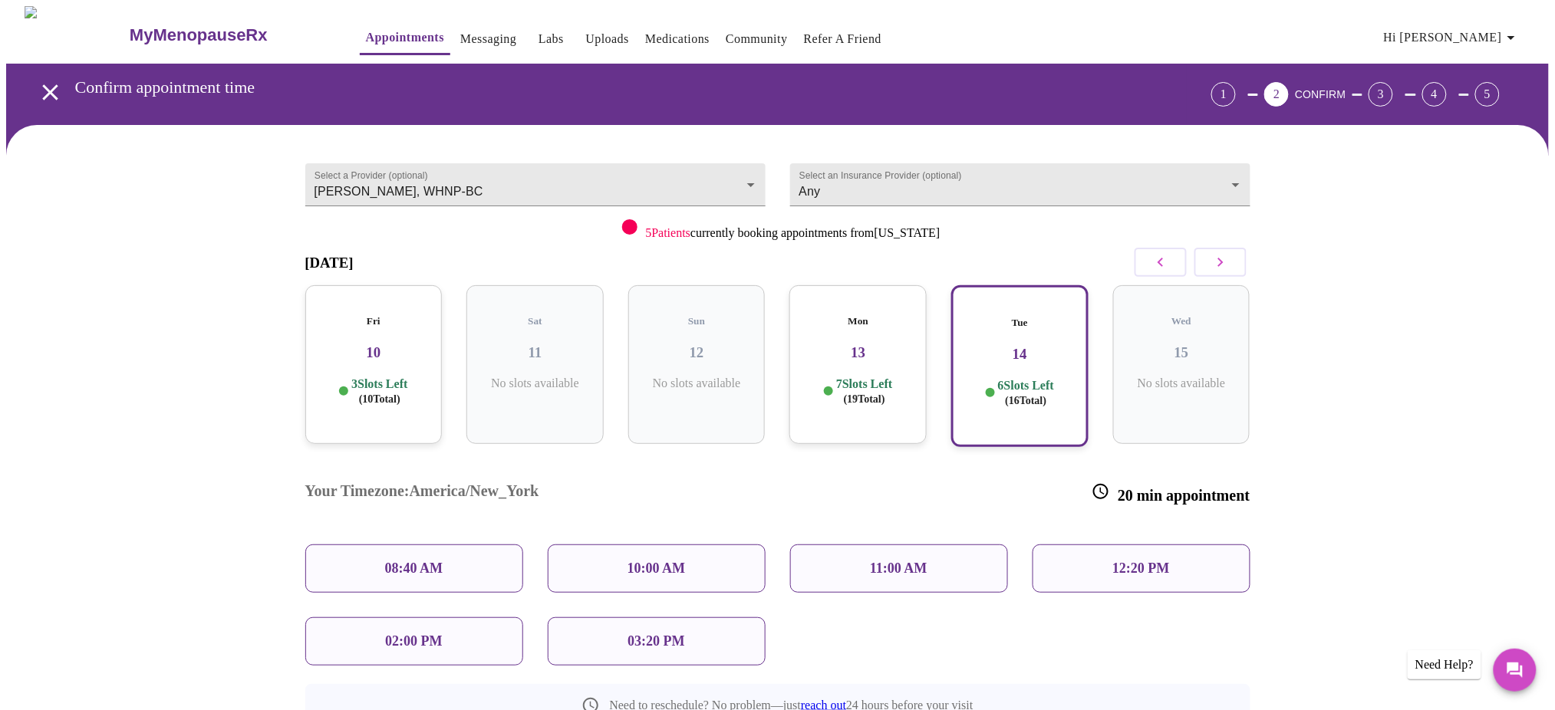
click at [675, 561] on p "10:00 AM" at bounding box center [656, 569] width 58 height 16
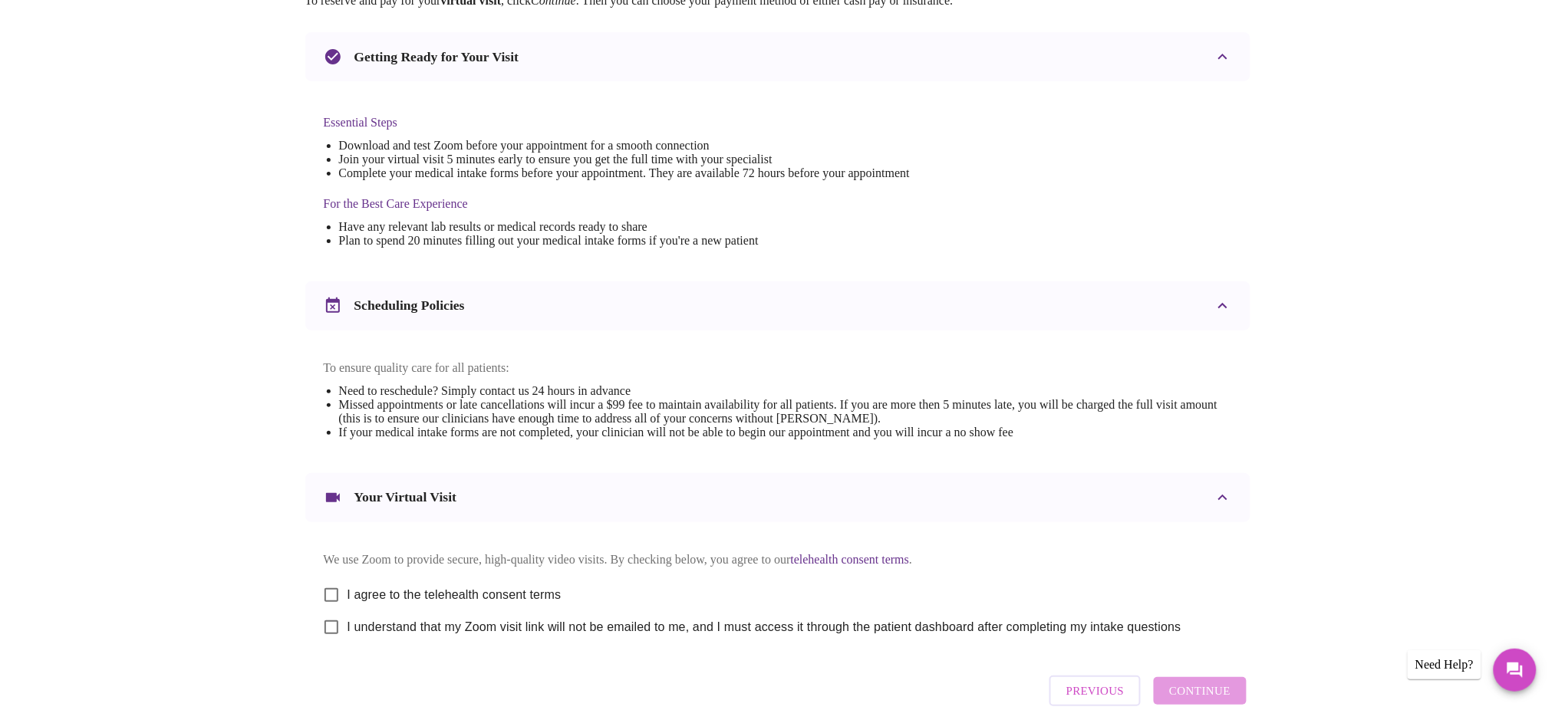
scroll to position [399, 0]
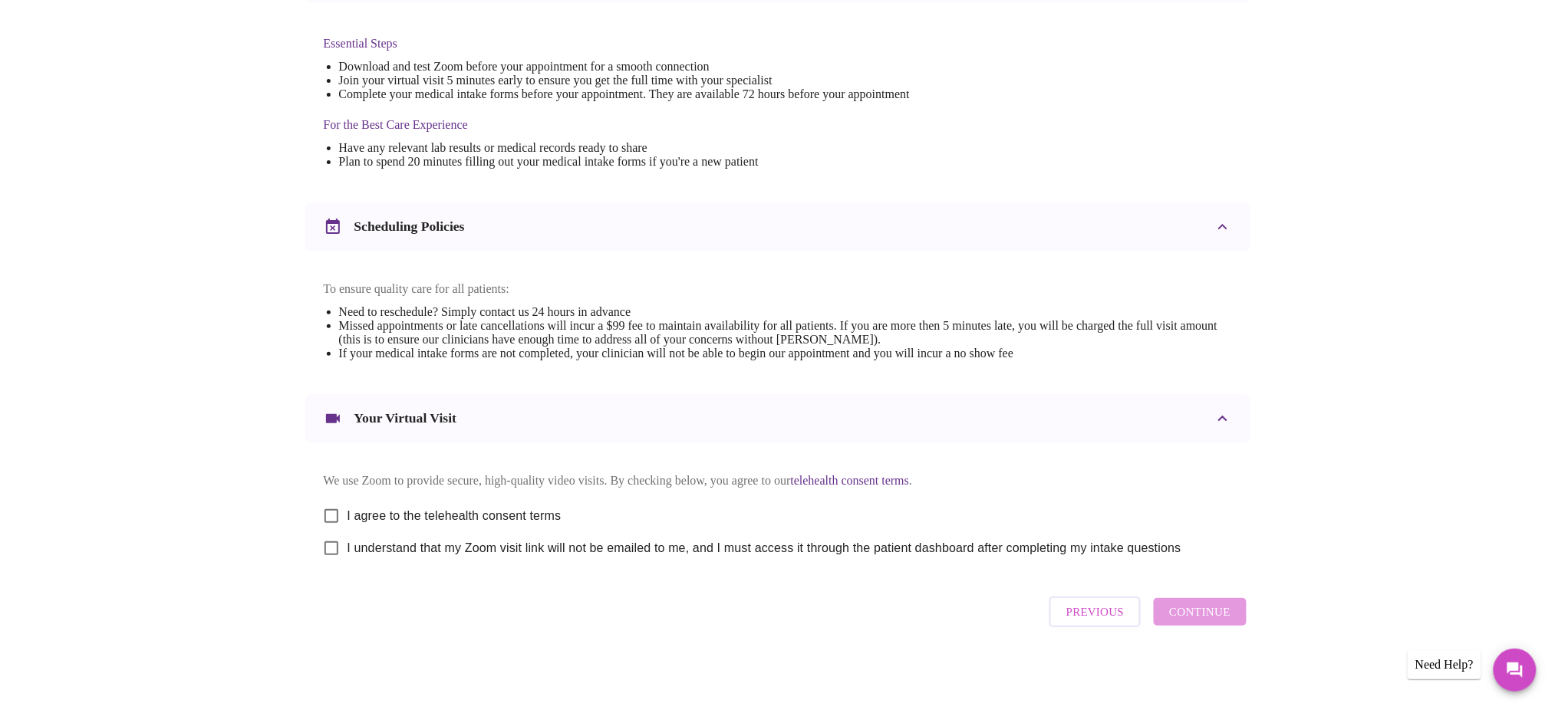
click at [462, 508] on span "I agree to the telehealth consent terms" at bounding box center [454, 516] width 214 height 18
click at [347, 508] on input "I agree to the telehealth consent terms" at bounding box center [331, 516] width 32 height 32
checkbox input "true"
click at [459, 546] on span "I understand that my Zoom visit link will not be emailed to me, and I must acce…" at bounding box center [764, 548] width 834 height 18
click at [347, 546] on input "I understand that my Zoom visit link will not be emailed to me, and I must acce…" at bounding box center [331, 548] width 32 height 32
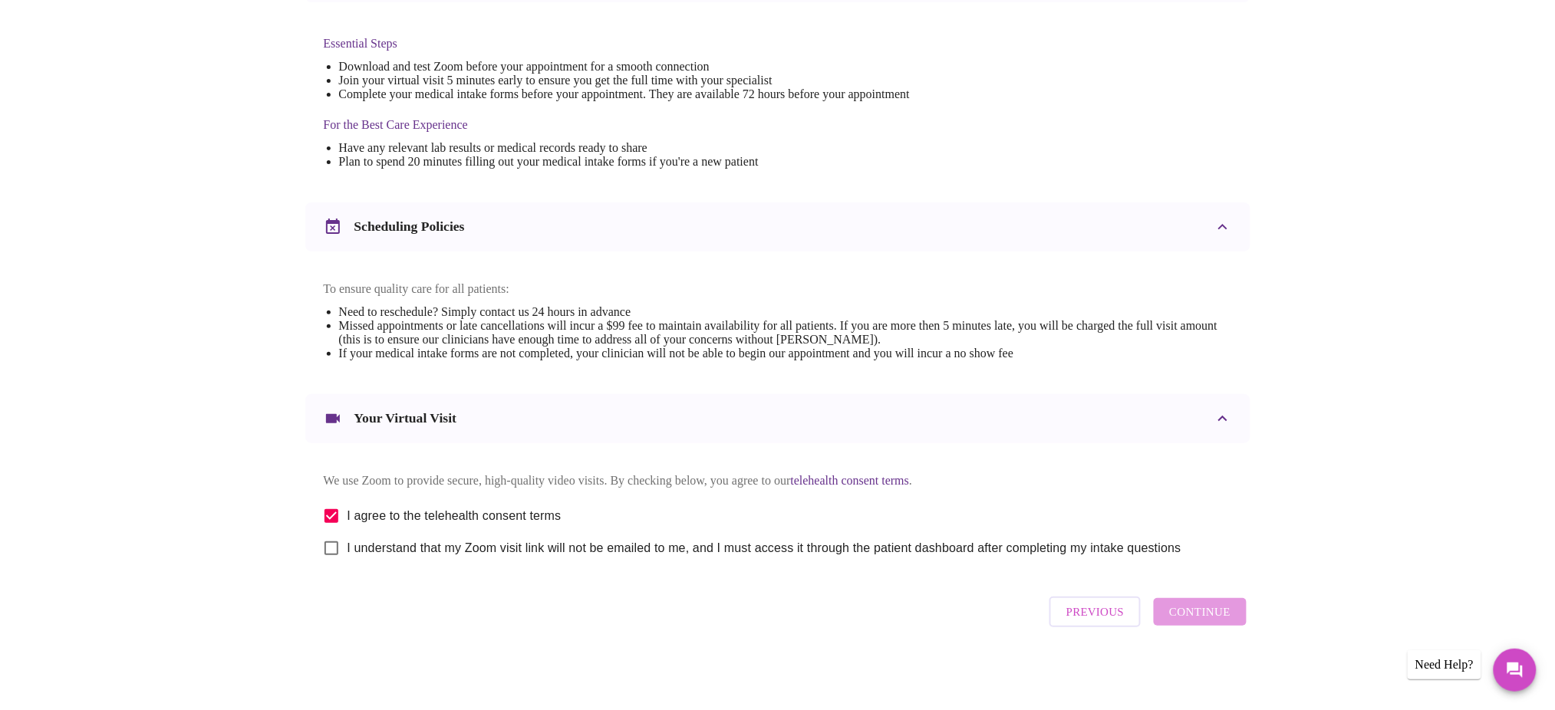
checkbox input "true"
click at [1183, 620] on span "Continue" at bounding box center [1199, 612] width 61 height 20
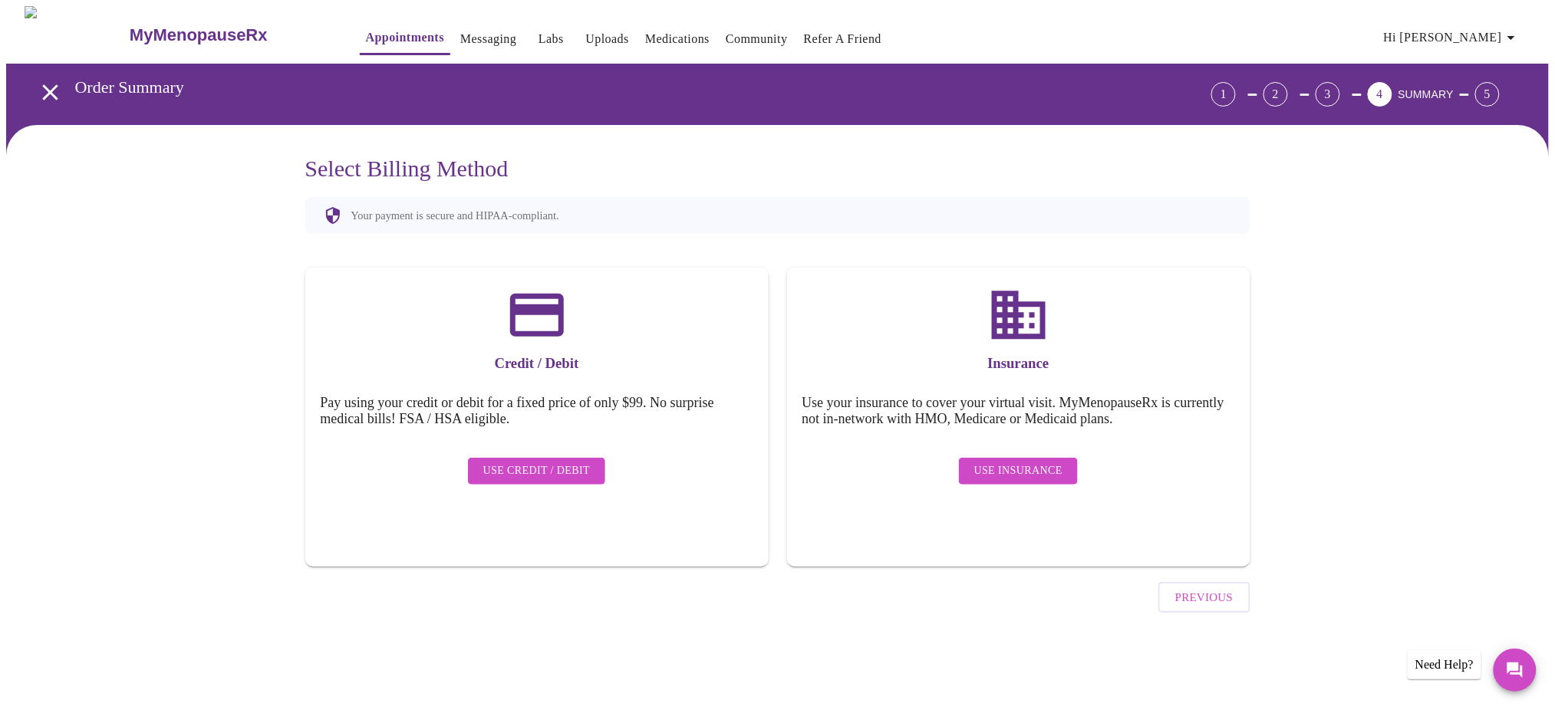
scroll to position [0, 0]
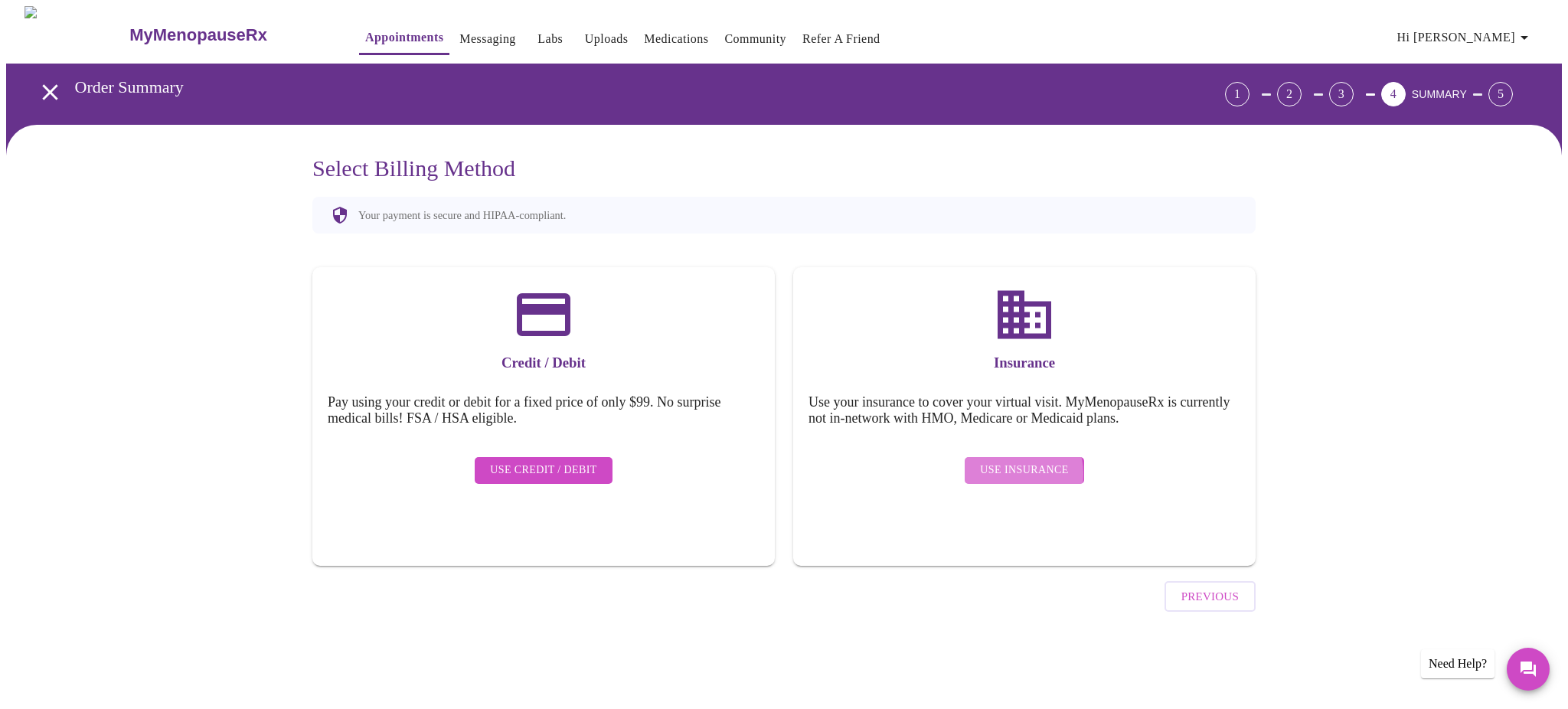
click at [1013, 462] on span "Use Insurance" at bounding box center [1024, 470] width 88 height 19
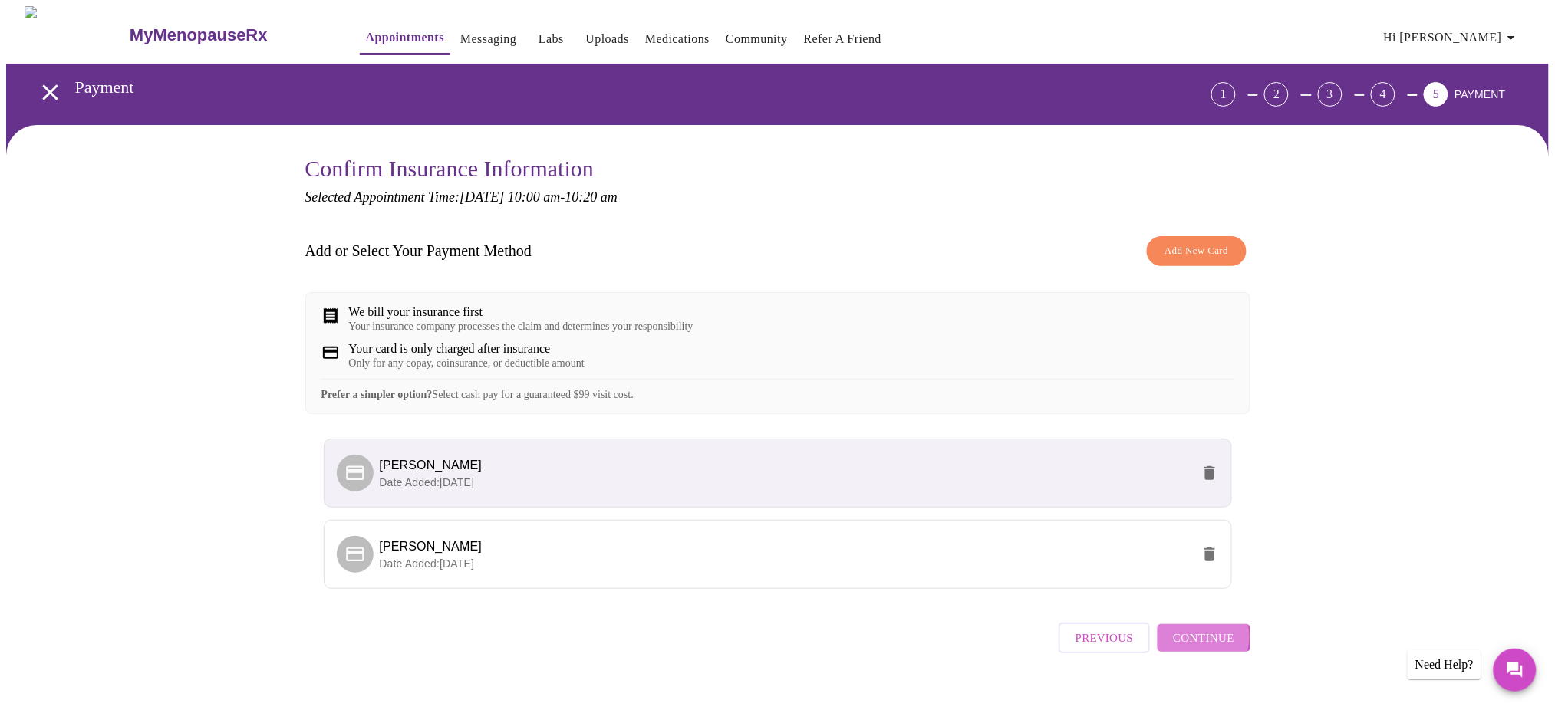
click at [1194, 648] on span "Continue" at bounding box center [1203, 638] width 61 height 20
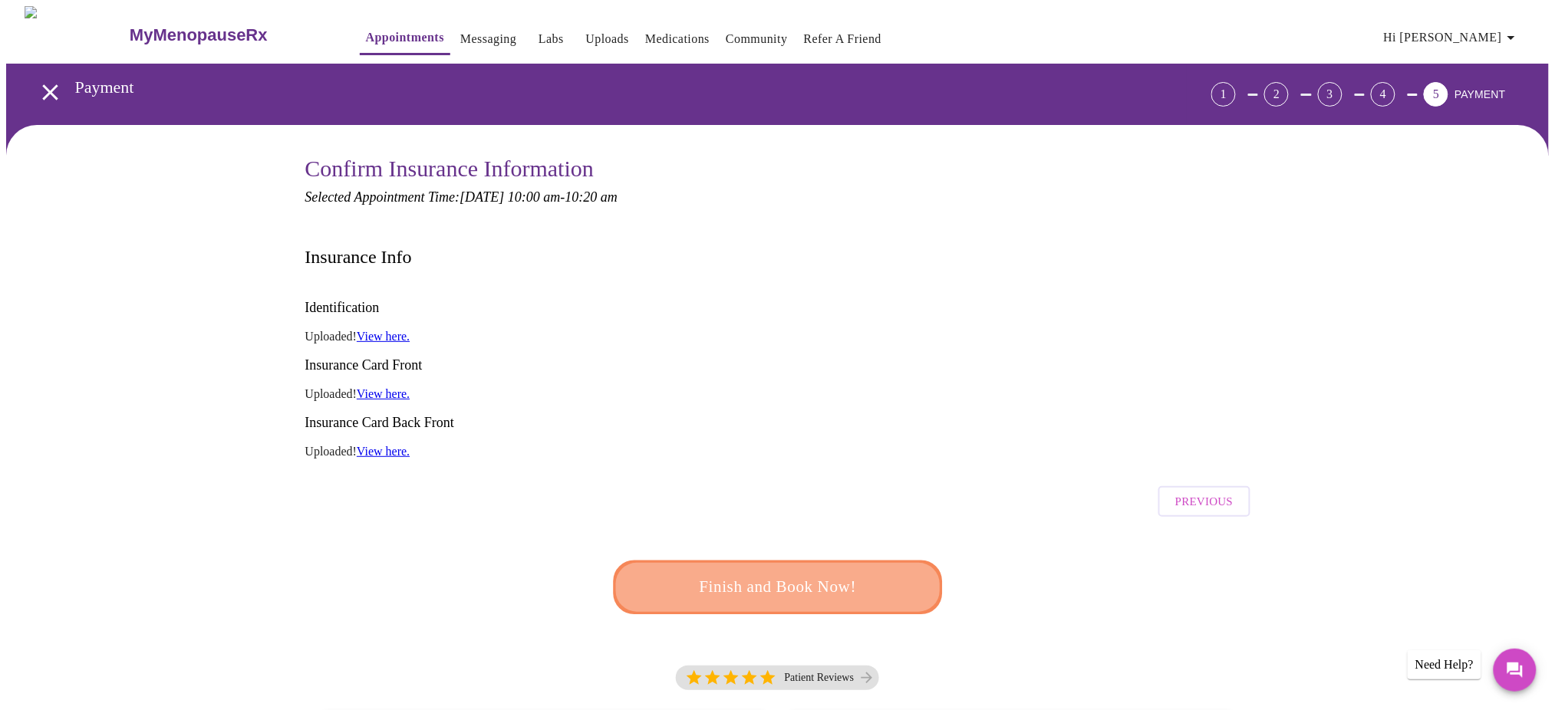
click at [811, 573] on span "Finish and Book Now!" at bounding box center [777, 587] width 293 height 29
